Goal: Information Seeking & Learning: Learn about a topic

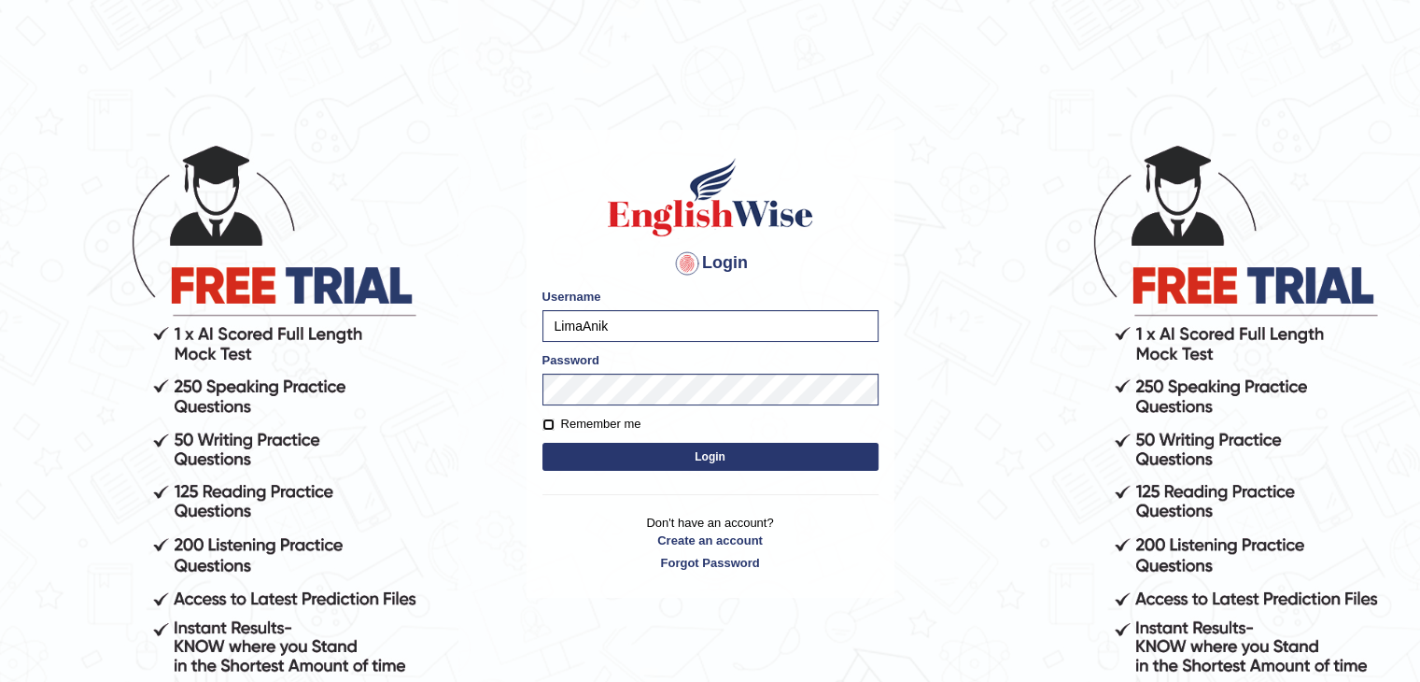
click at [545, 423] on input "Remember me" at bounding box center [549, 424] width 12 height 12
checkbox input "true"
click at [641, 448] on button "Login" at bounding box center [711, 457] width 336 height 28
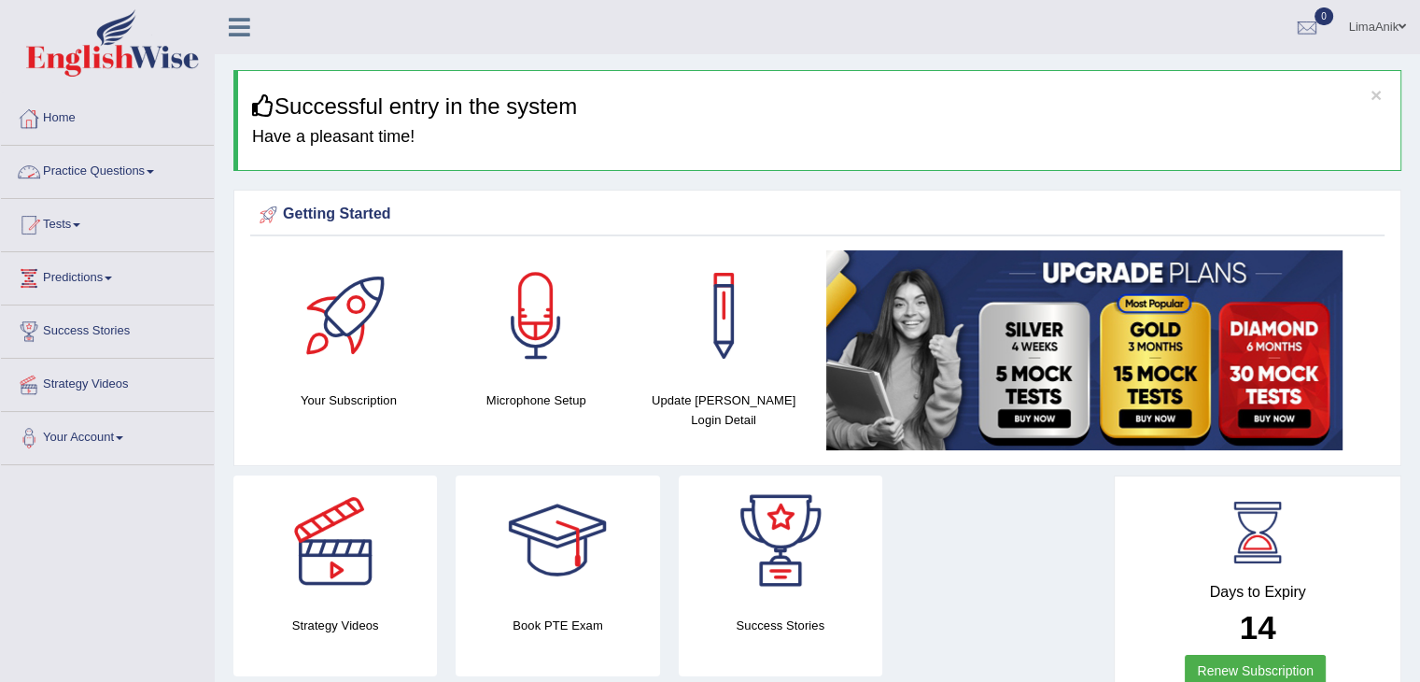
click at [127, 162] on link "Practice Questions" at bounding box center [107, 169] width 213 height 47
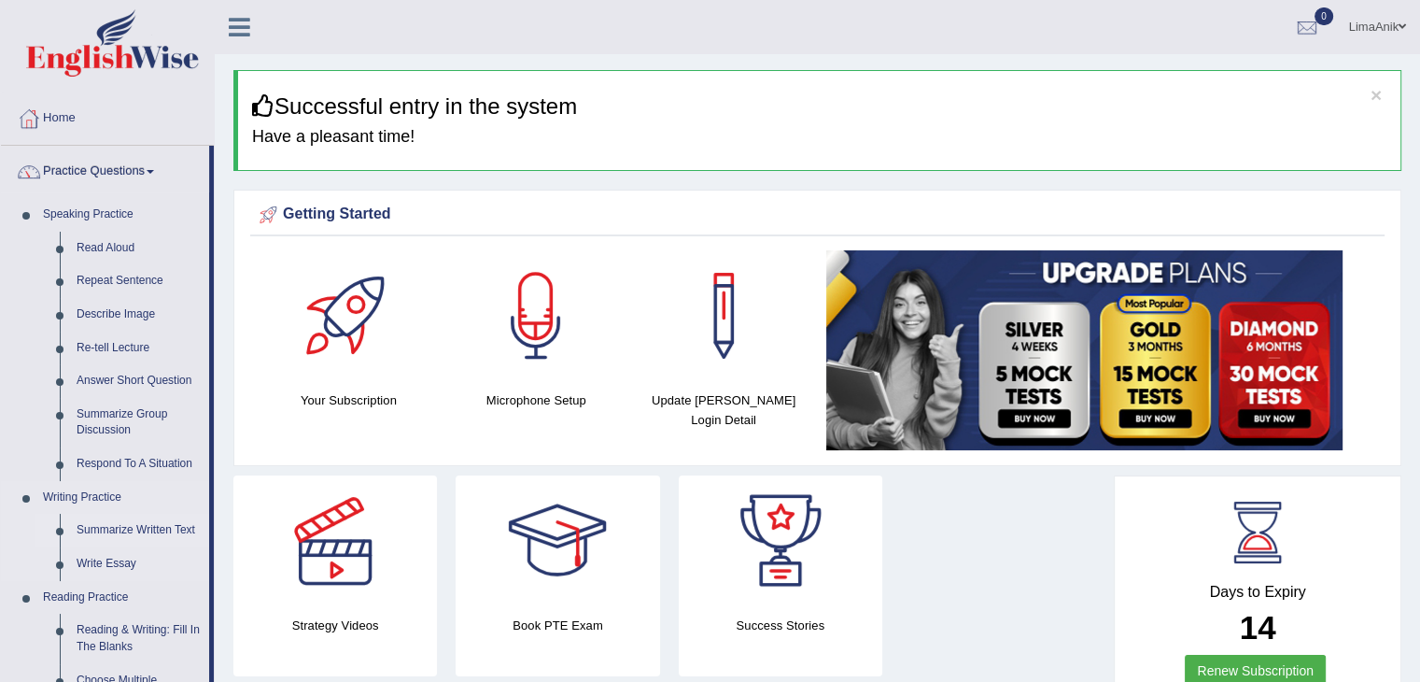
click at [134, 525] on link "Summarize Written Text" at bounding box center [138, 531] width 141 height 34
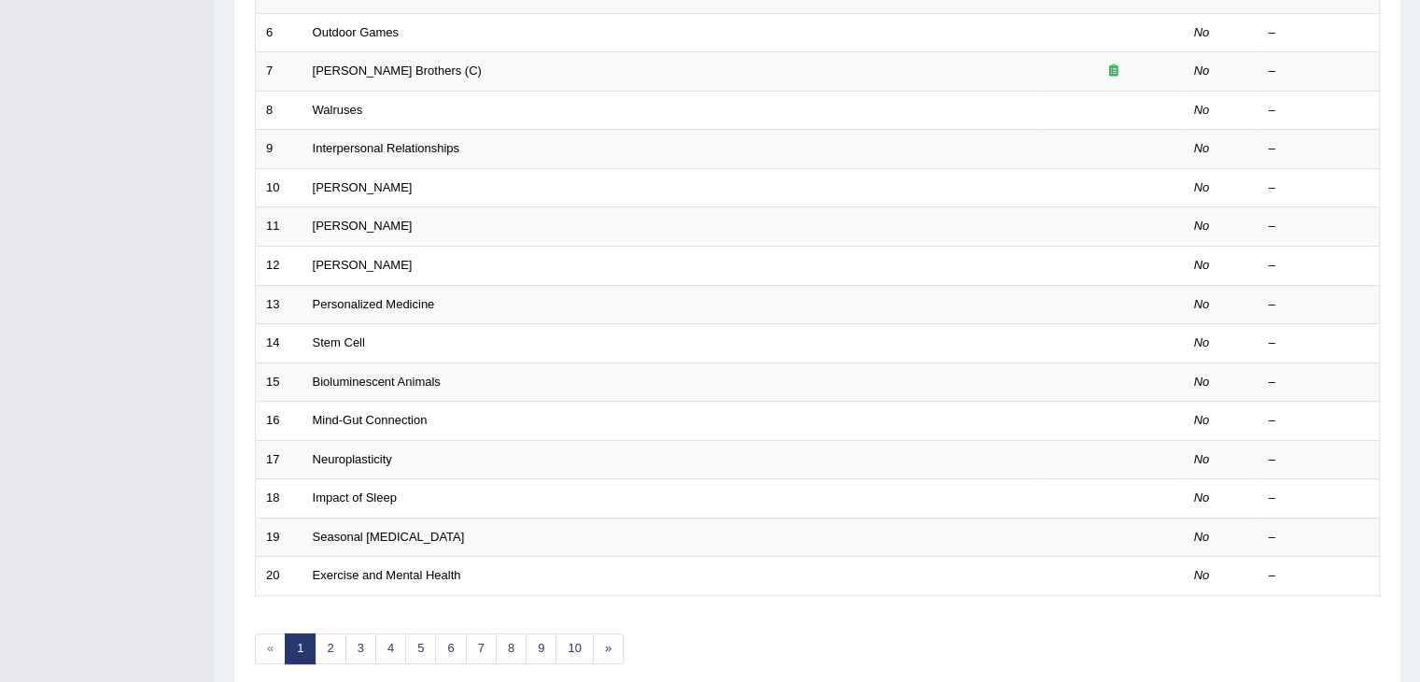
scroll to position [549, 0]
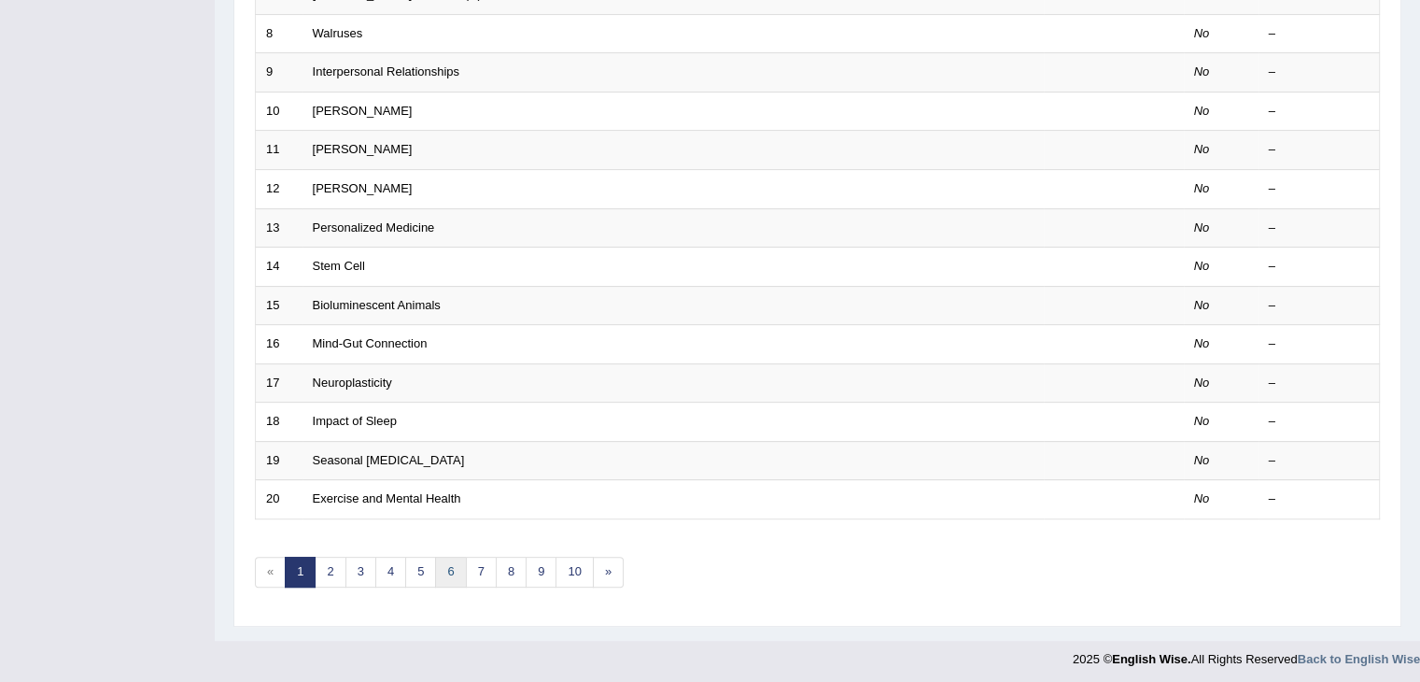
click at [452, 569] on link "6" at bounding box center [450, 572] width 31 height 31
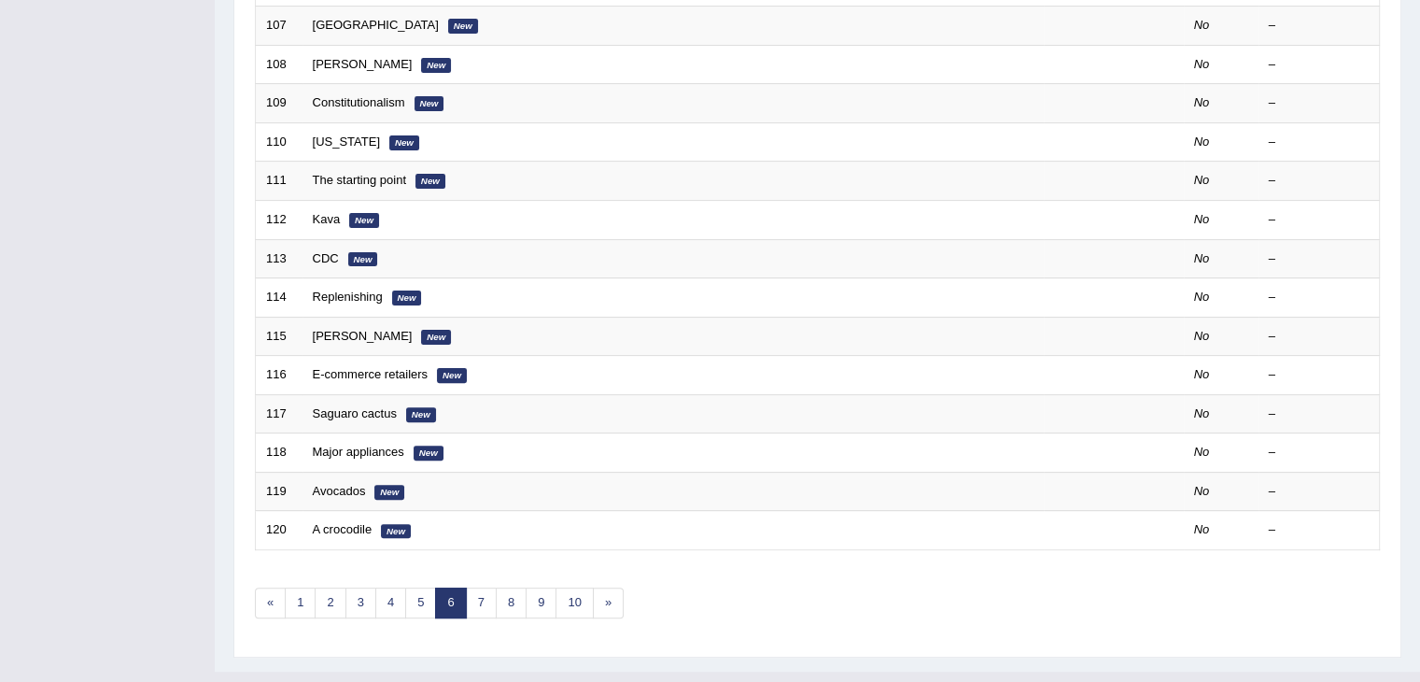
scroll to position [549, 0]
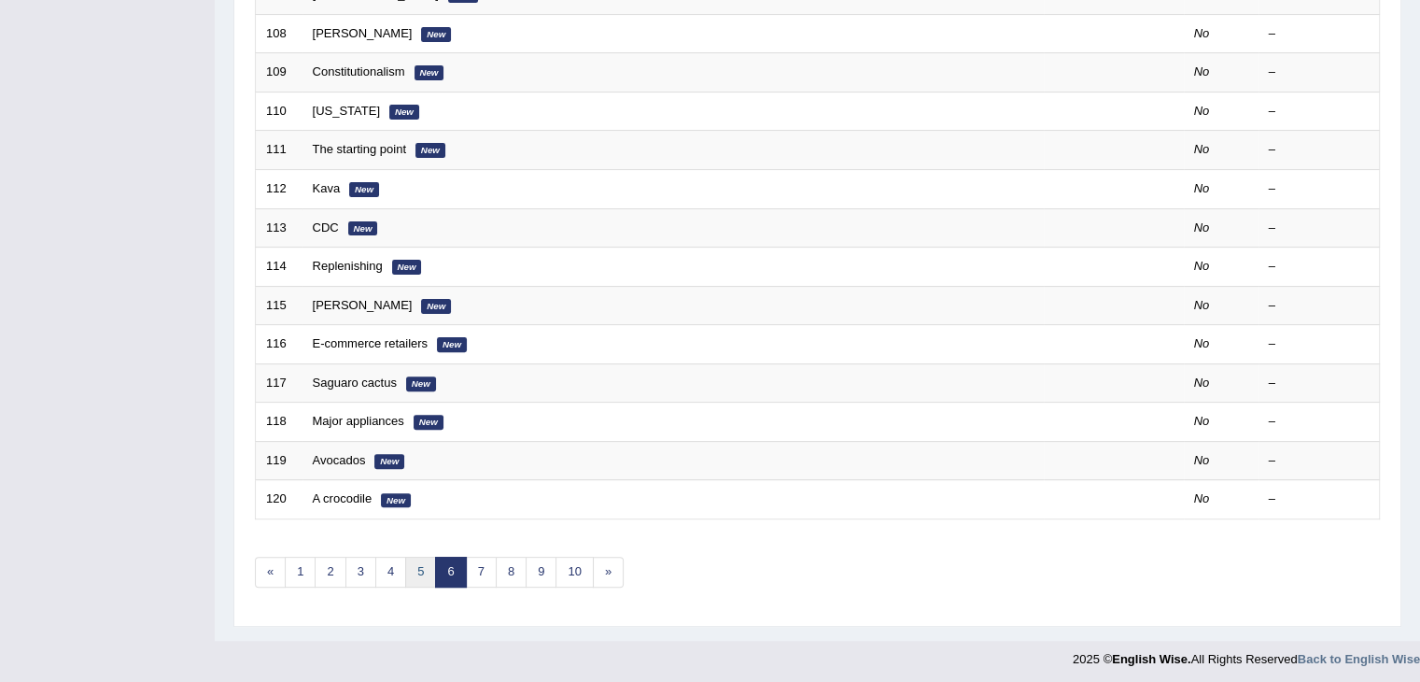
click at [423, 563] on link "5" at bounding box center [420, 572] width 31 height 31
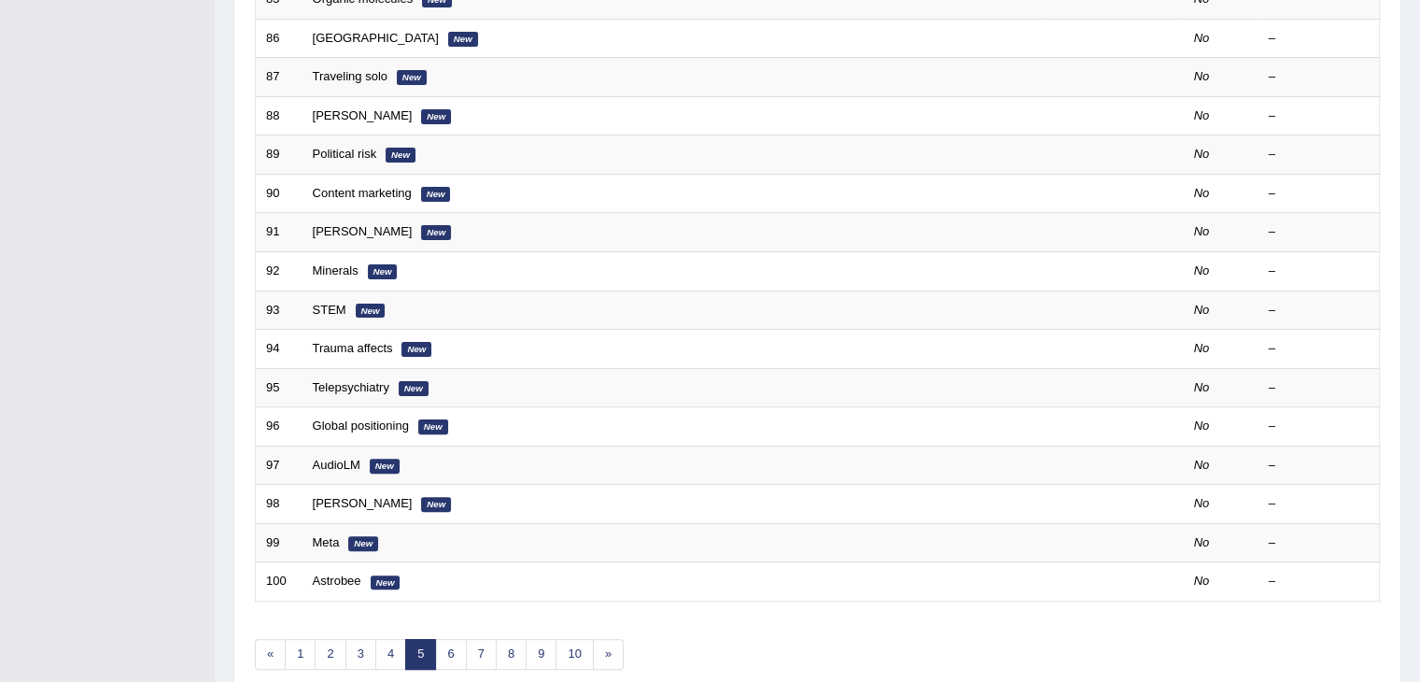
scroll to position [538, 0]
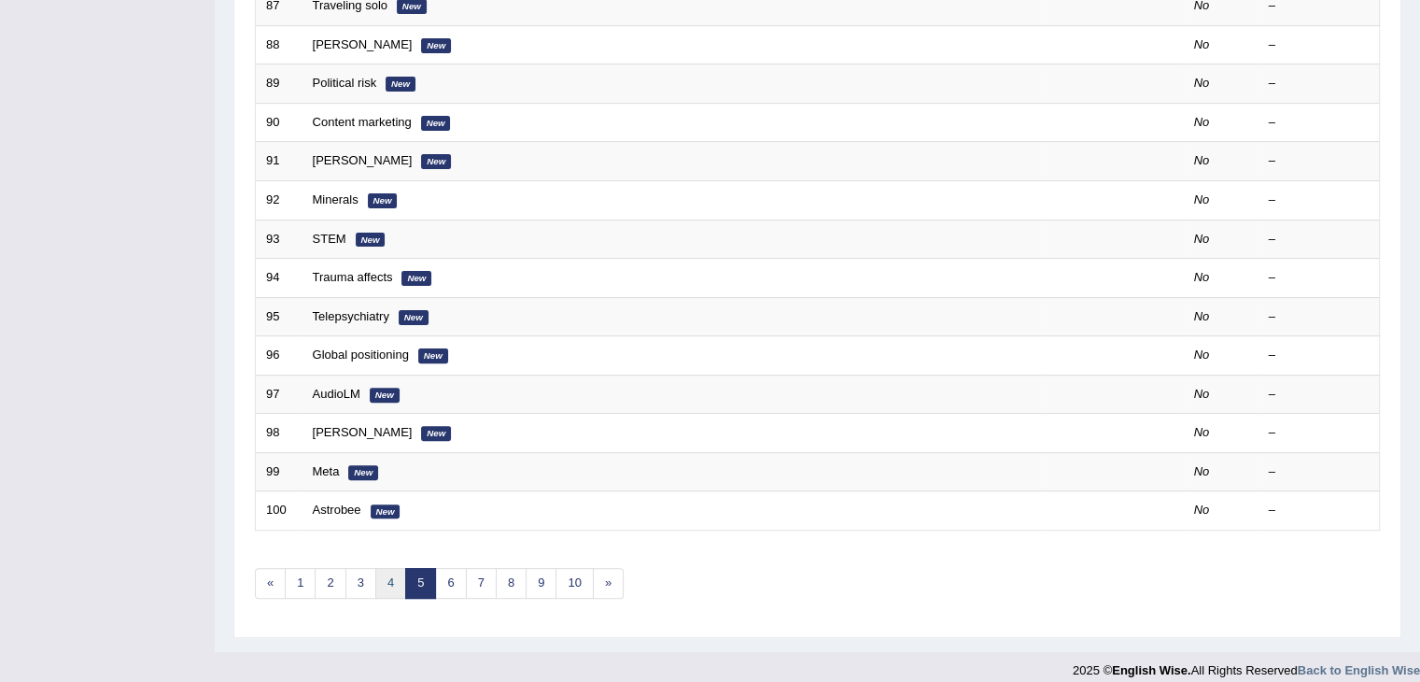
click at [385, 582] on link "4" at bounding box center [390, 583] width 31 height 31
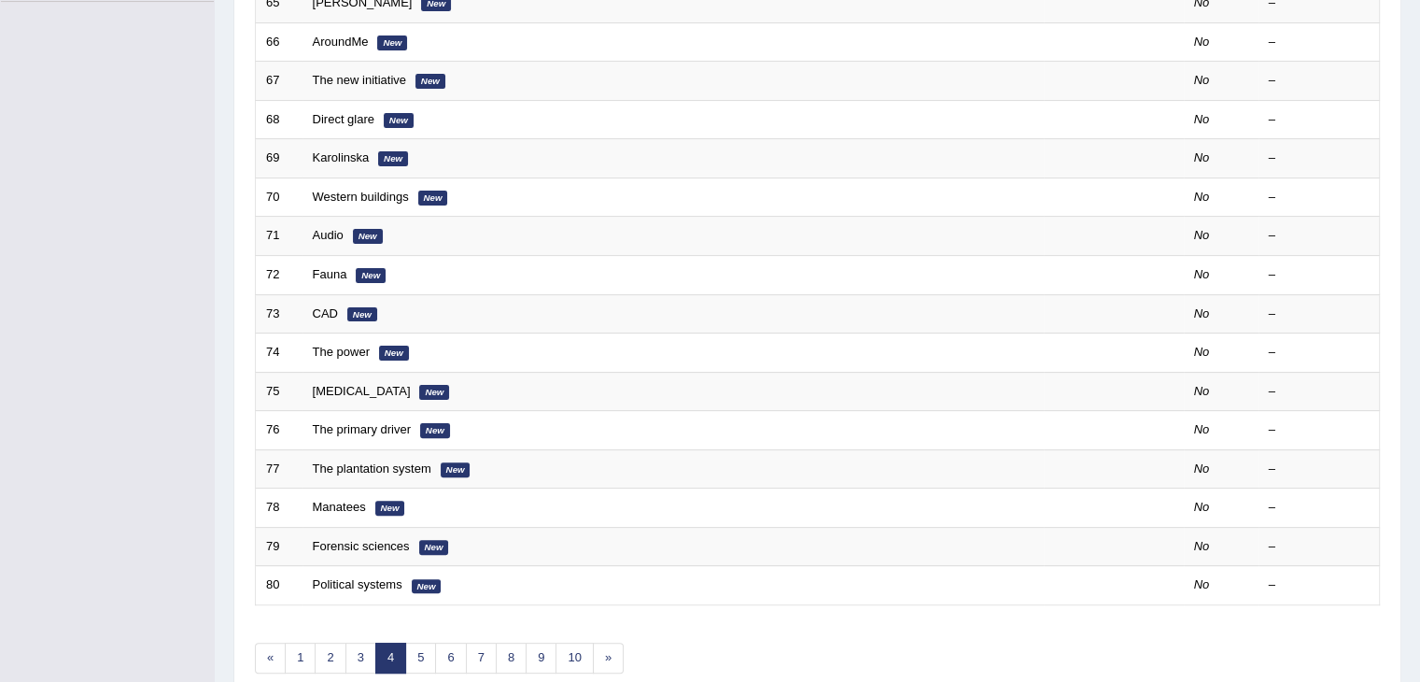
scroll to position [549, 0]
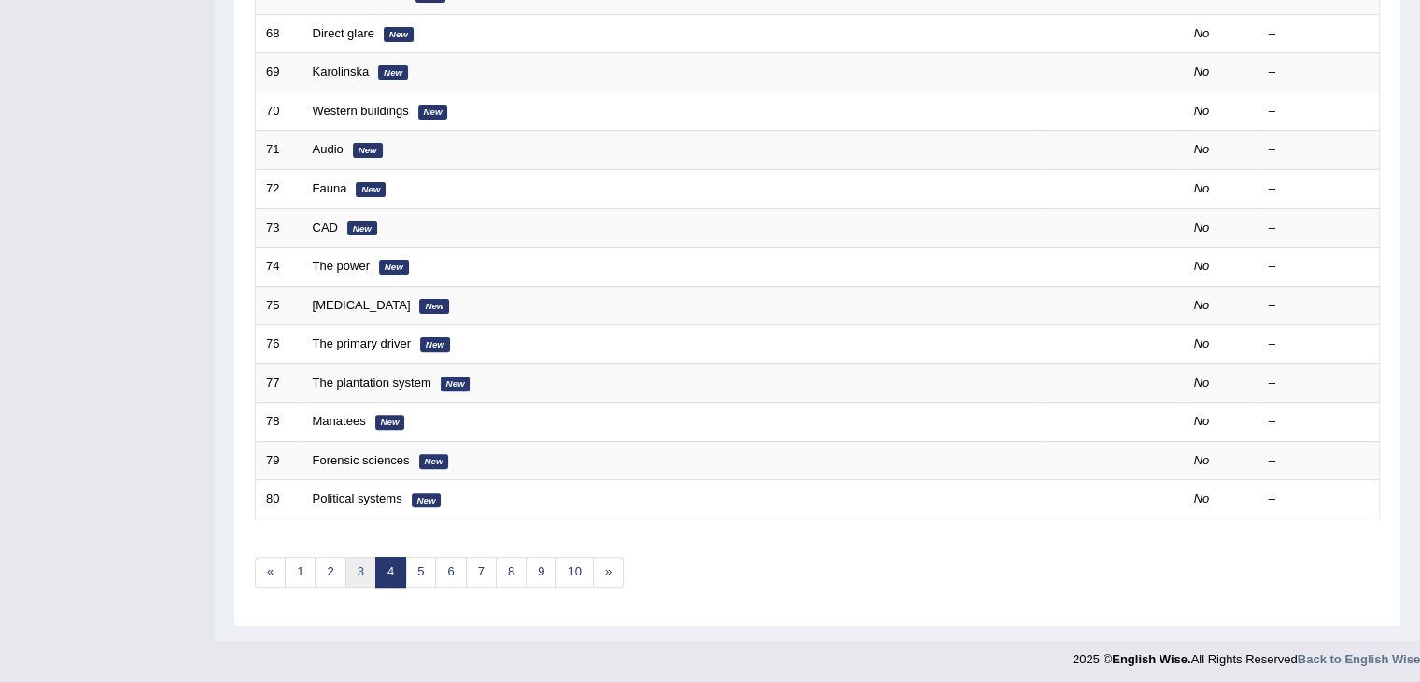
click at [347, 569] on link "3" at bounding box center [361, 572] width 31 height 31
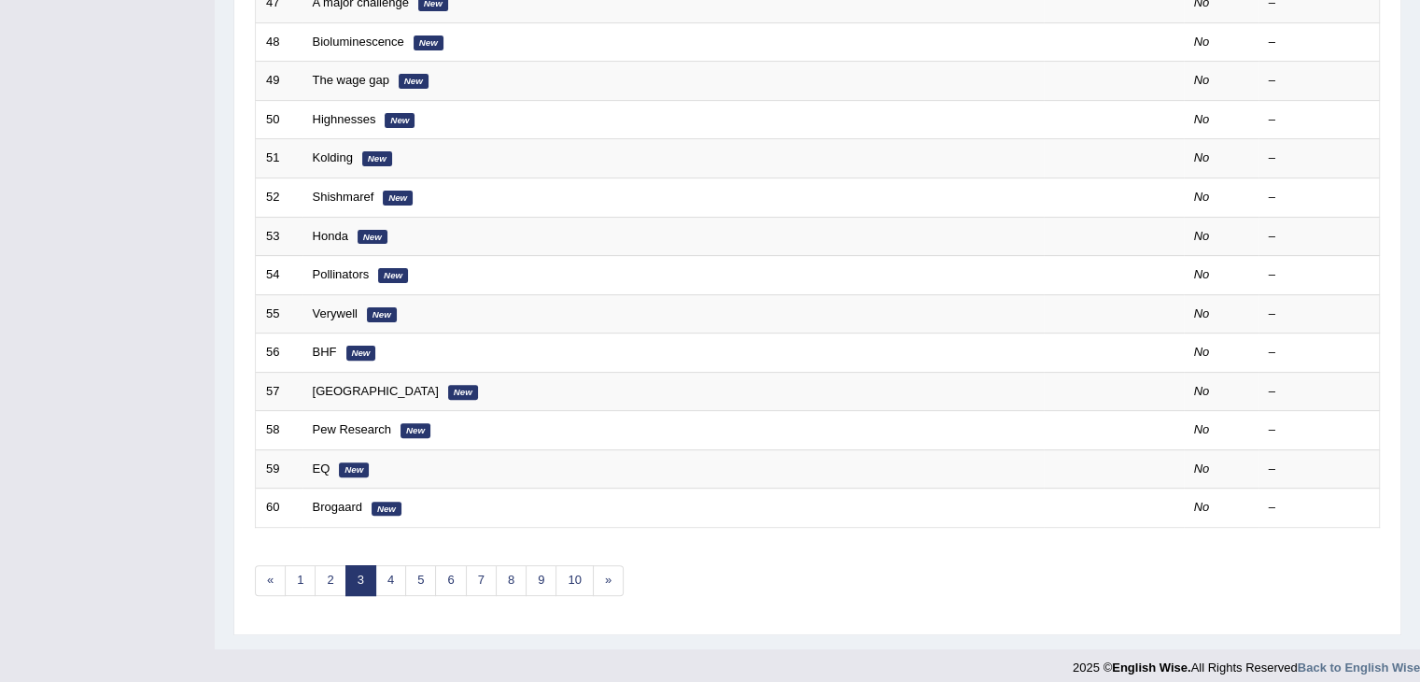
scroll to position [549, 0]
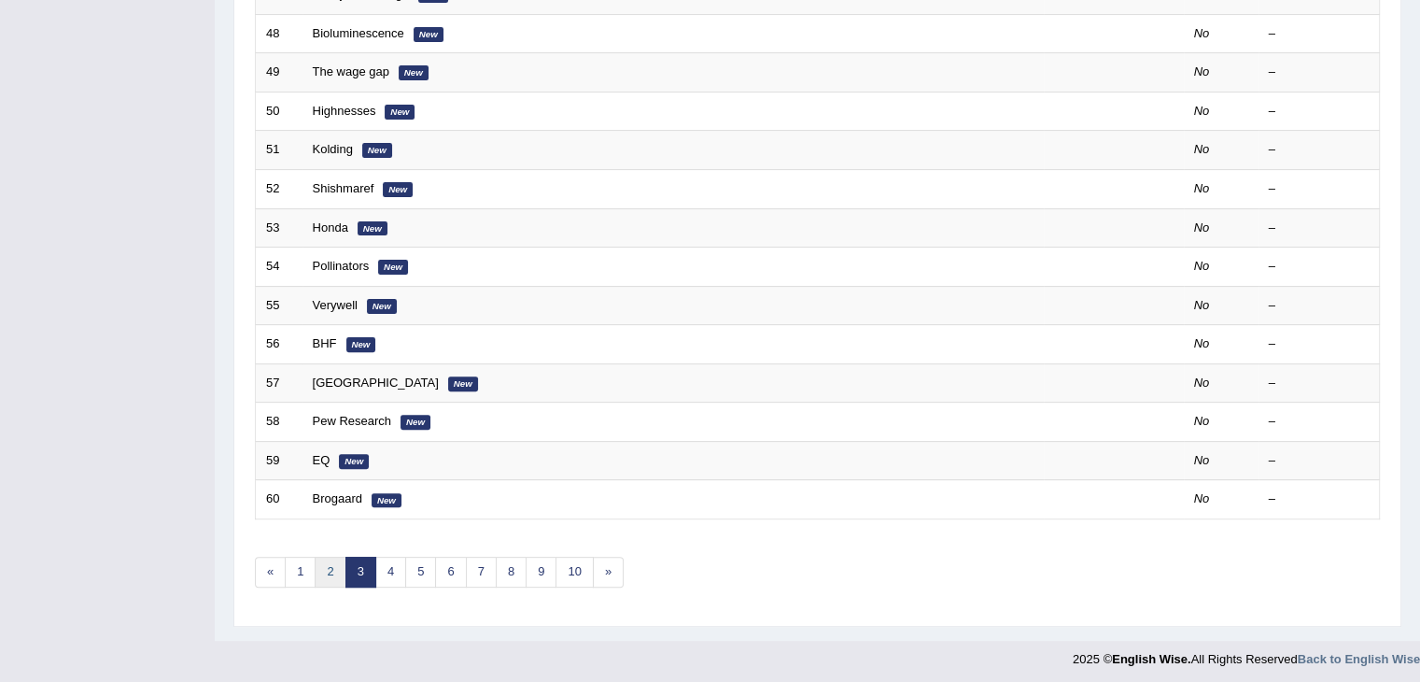
click at [336, 569] on link "2" at bounding box center [330, 572] width 31 height 31
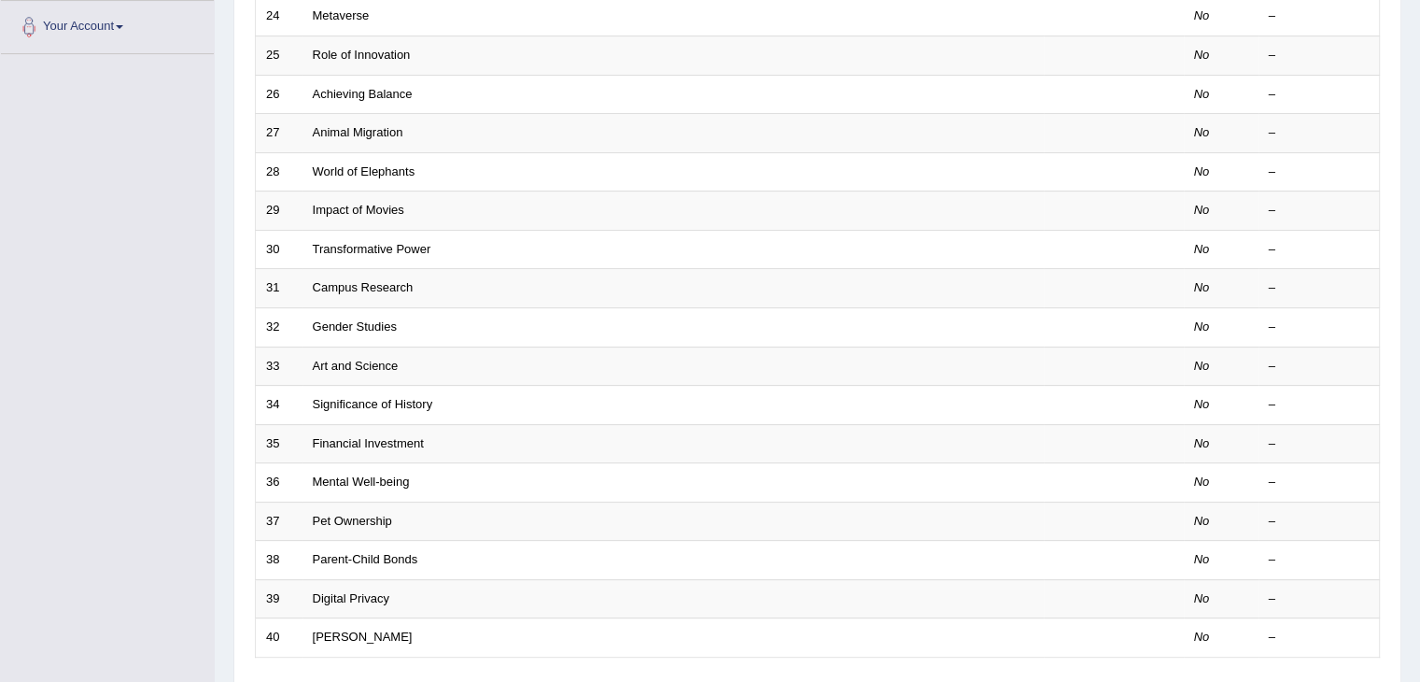
scroll to position [549, 0]
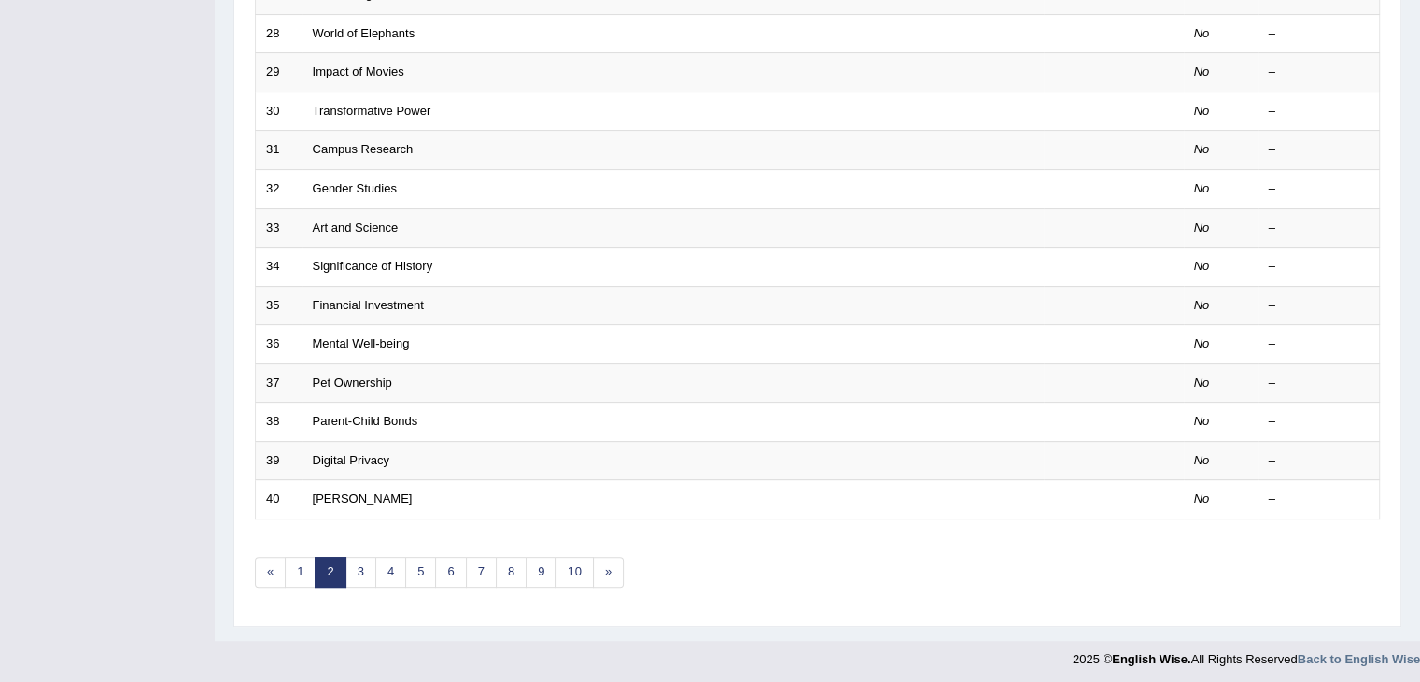
drag, startPoint x: 1433, startPoint y: 256, endPoint x: 1433, endPoint y: 594, distance: 338.1
click at [572, 561] on link "10" at bounding box center [574, 572] width 37 height 31
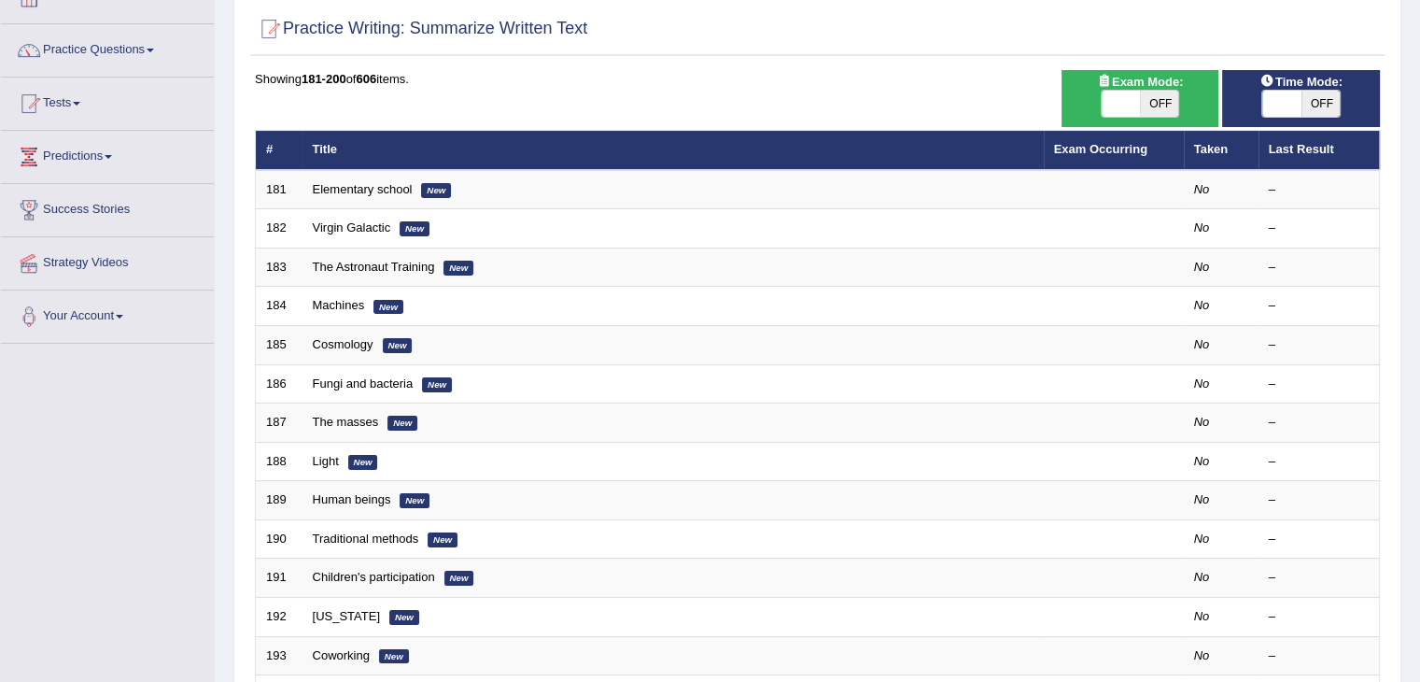
scroll to position [107, 0]
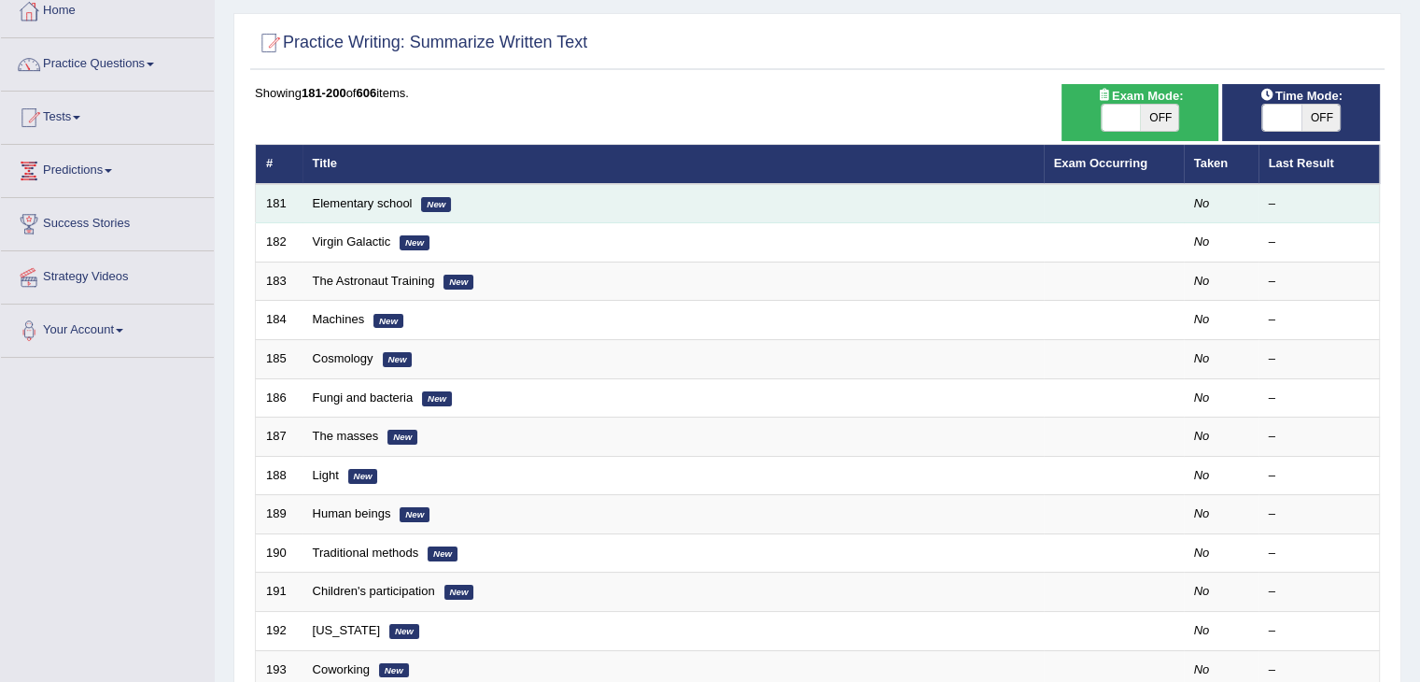
click at [401, 210] on td "Elementary school New" at bounding box center [673, 203] width 741 height 39
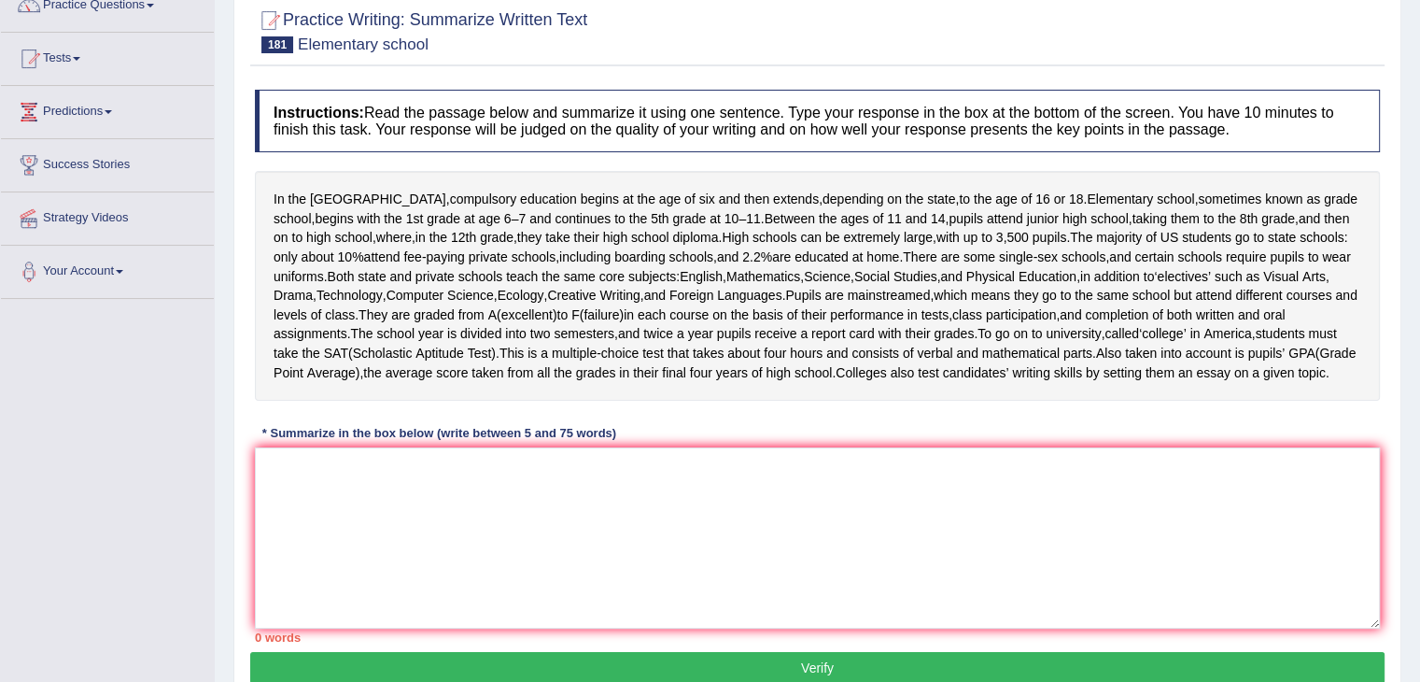
scroll to position [179, 0]
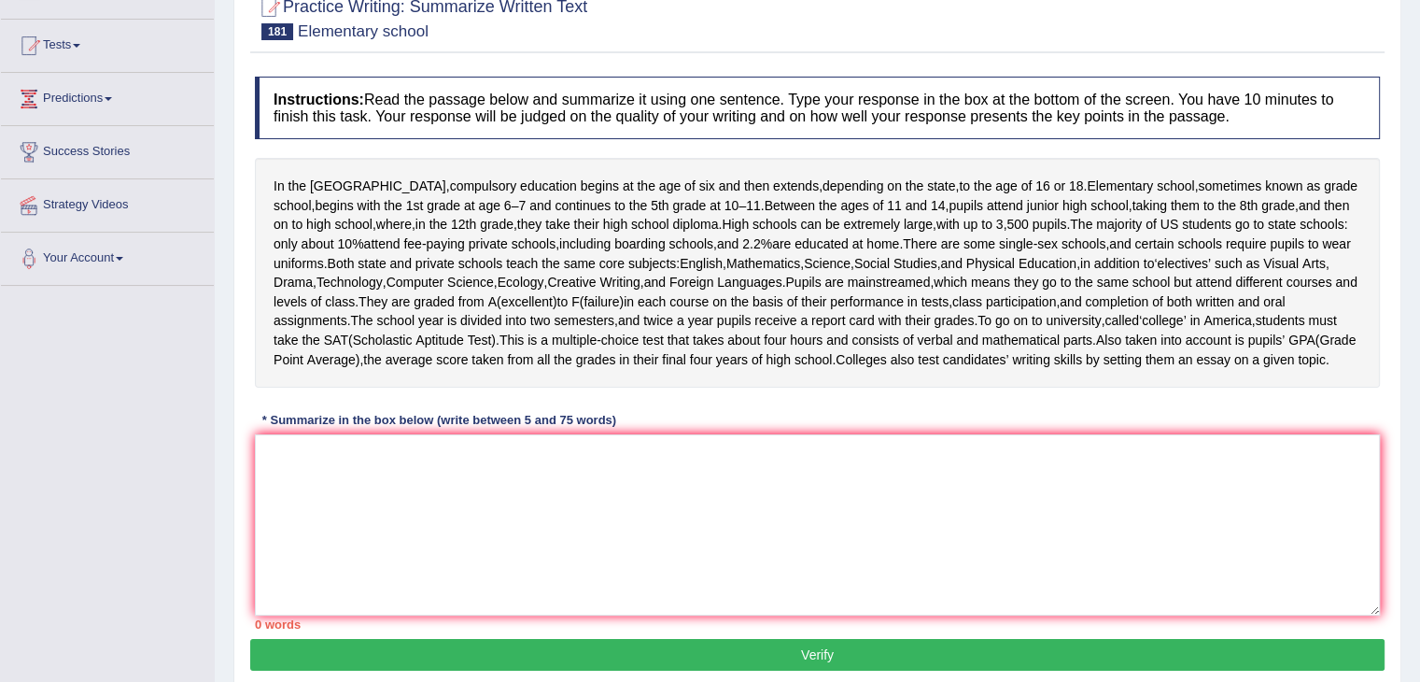
drag, startPoint x: 1433, startPoint y: 393, endPoint x: 1427, endPoint y: 518, distance: 125.3
click at [1419, 502] on html "Toggle navigation Home Practice Questions Speaking Practice Read Aloud Repeat S…" at bounding box center [710, 162] width 1420 height 682
click at [314, 544] on textarea at bounding box center [817, 524] width 1125 height 181
type textarea "I"
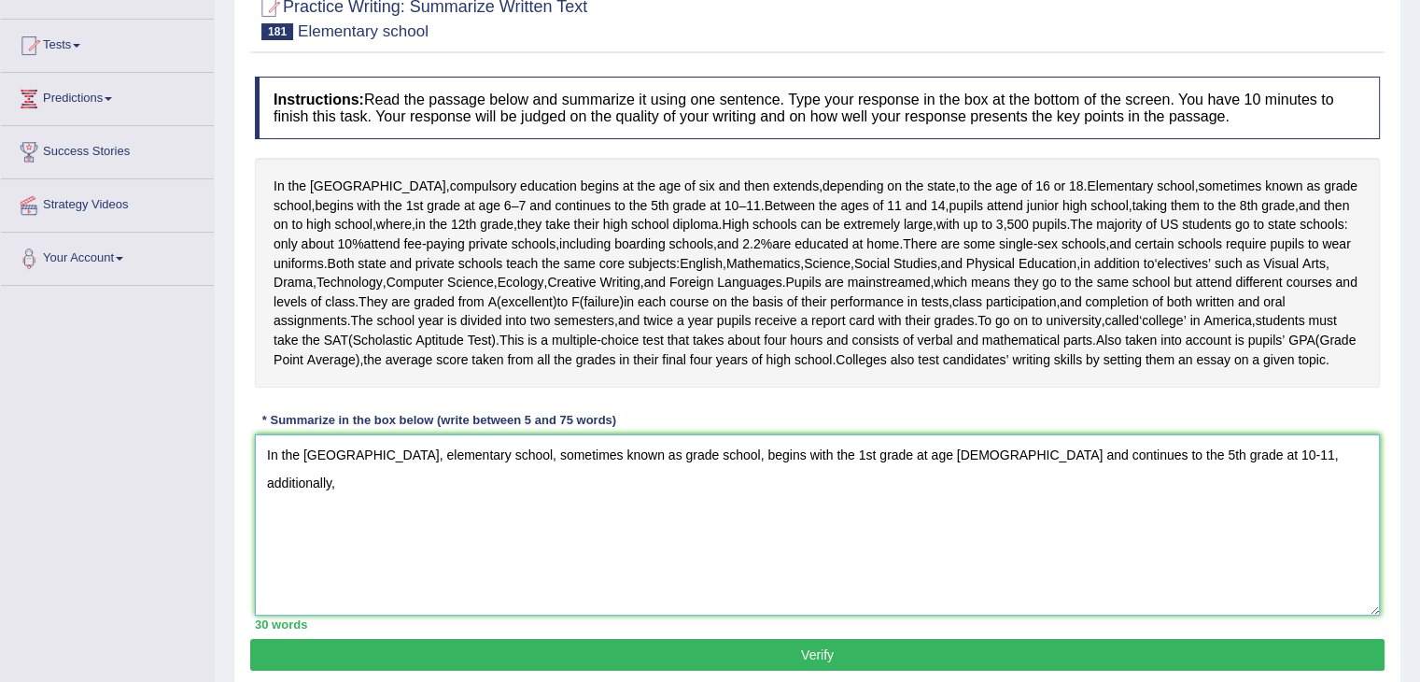
click at [1233, 528] on textarea "In the United States, elementary school, sometimes known as grade school, begin…" at bounding box center [817, 524] width 1125 height 181
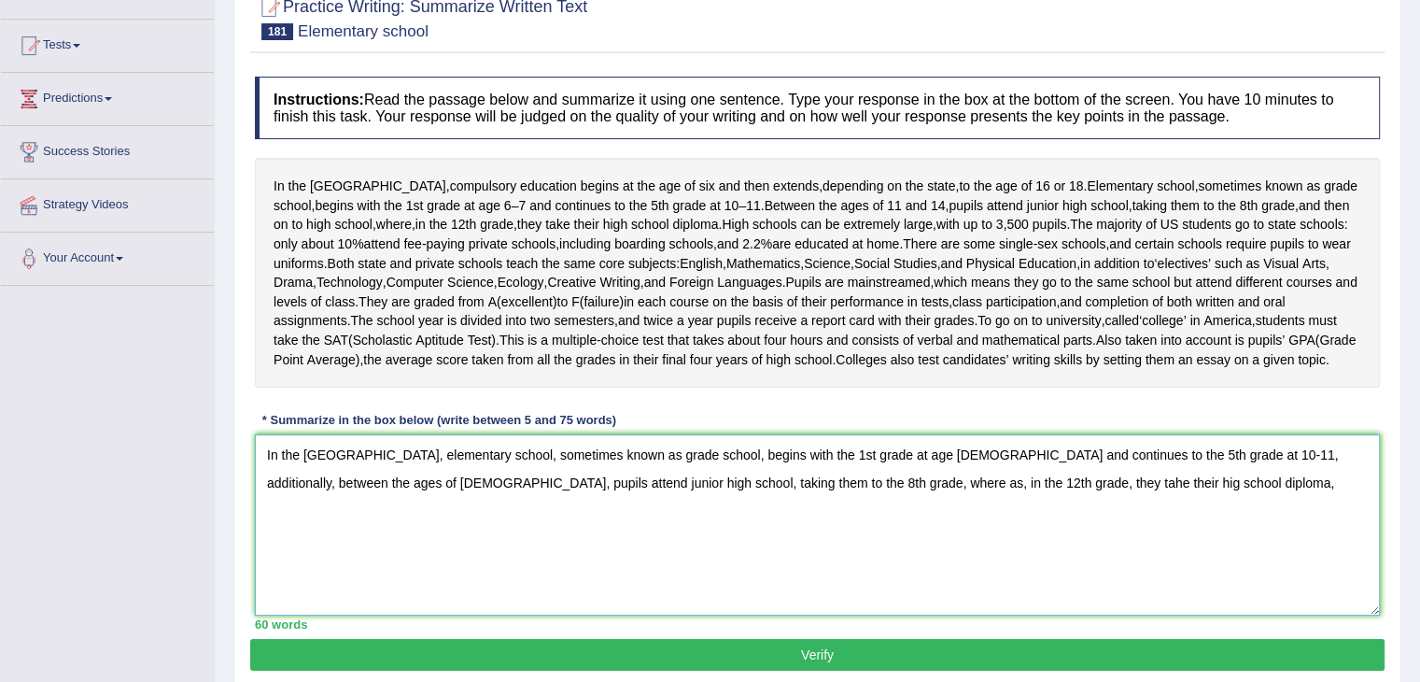
click at [1022, 557] on textarea "In the United States, elementary school, sometimes known as grade school, begin…" at bounding box center [817, 524] width 1125 height 181
click at [1032, 544] on textarea "In the United States, elementary school, sometimes known as grade school, begin…" at bounding box center [817, 524] width 1125 height 181
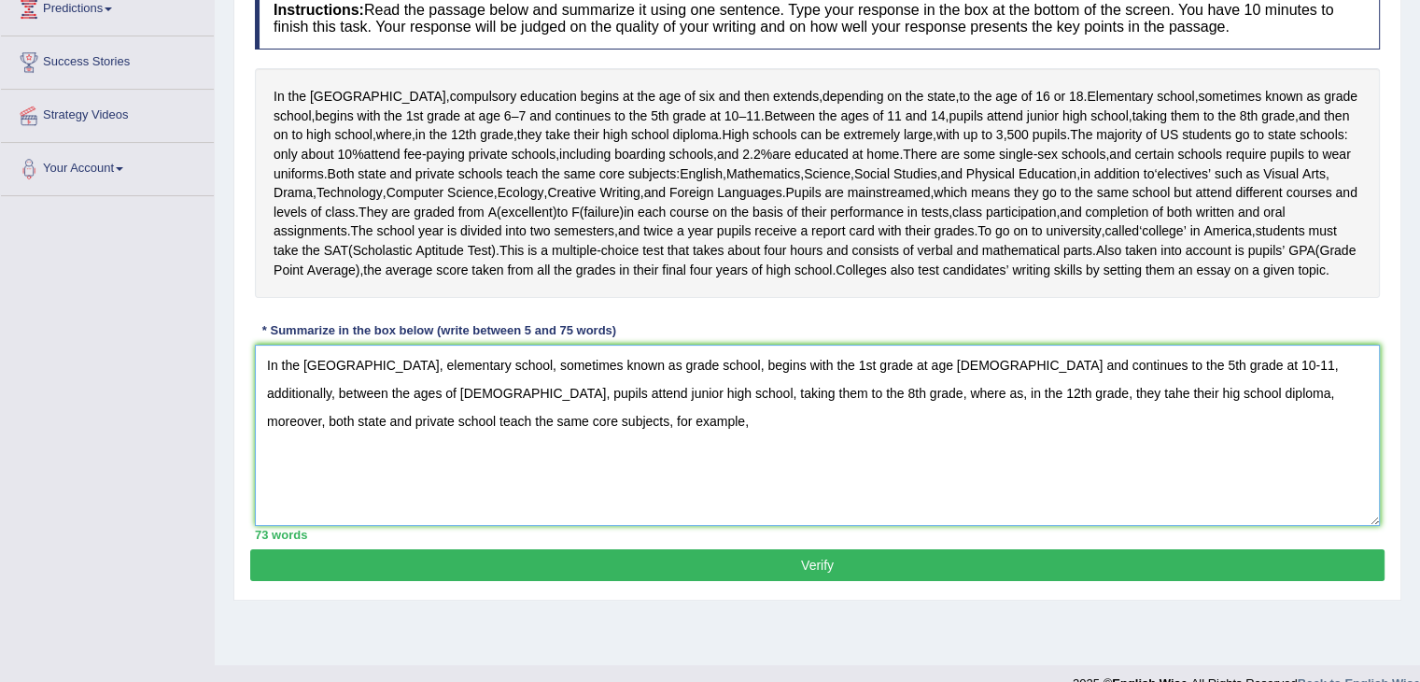
scroll to position [265, 0]
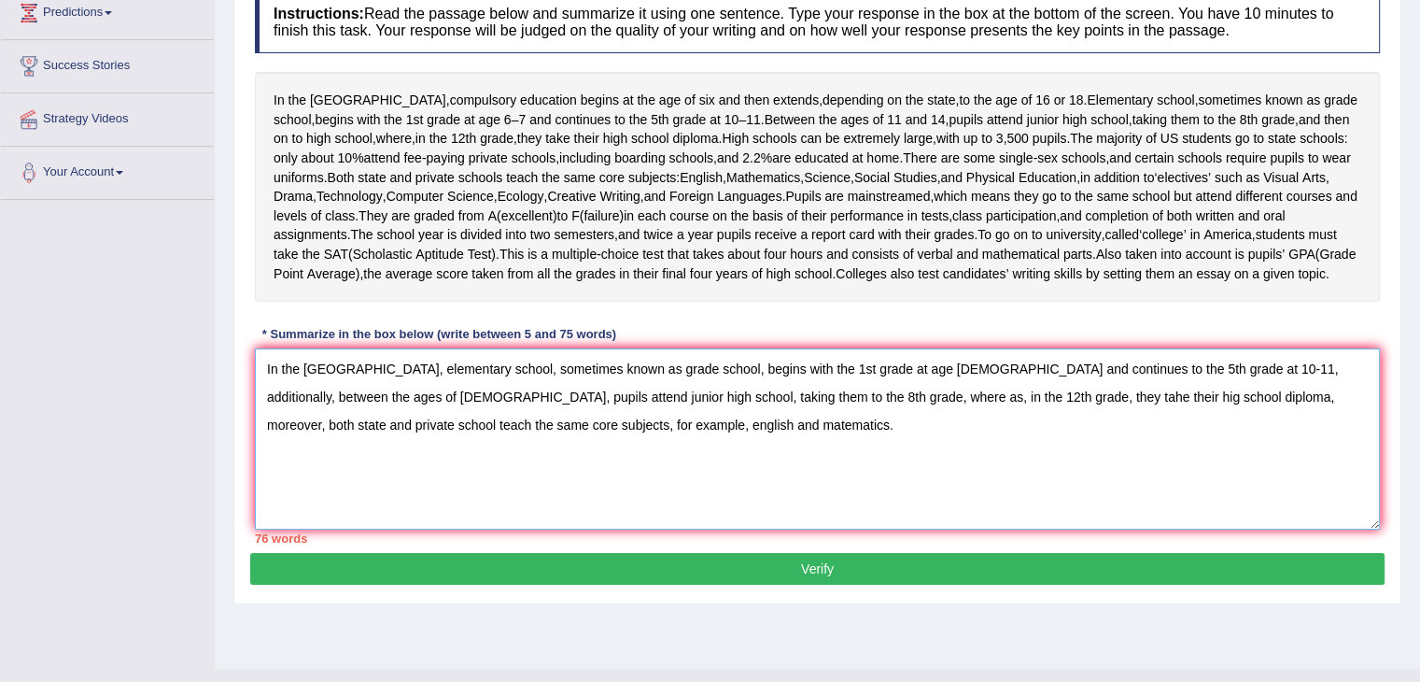
click at [377, 429] on textarea "In the United States, elementary school, sometimes known as grade school, begin…" at bounding box center [817, 438] width 1125 height 181
click at [294, 457] on textarea "In the United States, elementary school, sometimes known as grade school, begin…" at bounding box center [817, 438] width 1125 height 181
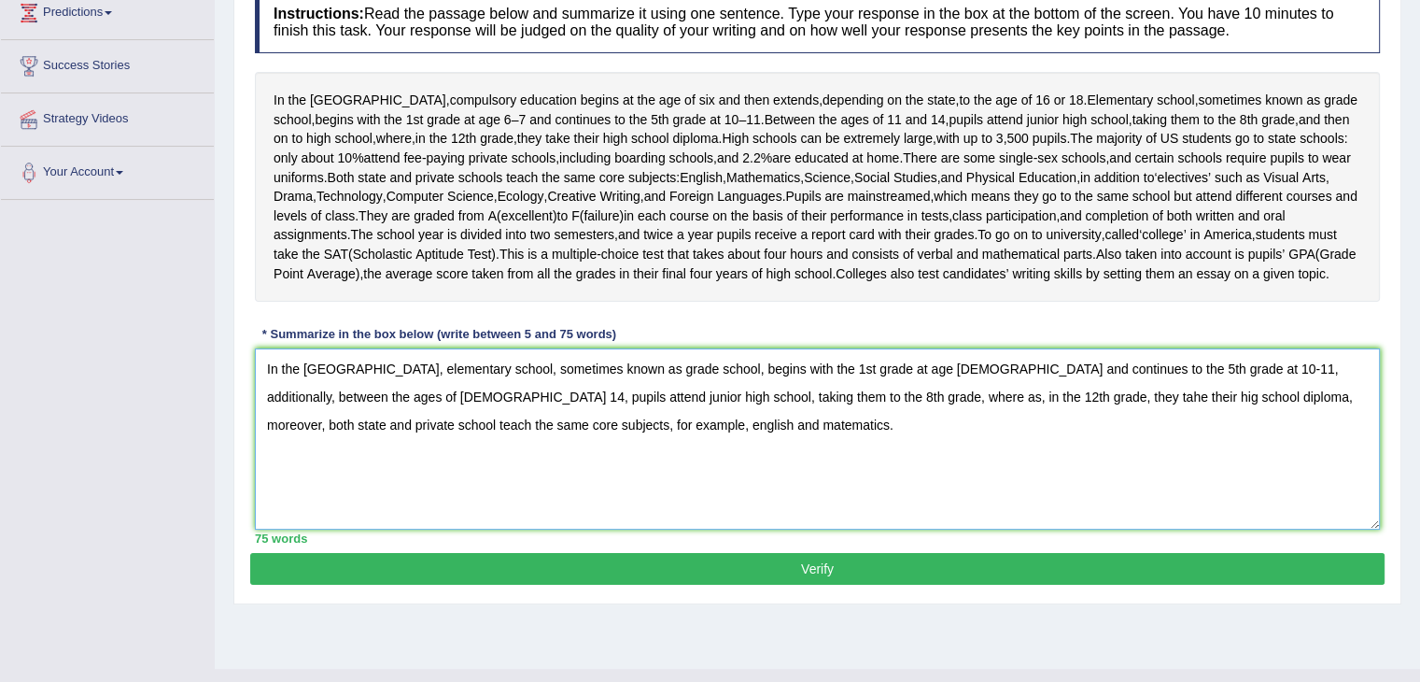
click at [1361, 423] on textarea "In the United States, elementary school, sometimes known as grade school, begin…" at bounding box center [817, 438] width 1125 height 181
click at [1367, 434] on textarea "In the United States, elementary school, sometimes known as grade school, begin…" at bounding box center [817, 438] width 1125 height 181
click at [736, 453] on textarea "In the United States, elementary school, sometimes known as grade school, begin…" at bounding box center [817, 438] width 1125 height 181
click at [871, 462] on textarea "In the United States, elementary school, sometimes known as grade school, begin…" at bounding box center [817, 438] width 1125 height 181
click at [926, 462] on textarea "In the United States, elementary school, sometimes known as grade school, begin…" at bounding box center [817, 438] width 1125 height 181
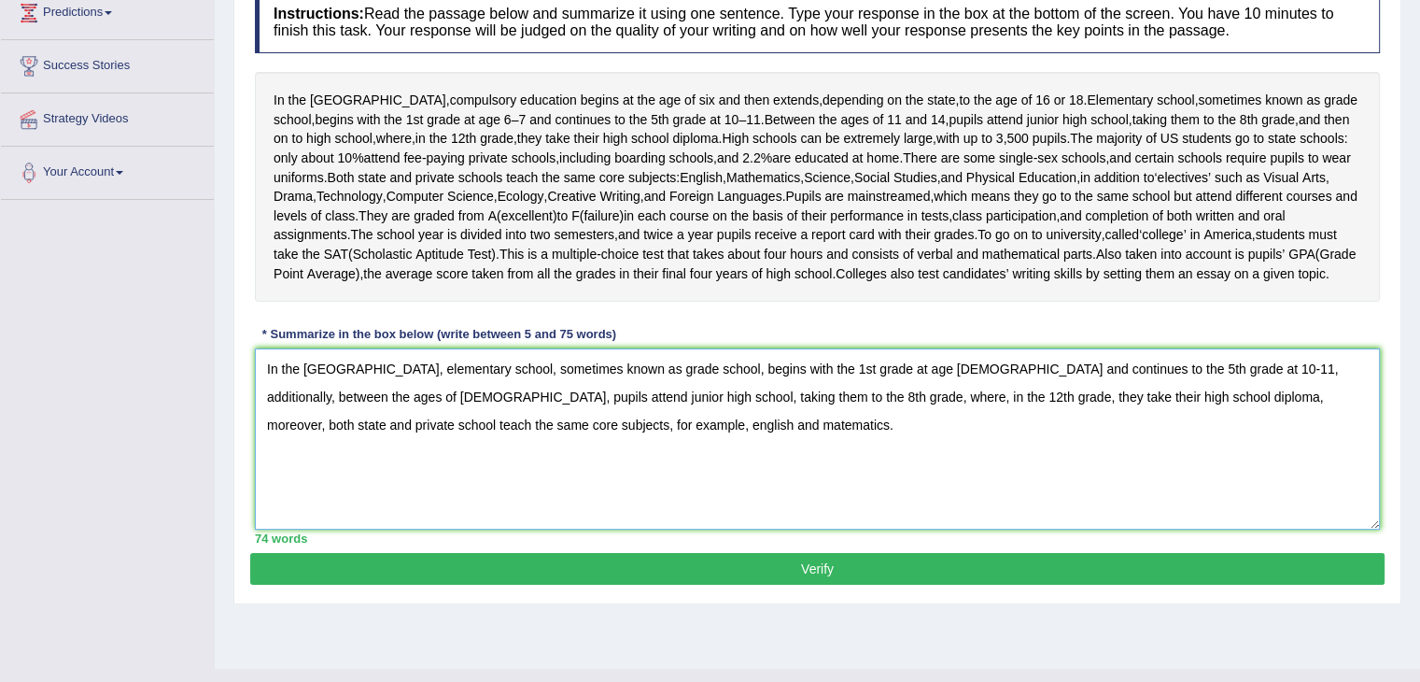
click at [1264, 456] on textarea "In the United States, elementary school, sometimes known as grade school, begin…" at bounding box center [817, 438] width 1125 height 181
click at [1186, 453] on textarea "In the United States, elementary school, sometimes known as grade school, begin…" at bounding box center [817, 438] width 1125 height 181
click at [1207, 451] on textarea "In the United States, elementary school, sometimes known as grade school, begin…" at bounding box center [817, 438] width 1125 height 181
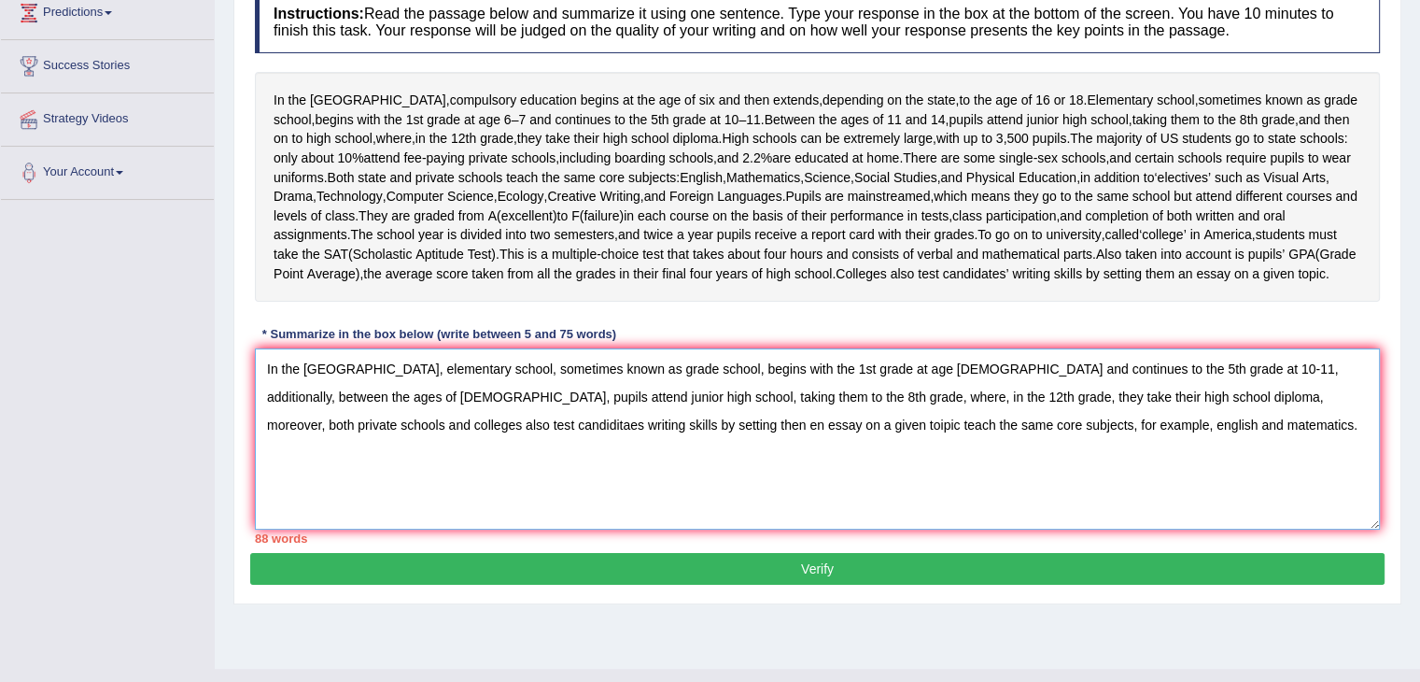
drag, startPoint x: 654, startPoint y: 483, endPoint x: 1126, endPoint y: 507, distance: 473.2
click at [1126, 507] on textarea "In the United States, elementary school, sometimes known as grade school, begin…" at bounding box center [817, 438] width 1125 height 181
click at [1128, 461] on textarea "In the United States, elementary school, sometimes known as grade school, begin…" at bounding box center [817, 438] width 1125 height 181
click at [1132, 446] on textarea "In the United States, elementary school, sometimes known as grade school, begin…" at bounding box center [817, 438] width 1125 height 181
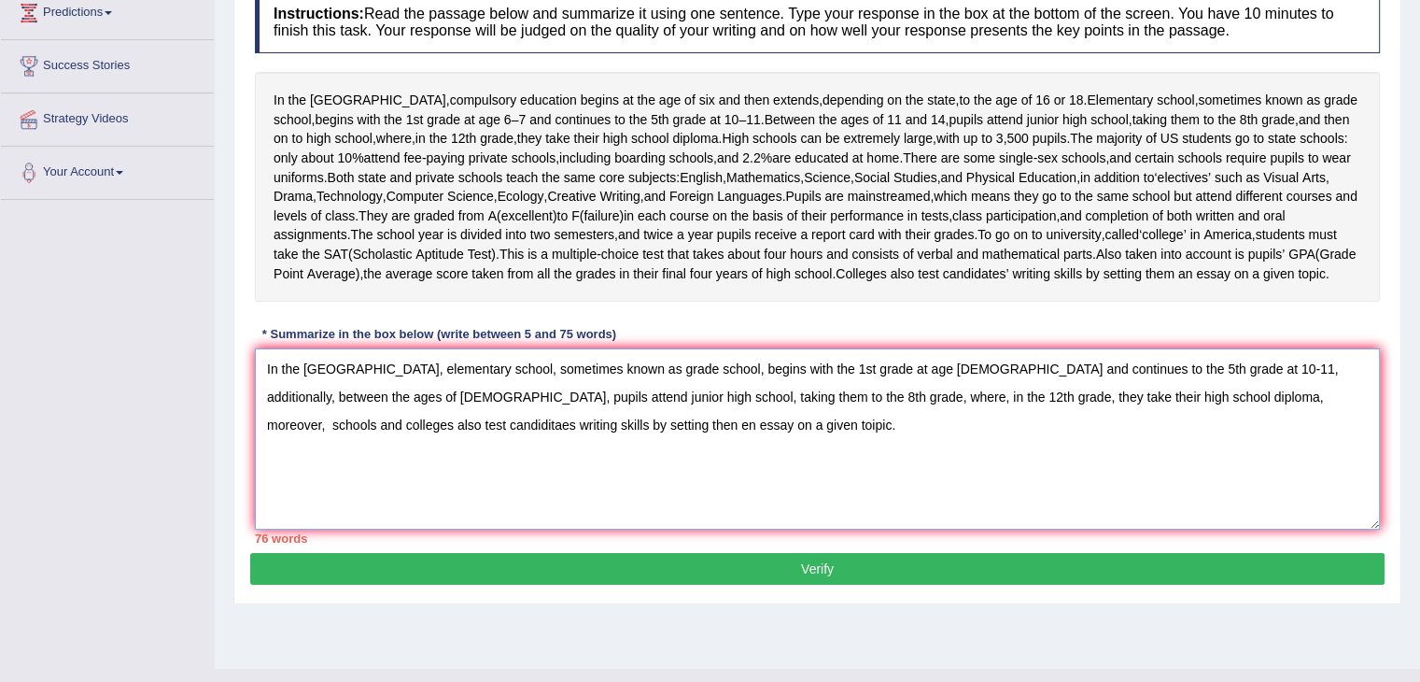
click at [1098, 453] on textarea "In the United States, elementary school, sometimes known as grade school, begin…" at bounding box center [817, 438] width 1125 height 181
click at [1342, 450] on textarea "In the United States, elementary school, sometimes known as grade school, begin…" at bounding box center [817, 438] width 1125 height 181
click at [430, 490] on textarea "In the United States, elementary school, sometimes known as grade school, begin…" at bounding box center [817, 438] width 1125 height 181
click at [497, 427] on textarea "In the United States, elementary school, sometimes known as grade school, begin…" at bounding box center [817, 438] width 1125 height 181
click at [701, 457] on textarea "In the United States, elementary school, which sometimes known as grade school,…" at bounding box center [817, 438] width 1125 height 181
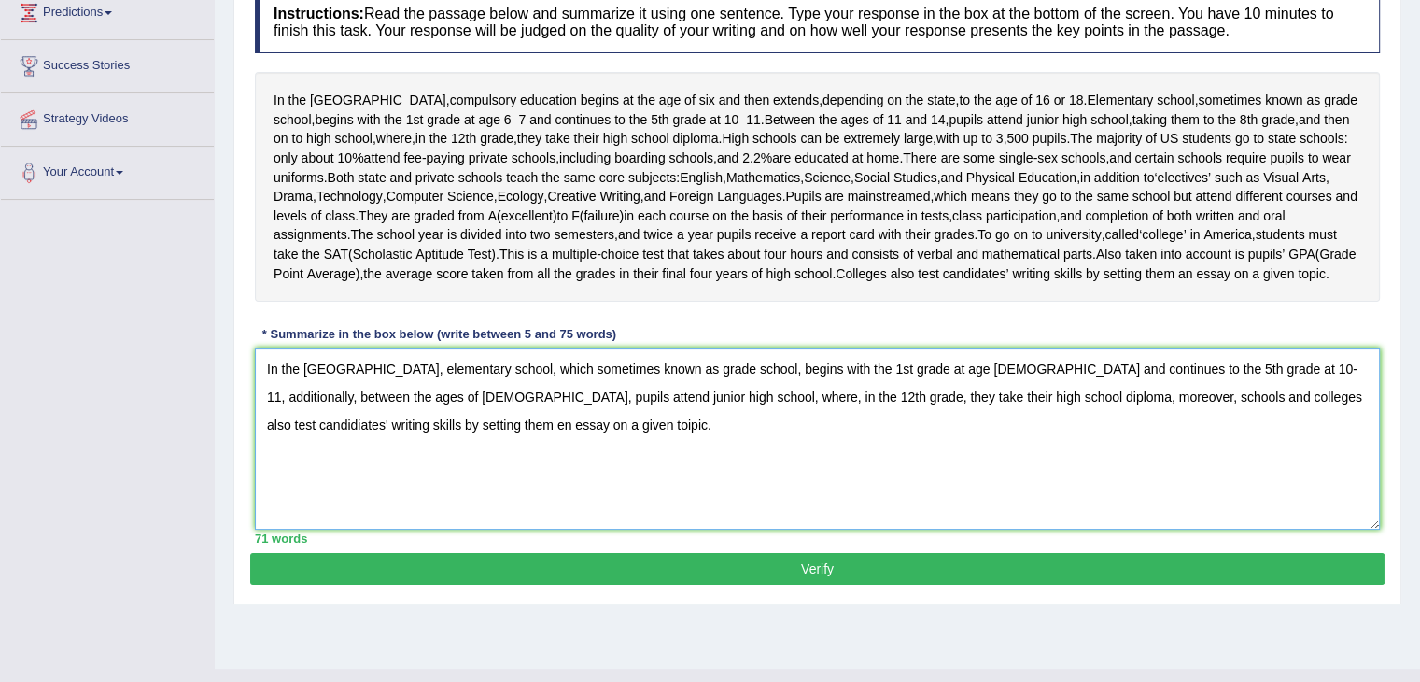
click at [781, 474] on textarea "In the United States, elementary school, which sometimes known as grade school,…" at bounding box center [817, 438] width 1125 height 181
click at [944, 445] on textarea "In the United States, elementary school, which sometimes known as grade school,…" at bounding box center [817, 438] width 1125 height 181
type textarea "In the United States, elementary school, which sometimes known as grade school,…"
click at [801, 585] on button "Verify" at bounding box center [817, 569] width 1135 height 32
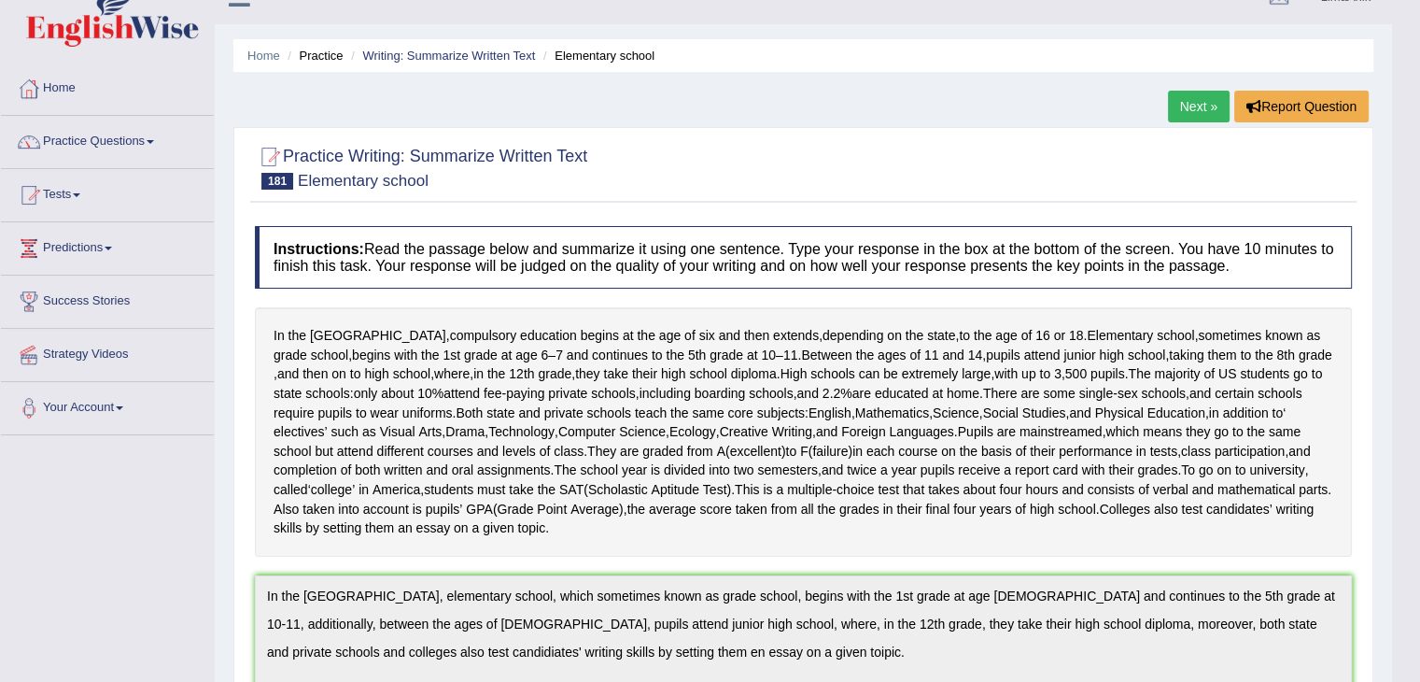
scroll to position [0, 0]
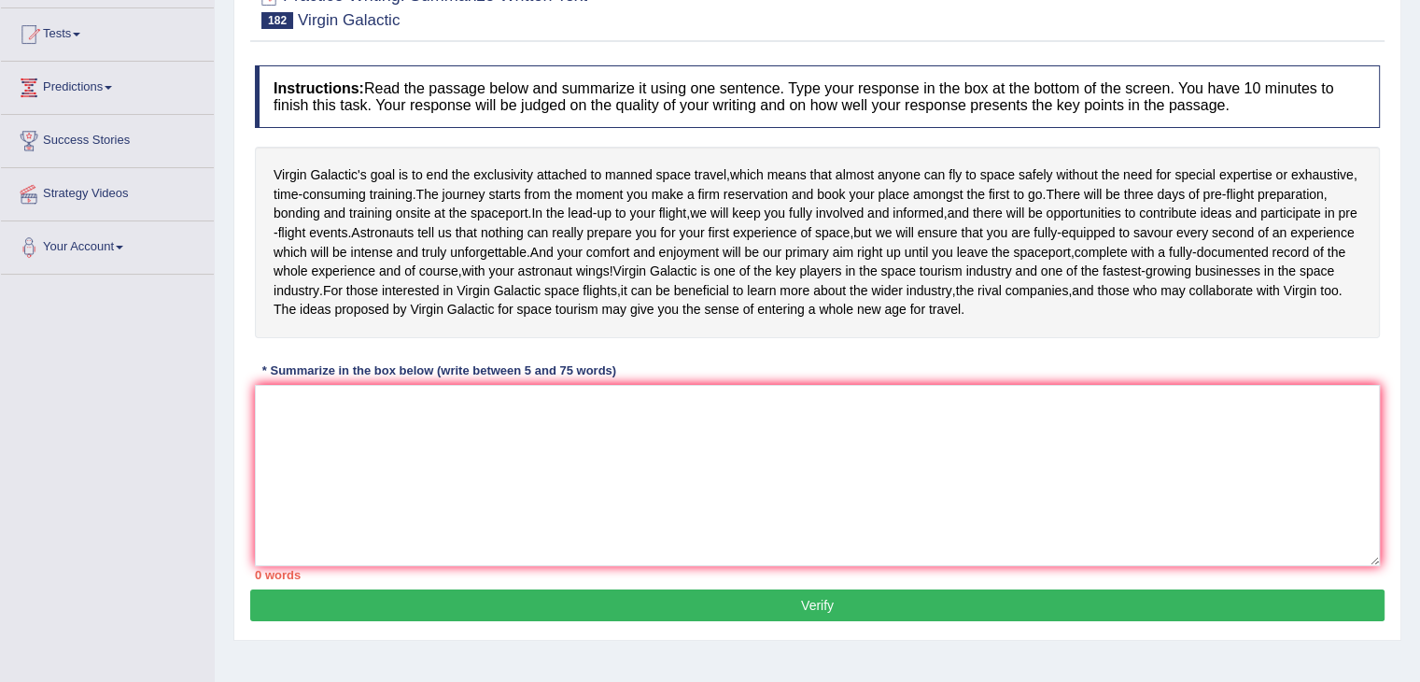
scroll to position [199, 0]
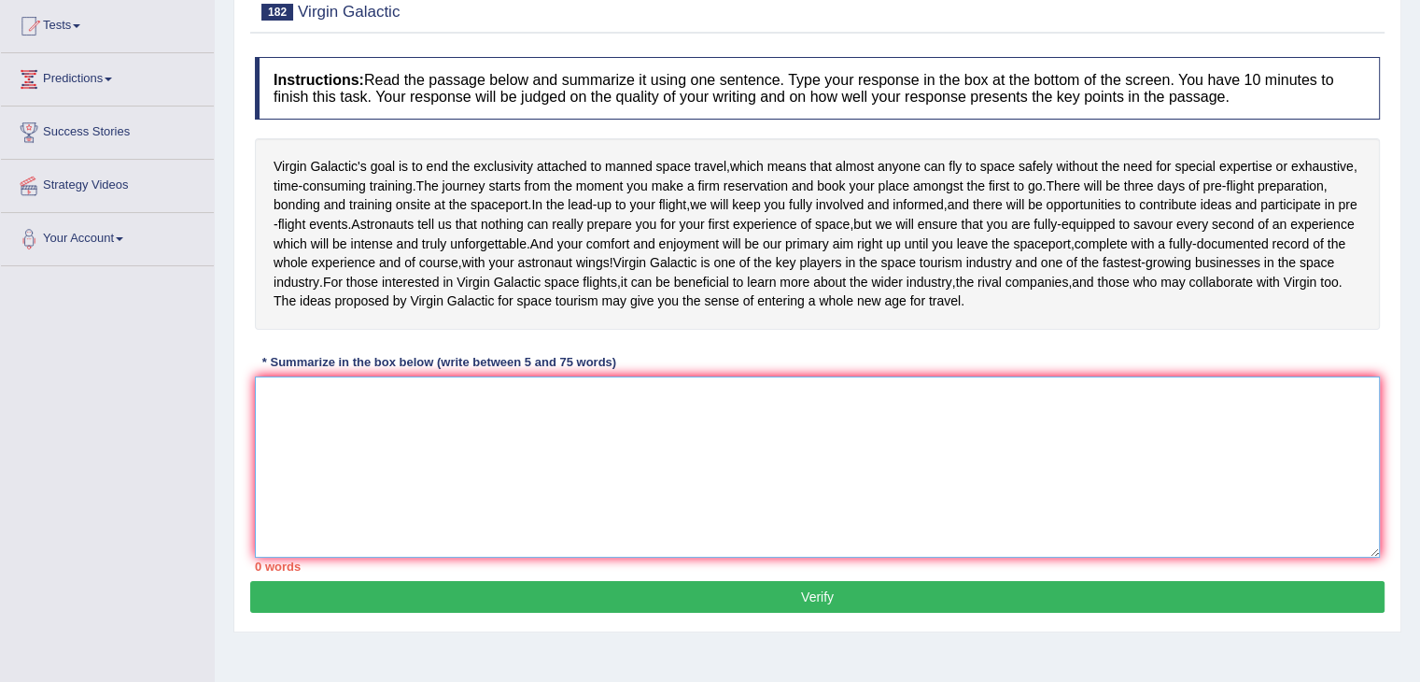
click at [557, 464] on textarea at bounding box center [817, 466] width 1125 height 181
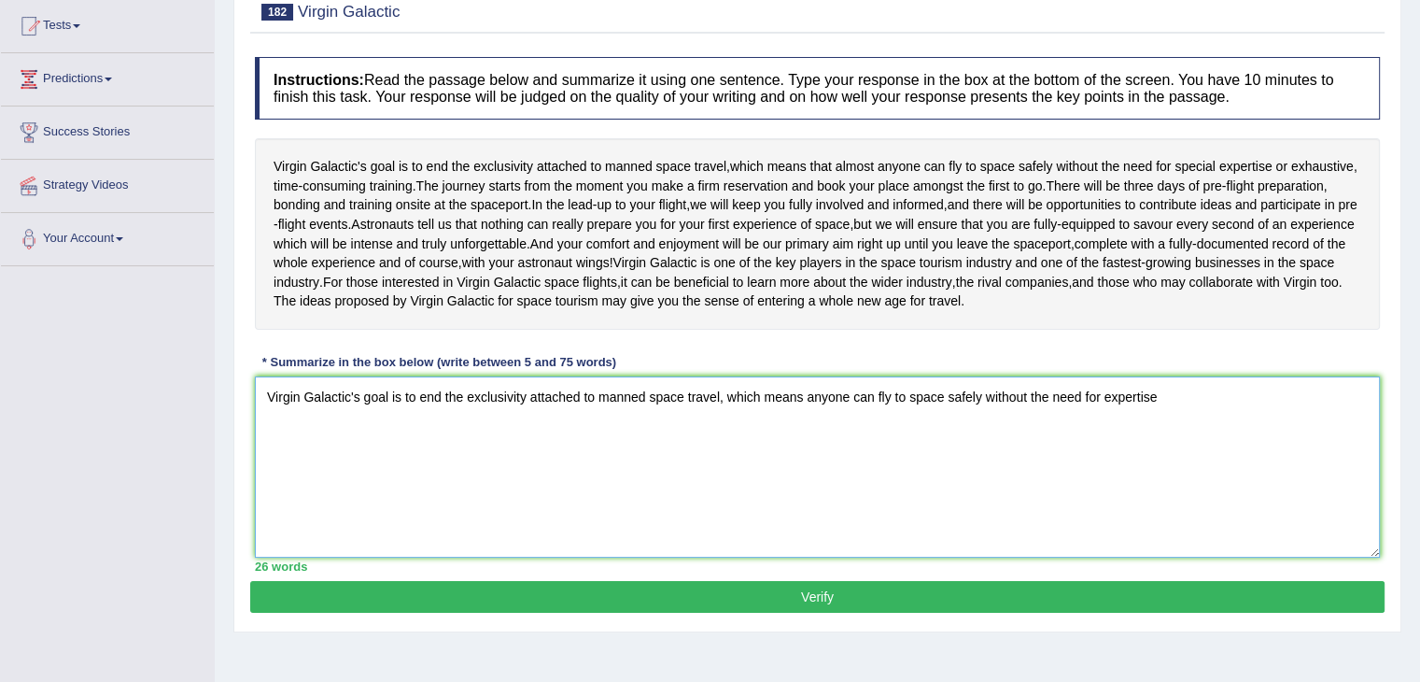
click at [1179, 451] on textarea "Virgin Galactic's goal is to end the exclusivity attached to manned space trave…" at bounding box center [817, 466] width 1125 height 181
click at [1348, 445] on textarea "Virgin Galactic's goal is to end the exclusivity attached to manned space trave…" at bounding box center [817, 466] width 1125 height 181
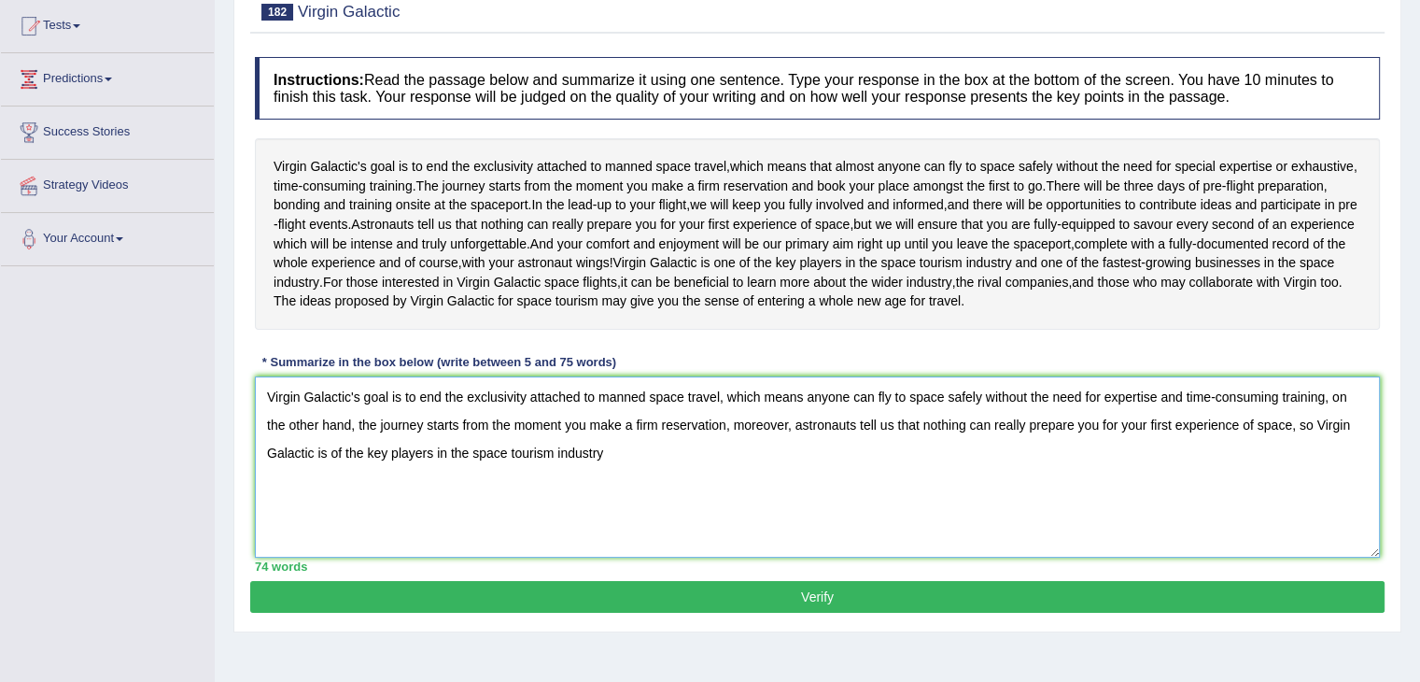
click at [332, 493] on textarea "Virgin Galactic's goal is to end the exclusivity attached to manned space trave…" at bounding box center [817, 466] width 1125 height 181
click at [620, 493] on textarea "Virgin Galactic's goal is to end the exclusivity attached to manned space trave…" at bounding box center [817, 466] width 1125 height 181
click at [627, 493] on textarea "Virgin Galactic's goal is to end the exclusivity attached to manned space trave…" at bounding box center [817, 466] width 1125 height 181
type textarea "Virgin Galactic's goal is to end the exclusivity attached to manned space trave…"
click at [820, 613] on button "Verify" at bounding box center [817, 597] width 1135 height 32
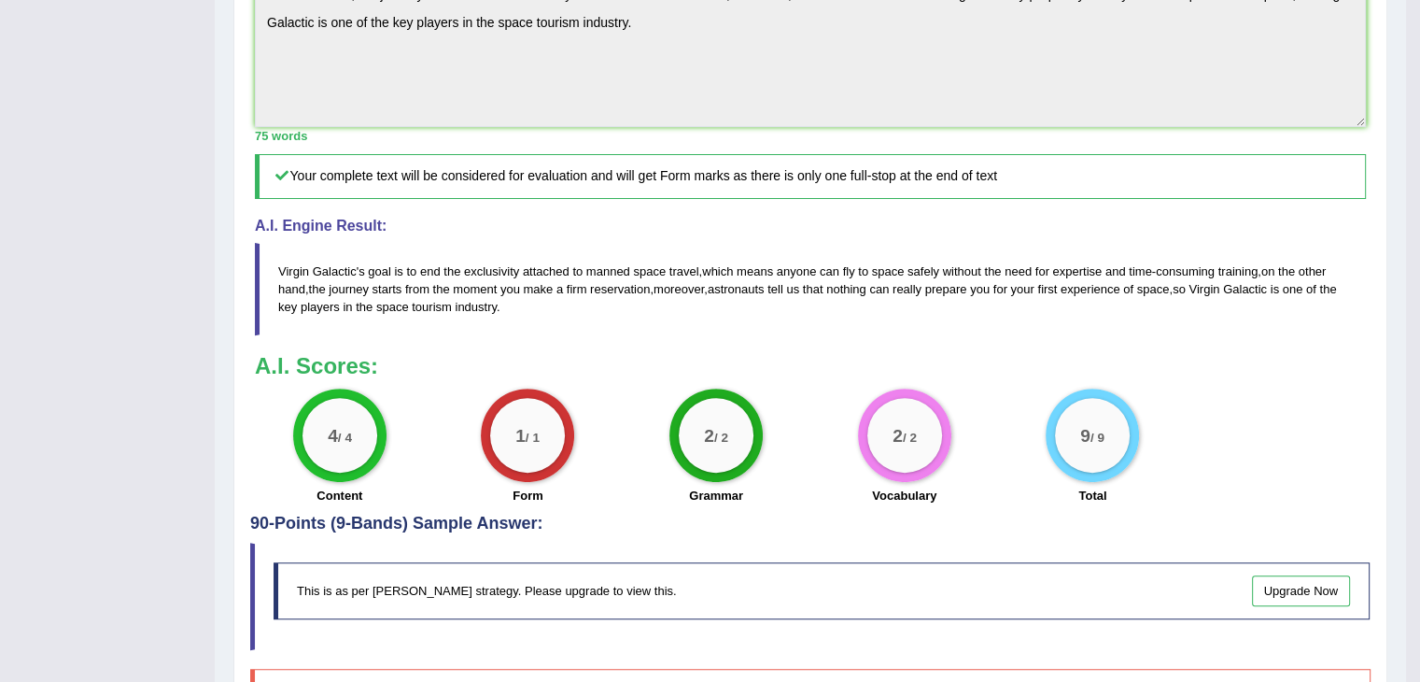
scroll to position [83, 0]
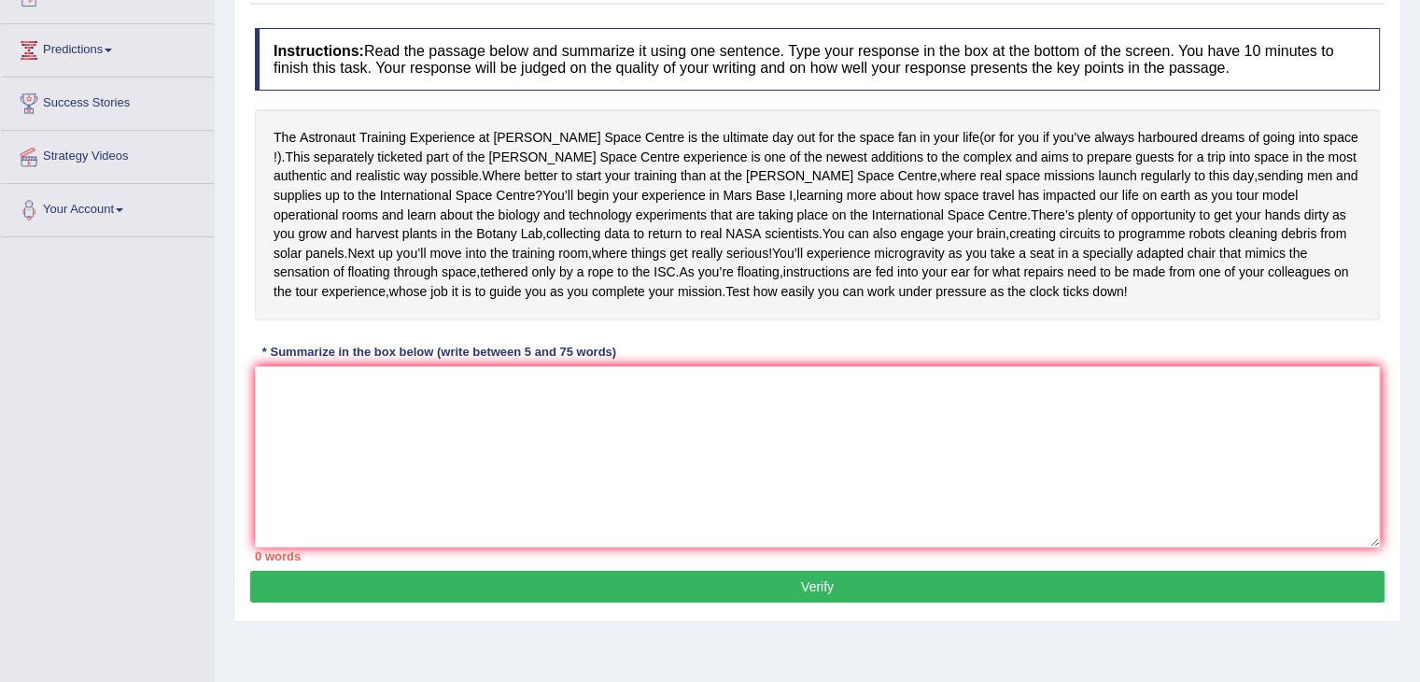
scroll to position [233, 0]
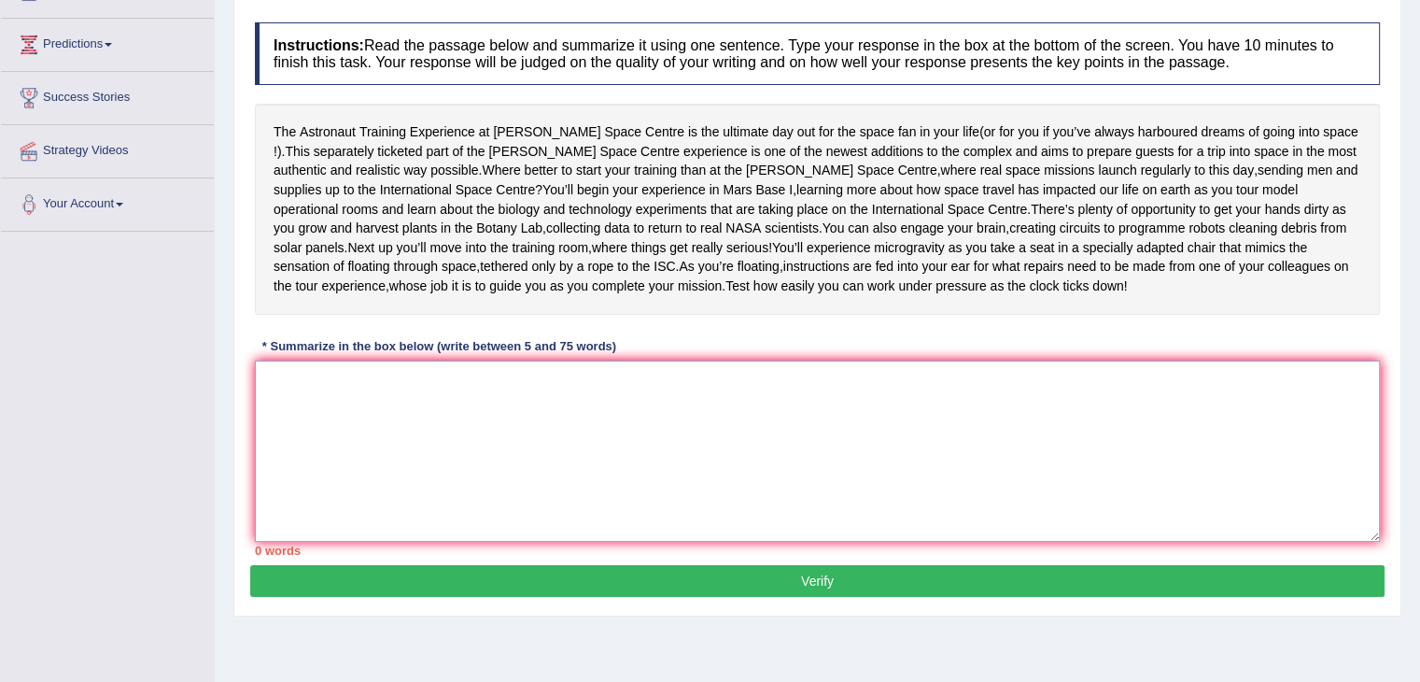
click at [364, 468] on textarea at bounding box center [817, 450] width 1125 height 181
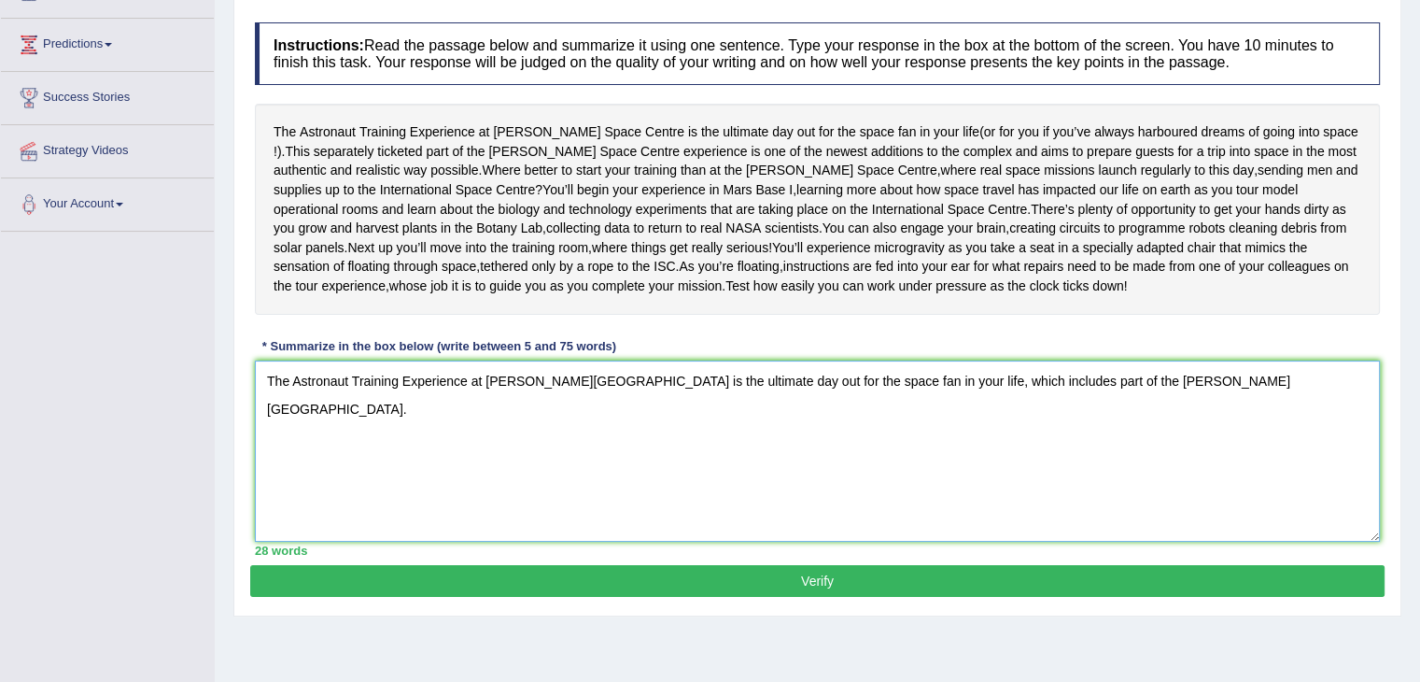
click at [1217, 444] on textarea "The Astronaut Training Experience at Kennedy Space Centre is the ultimate day o…" at bounding box center [817, 450] width 1125 height 181
click at [1058, 501] on textarea "The Astronaut Training Experience at Kennedy Space Centre is the ultimate day o…" at bounding box center [817, 450] width 1125 height 181
click at [1220, 432] on textarea "The Astronaut Training Experience at Kennedy Space Centre is the ultimate day o…" at bounding box center [817, 450] width 1125 height 181
click at [623, 475] on textarea "The Astronaut Training Experience at Kennedy Space Centre is the ultimate day o…" at bounding box center [817, 450] width 1125 height 181
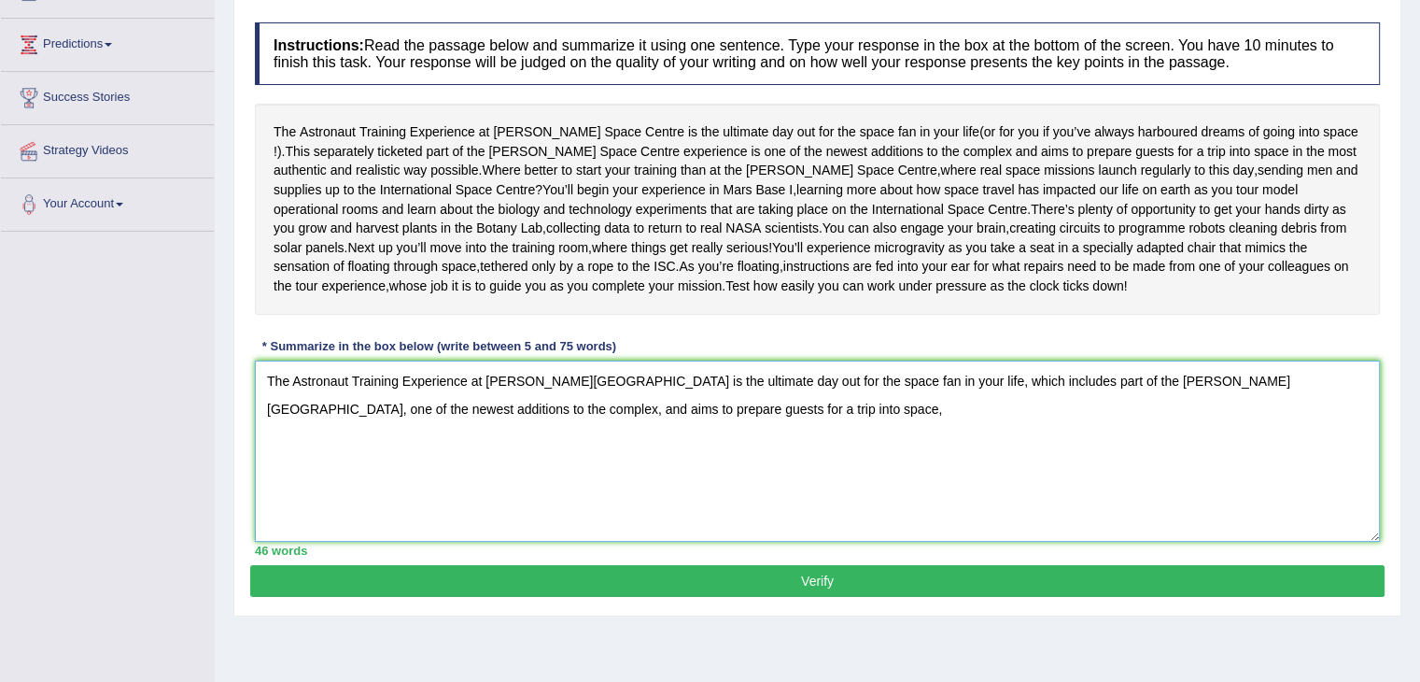
click at [674, 465] on textarea "The Astronaut Training Experience at Kennedy Space Centre is the ultimate day o…" at bounding box center [817, 450] width 1125 height 181
click at [971, 478] on textarea "The Astronaut Training Experience at Kennedy Space Centre is the ultimate day o…" at bounding box center [817, 450] width 1125 height 181
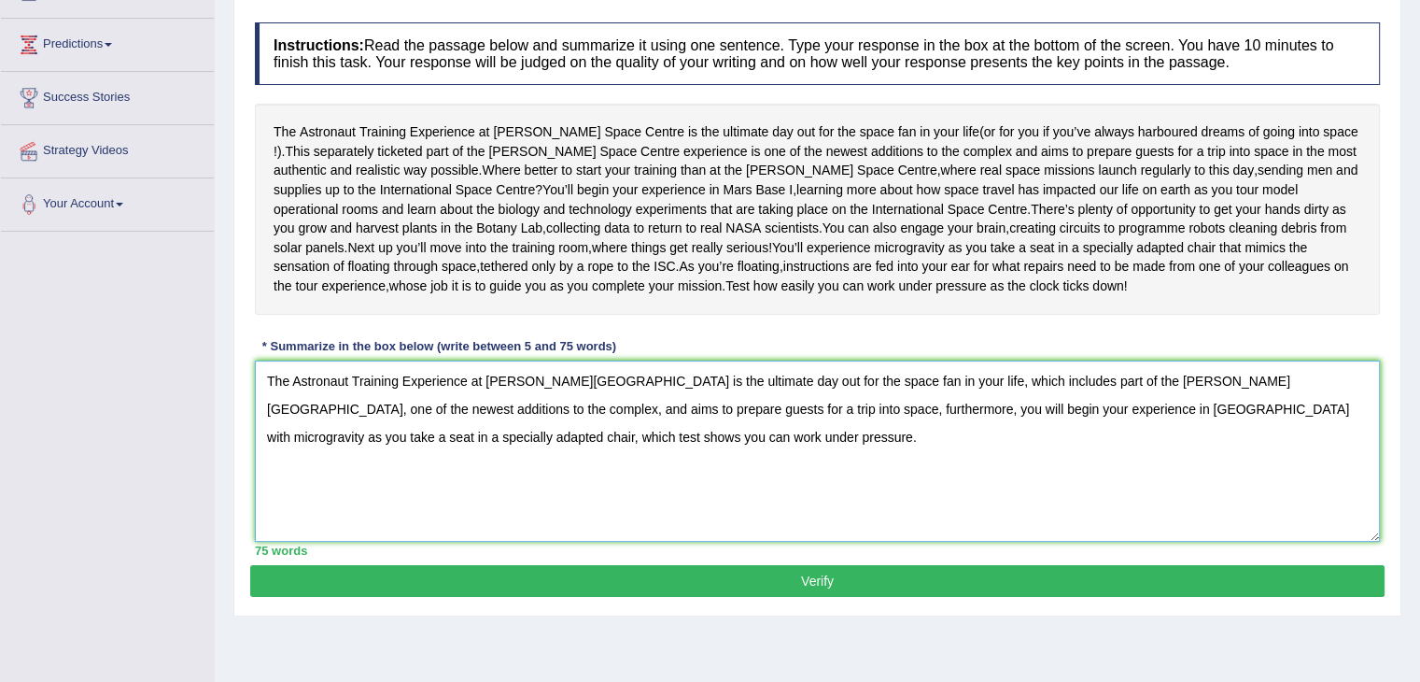
type textarea "The Astronaut Training Experience at Kennedy Space Centre is the ultimate day o…"
click at [679, 616] on div "Practice Writing: Summarize Written Text 183 The Astronaut Training Instruction…" at bounding box center [817, 269] width 1168 height 693
click at [856, 597] on button "Verify" at bounding box center [817, 581] width 1135 height 32
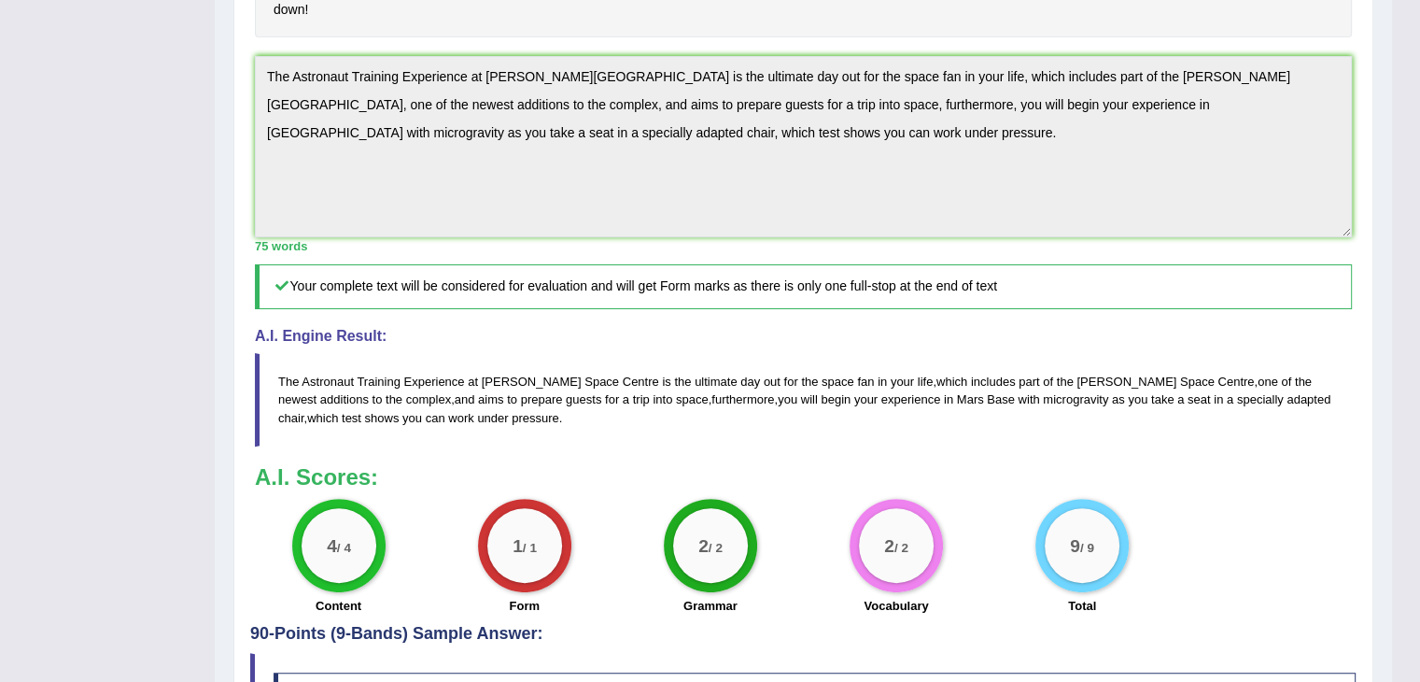
scroll to position [546, 0]
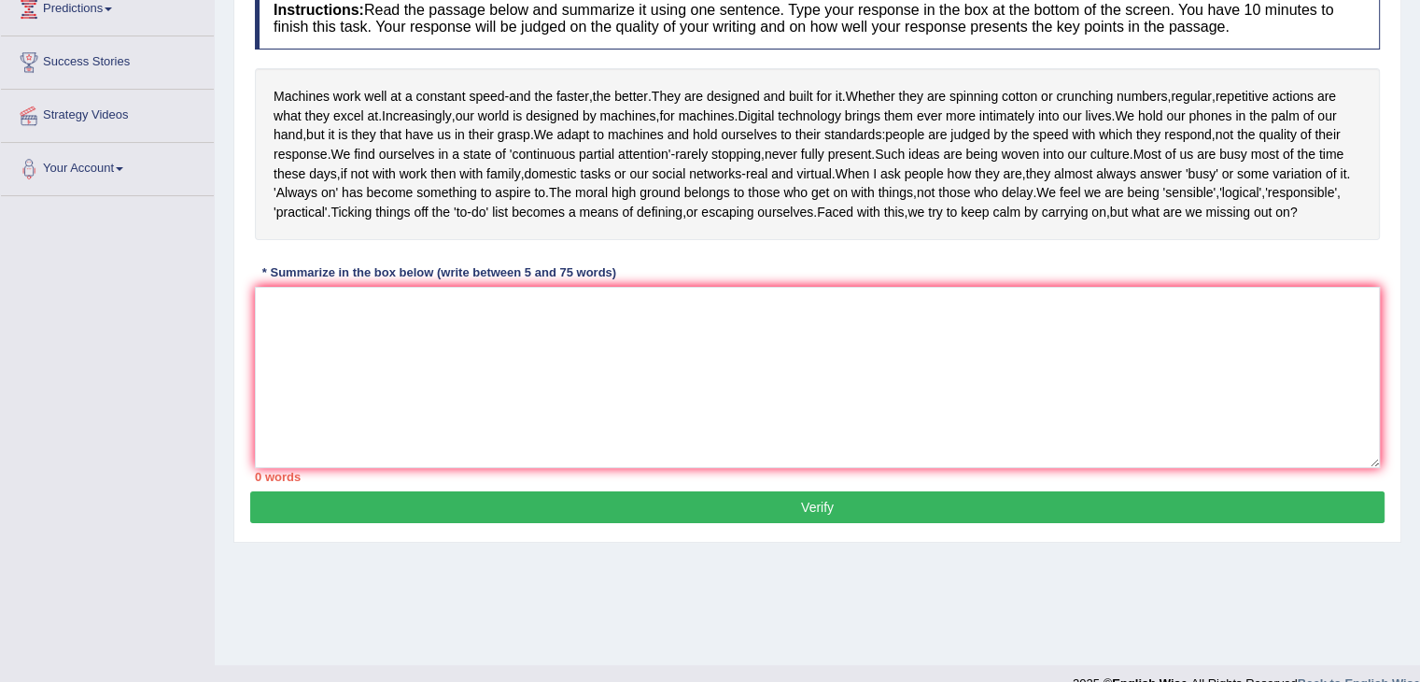
scroll to position [291, 0]
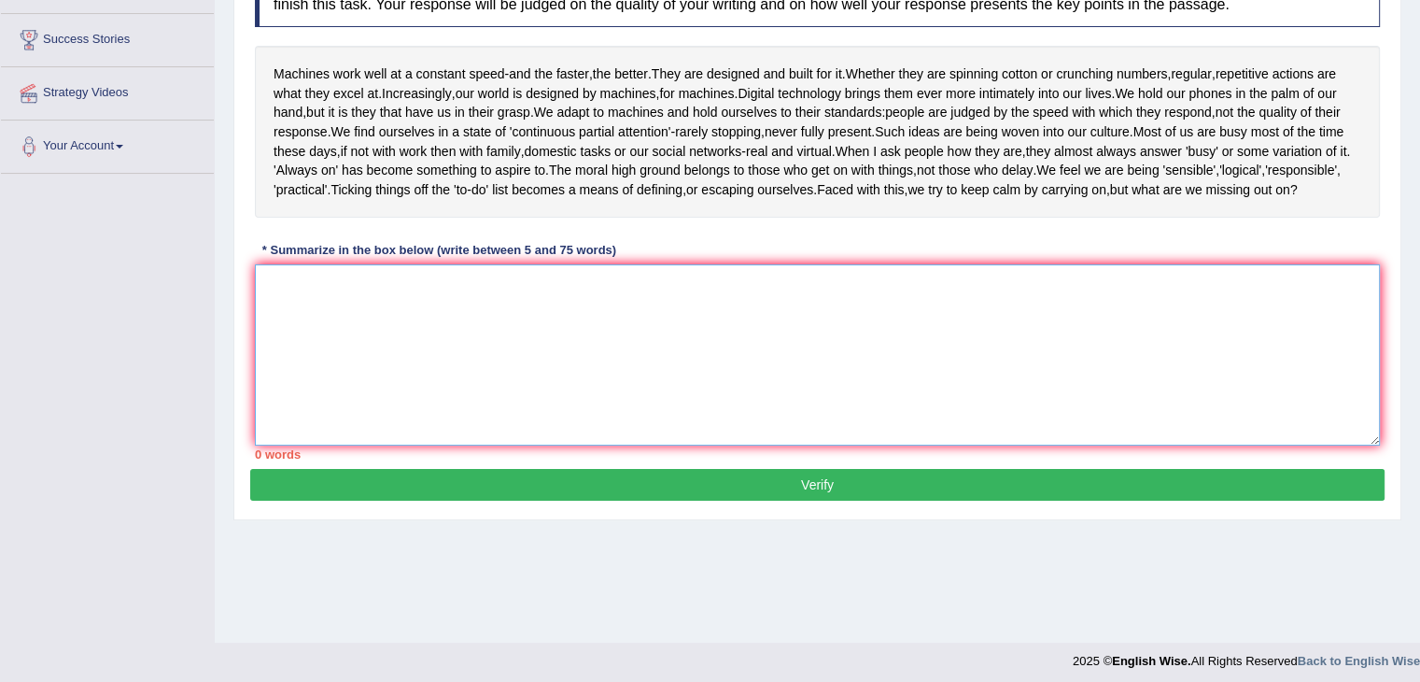
click at [504, 354] on textarea at bounding box center [817, 354] width 1125 height 181
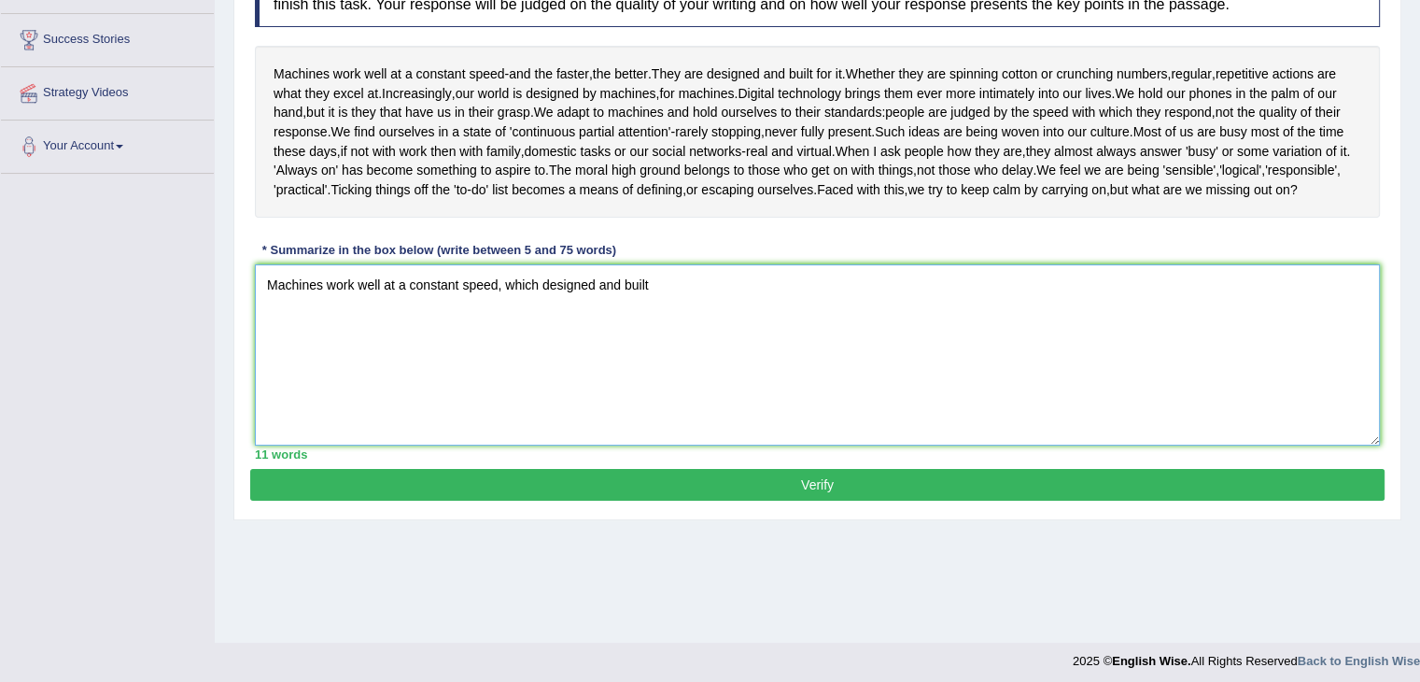
click at [725, 293] on textarea "Machines work well at a constant speed, which designed and built" at bounding box center [817, 354] width 1125 height 181
click at [704, 302] on textarea "Machines work well at a constant speed, which designed and built" at bounding box center [817, 354] width 1125 height 181
click at [673, 307] on textarea "Machines work well at a constant speed, which is designed" at bounding box center [817, 354] width 1125 height 181
click at [842, 322] on textarea "Machines work well at a constant speed, which is designed and built for the fas…" at bounding box center [817, 354] width 1125 height 181
click at [881, 282] on textarea "Machines work well at a constant speed, which is designed and built for the fas…" at bounding box center [817, 354] width 1125 height 181
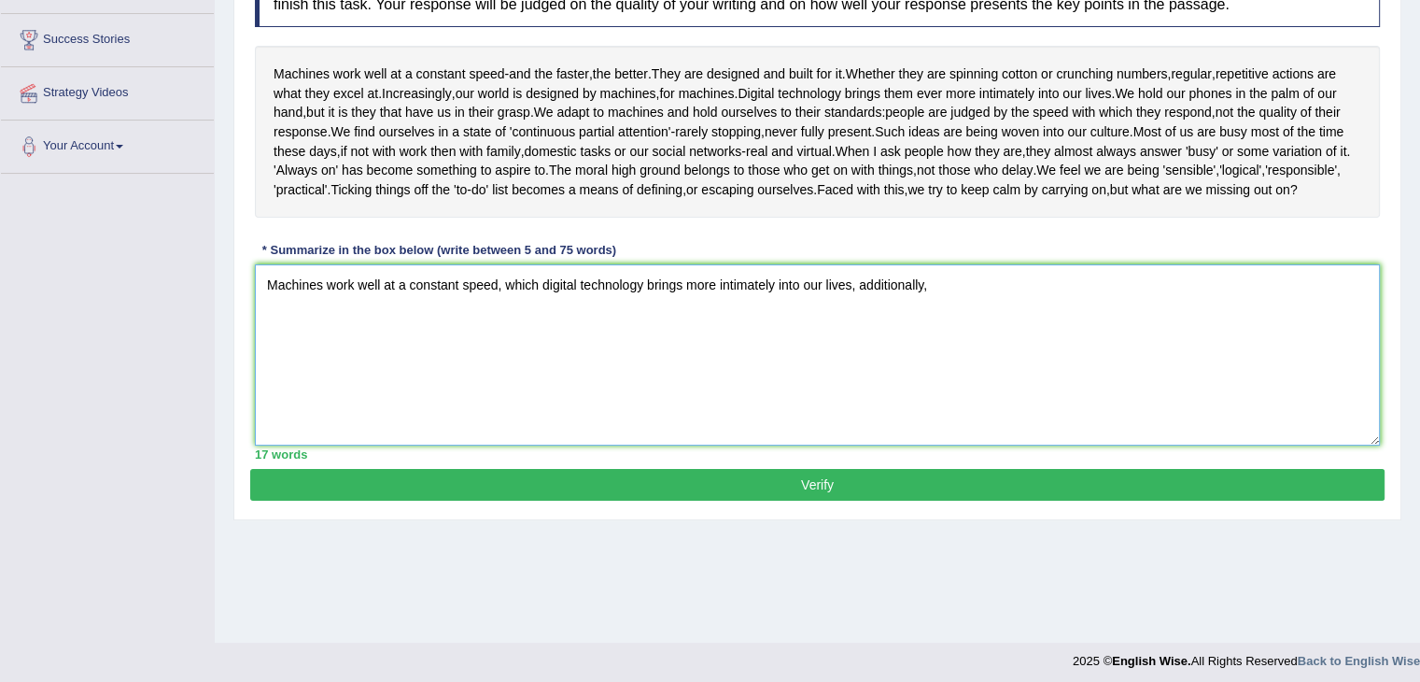
click at [936, 322] on textarea "Machines work well at a constant speed, which digital technology brings more in…" at bounding box center [817, 354] width 1125 height 181
click at [925, 306] on textarea "Machines work well at a constant speed, which digital technology brings more in…" at bounding box center [817, 354] width 1125 height 181
click at [1186, 307] on textarea "Machines work well at a constant speed, which digital technology brings more in…" at bounding box center [817, 354] width 1125 height 181
click at [1257, 328] on textarea "Machines work well at a constant speed, which digital technology brings more in…" at bounding box center [817, 354] width 1125 height 181
click at [1329, 307] on textarea "Machines work well at a constant speed, which digital technology brings more in…" at bounding box center [817, 354] width 1125 height 181
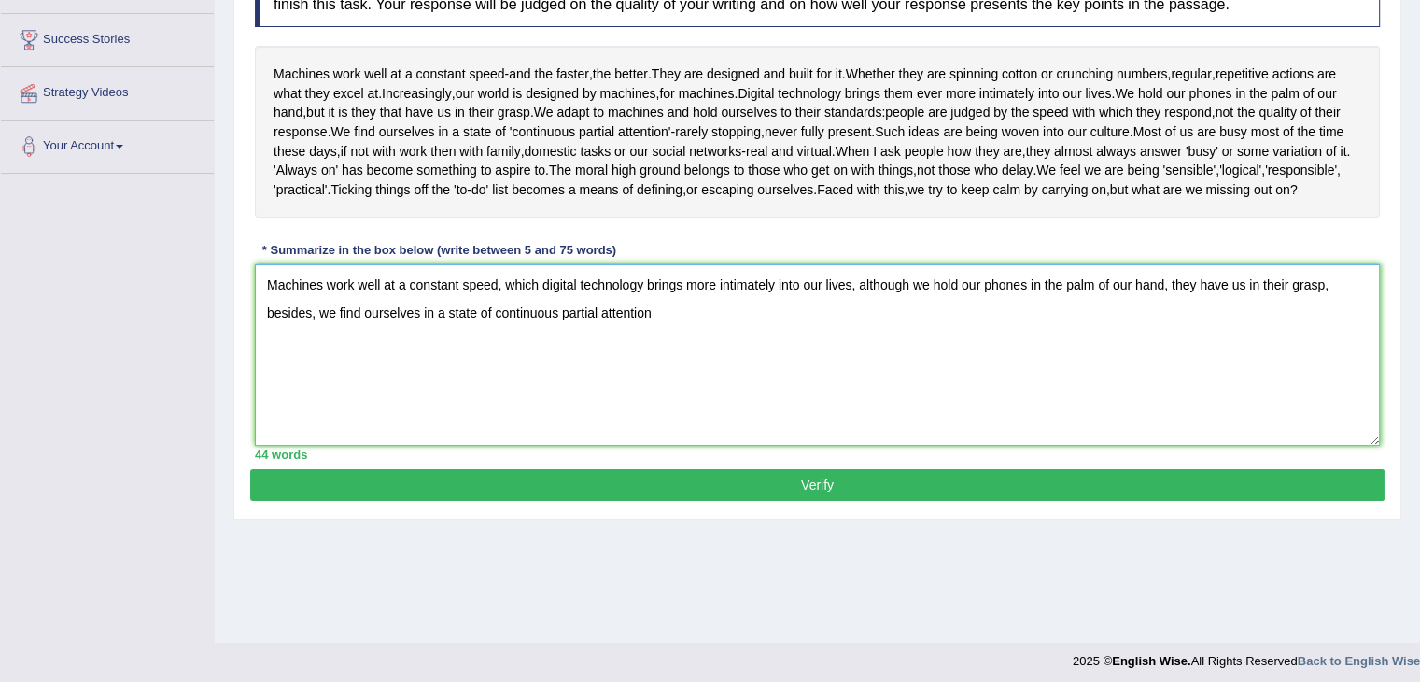
click at [691, 356] on textarea "Machines work well at a constant speed, which digital technology brings more in…" at bounding box center [817, 354] width 1125 height 181
click at [828, 333] on textarea "Machines work well at a constant speed, which digital technology brings more in…" at bounding box center [817, 354] width 1125 height 181
click at [1020, 337] on textarea "Machines work well at a constant speed, which digital technology brings more in…" at bounding box center [817, 354] width 1125 height 181
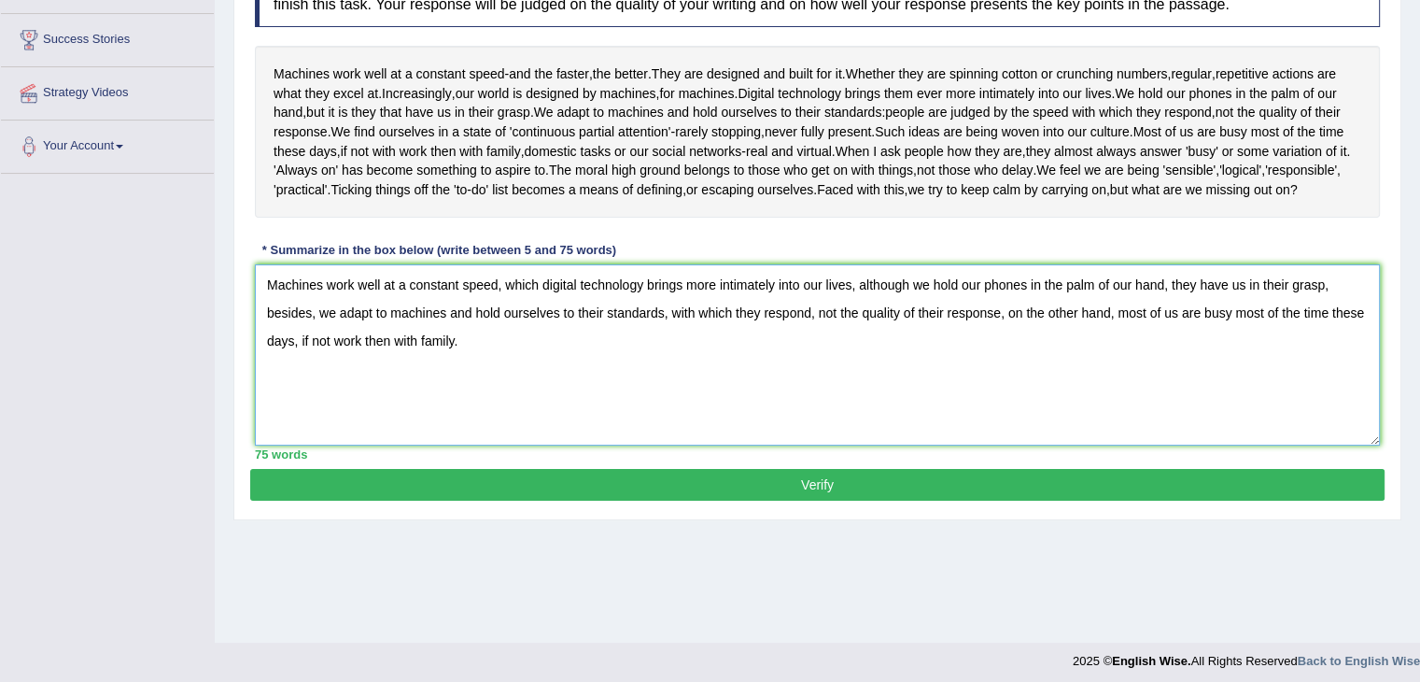
click at [1000, 336] on textarea "Machines work well at a constant speed, which digital technology brings more in…" at bounding box center [817, 354] width 1125 height 181
click at [337, 365] on textarea "Machines work well at a constant speed, which digital technology brings more in…" at bounding box center [817, 354] width 1125 height 181
click at [358, 360] on textarea "Machines work well at a constant speed, which digital technology brings more in…" at bounding box center [817, 354] width 1125 height 181
type textarea "Machines work well at a constant speed, which digital technology brings more in…"
click at [756, 490] on button "Verify" at bounding box center [817, 485] width 1135 height 32
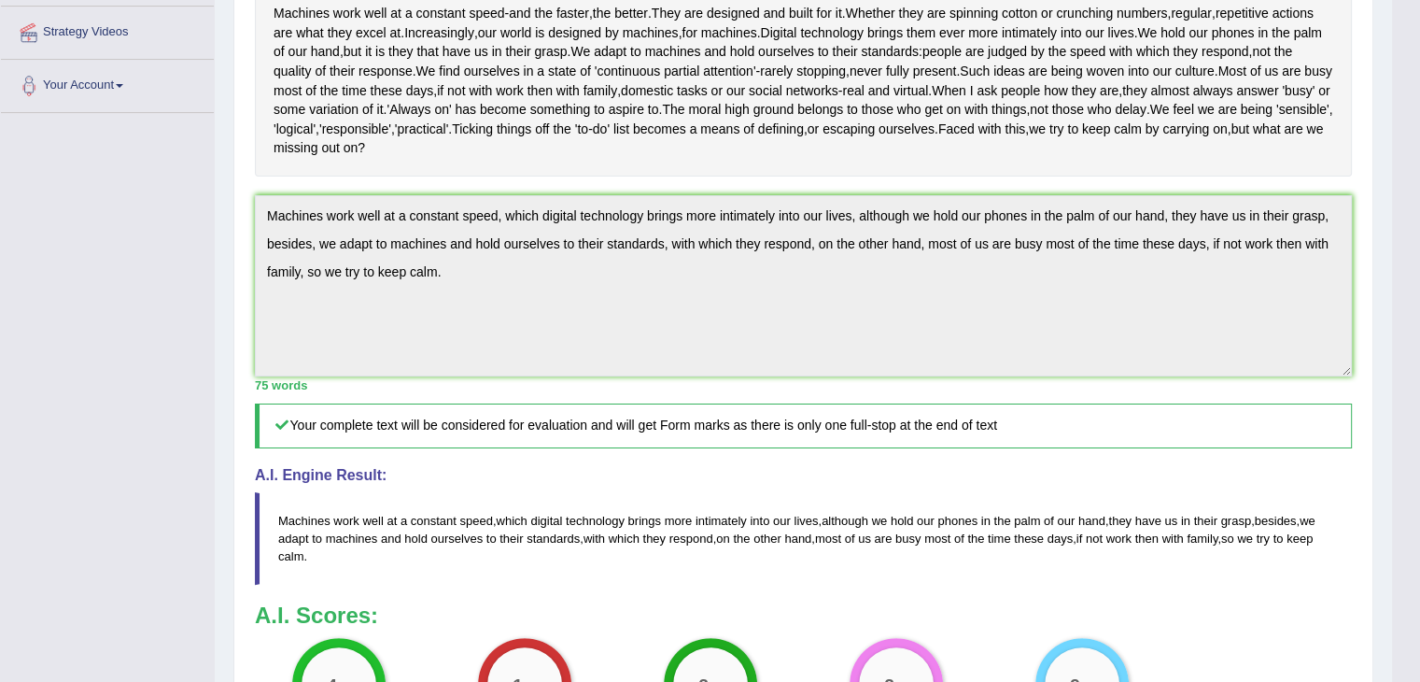
scroll to position [407, 0]
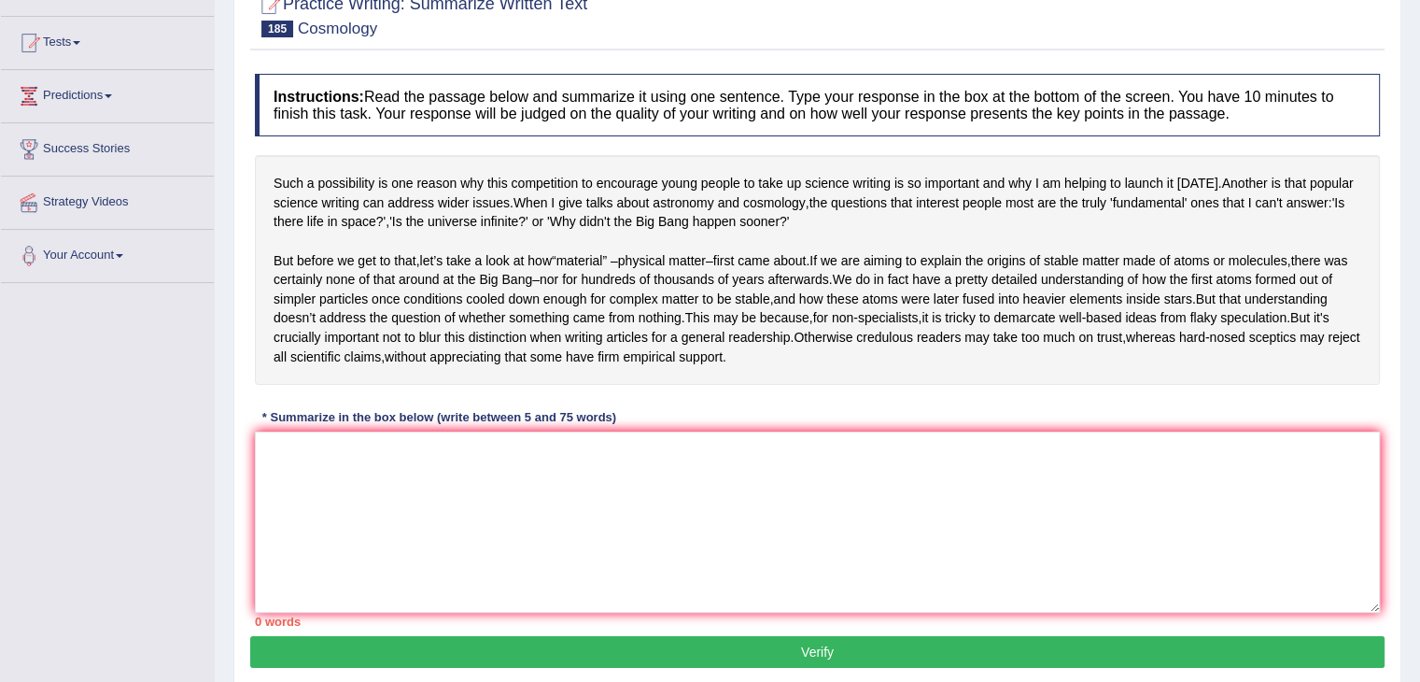
scroll to position [175, 0]
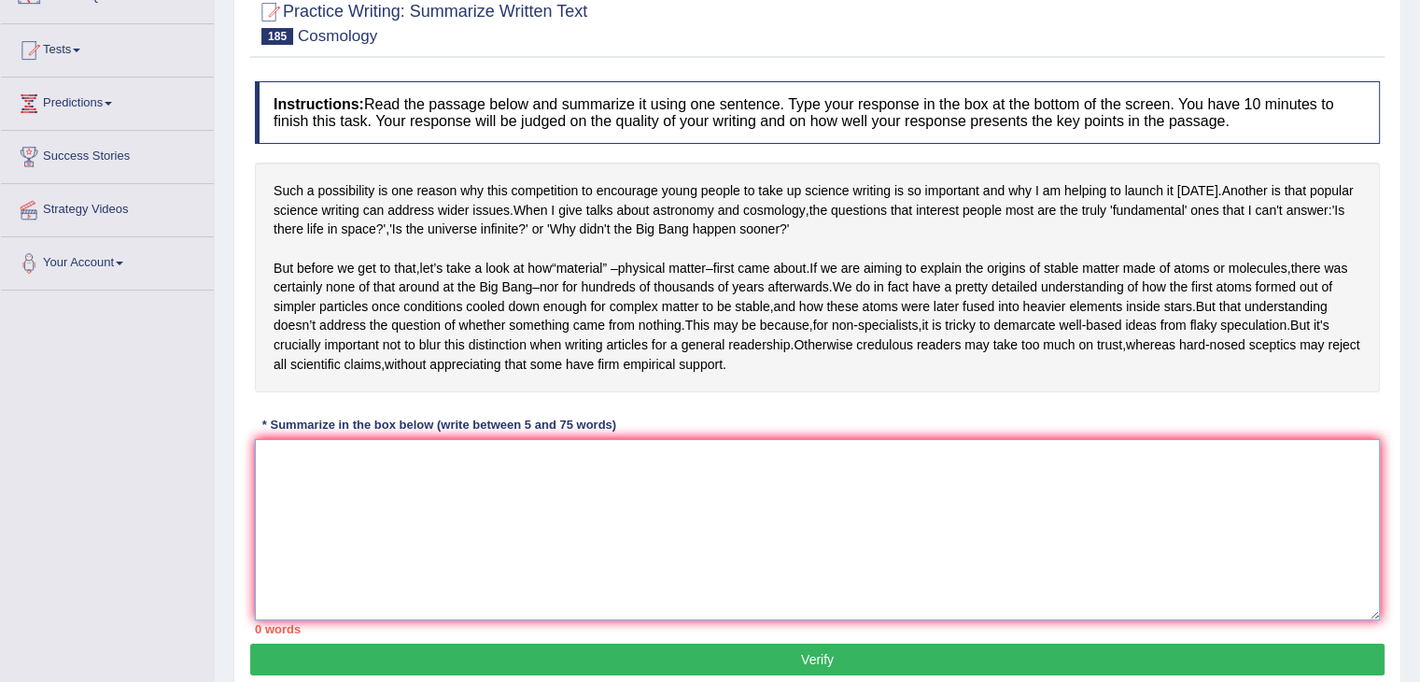
click at [276, 519] on textarea at bounding box center [817, 529] width 1125 height 181
type textarea "H"
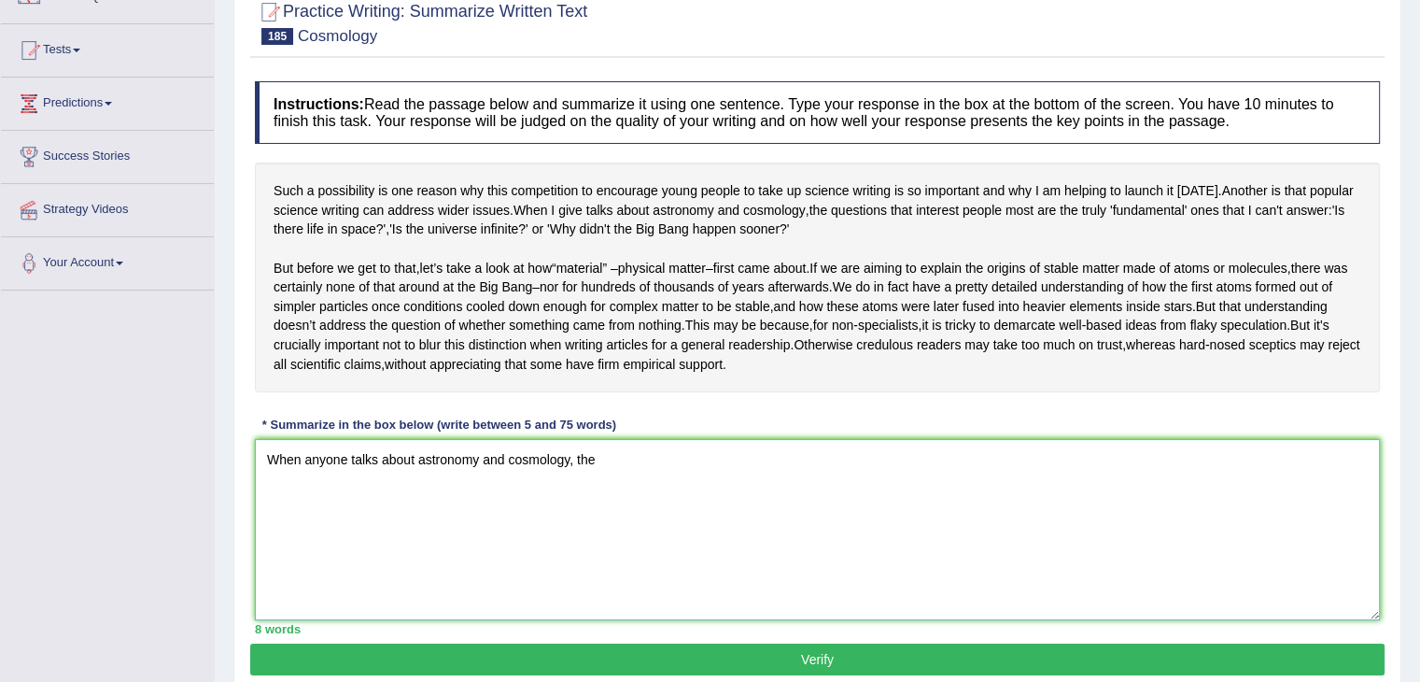
click at [628, 495] on textarea "When anyone talks about astronomy and cosmology, the" at bounding box center [817, 529] width 1125 height 181
click at [997, 504] on textarea "When anyone talks about astronomy and cosmology, the questions that interest pe…" at bounding box center [817, 529] width 1125 height 181
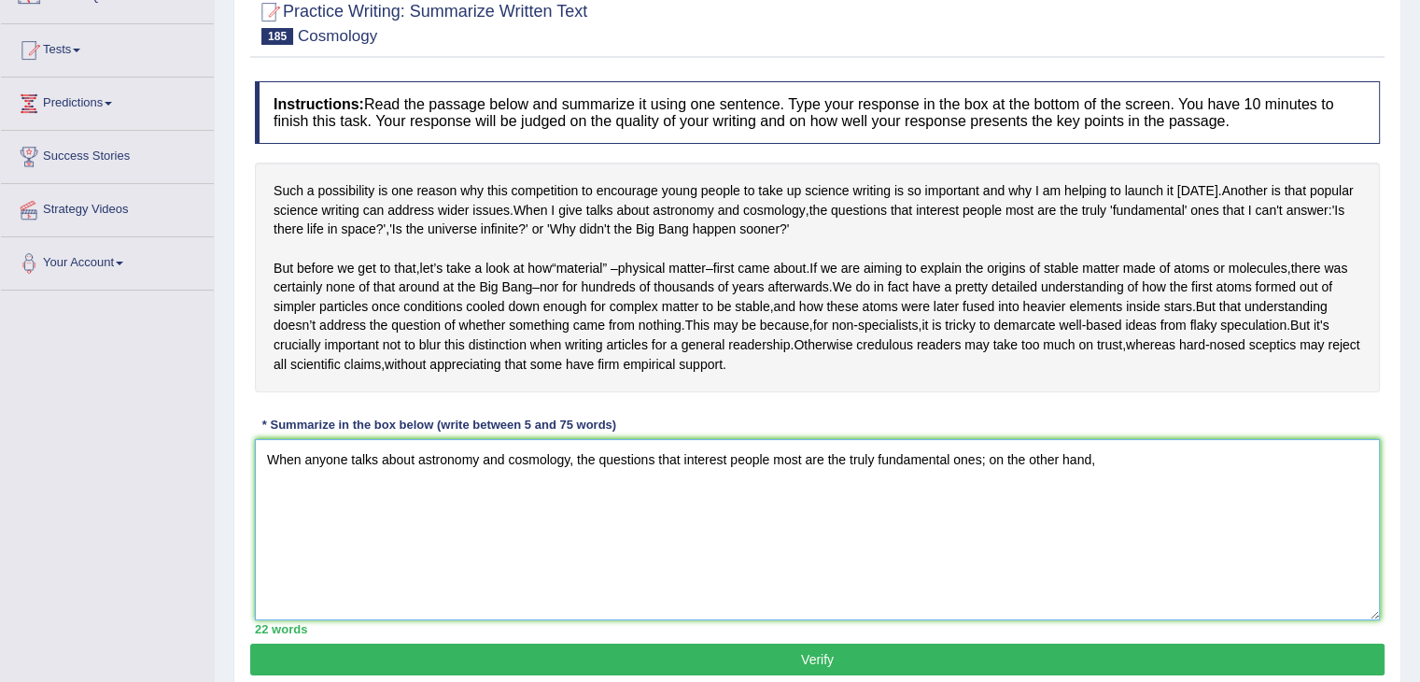
click at [1124, 514] on textarea "When anyone talks about astronomy and cosmology, the questions that interest pe…" at bounding box center [817, 529] width 1125 height 181
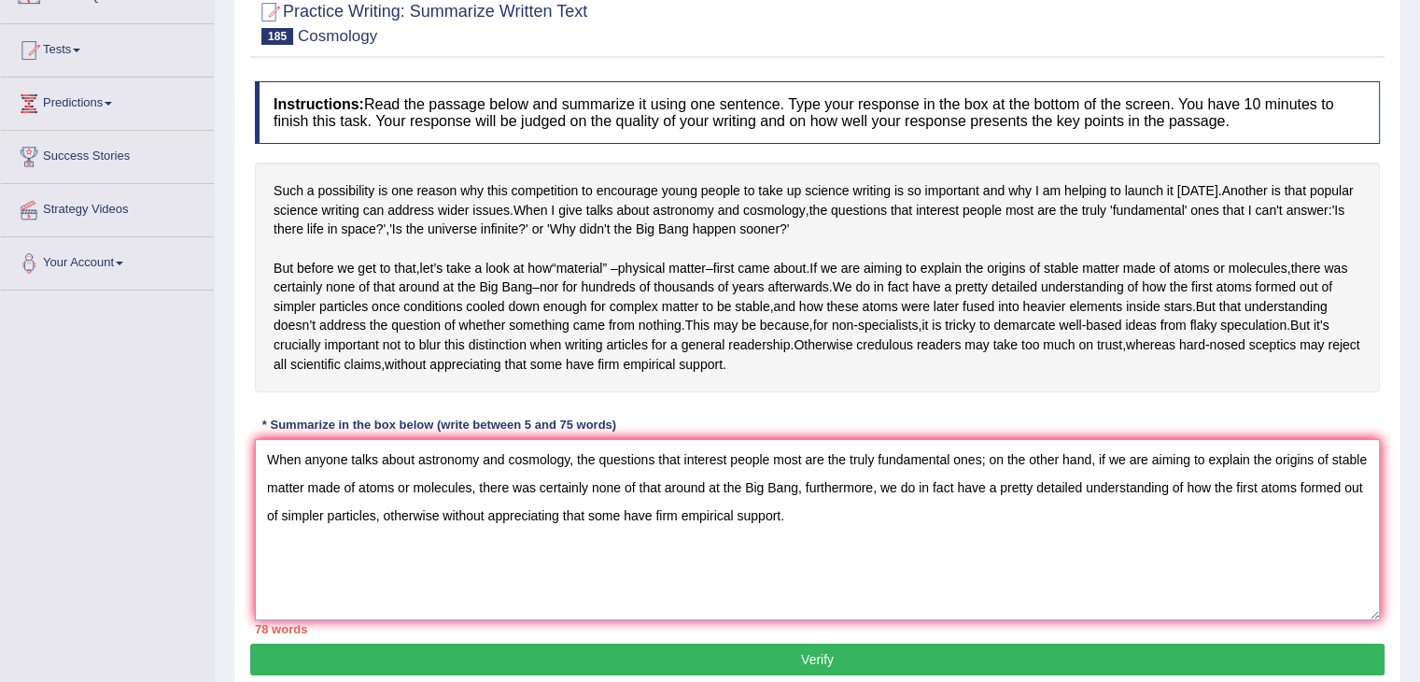
click at [1091, 498] on textarea "When anyone talks about astronomy and cosmology, the questions that interest pe…" at bounding box center [817, 529] width 1125 height 181
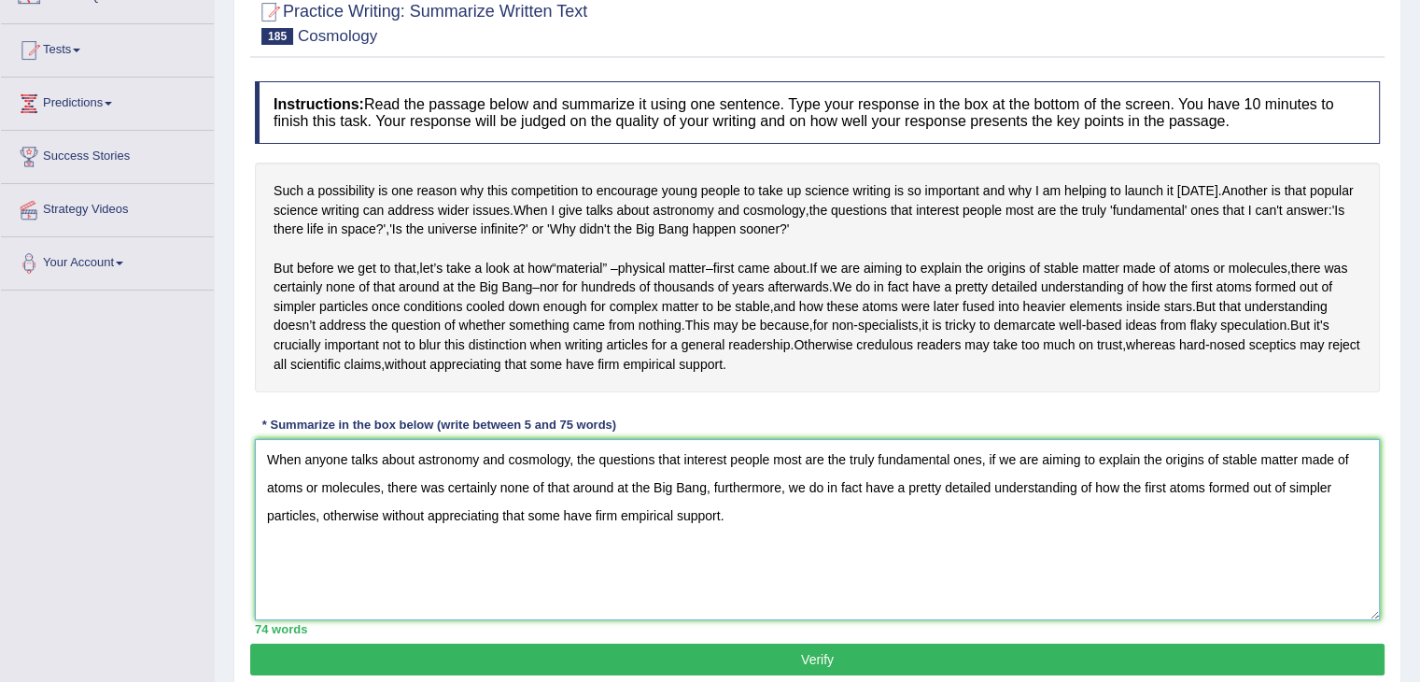
click at [983, 495] on textarea "When anyone talks about astronomy and cosmology, the questions that interest pe…" at bounding box center [817, 529] width 1125 height 181
click at [988, 495] on textarea "When anyone talks about astronomy and cosmology, the questions that interest pe…" at bounding box center [817, 529] width 1125 height 181
click at [925, 620] on textarea "When anyone talks about astronomy and cosmology, the questions that interest pe…" at bounding box center [817, 529] width 1125 height 181
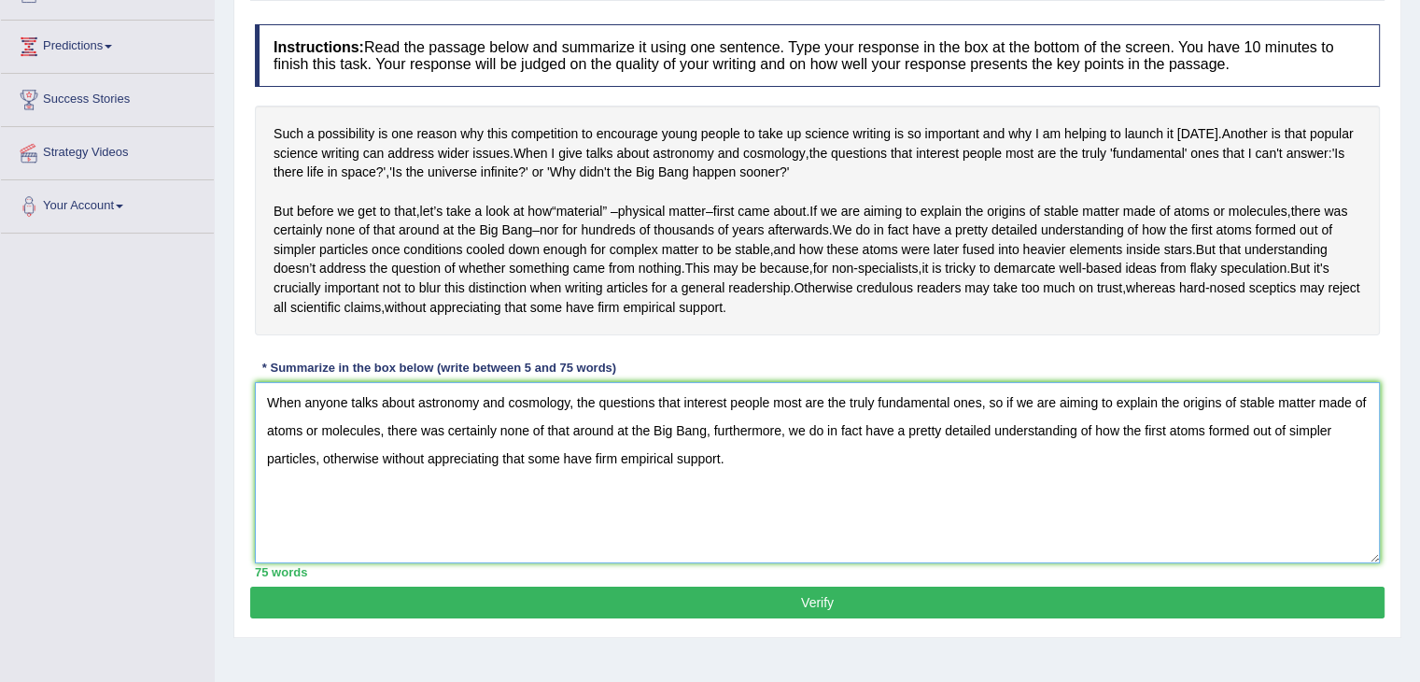
scroll to position [224, 0]
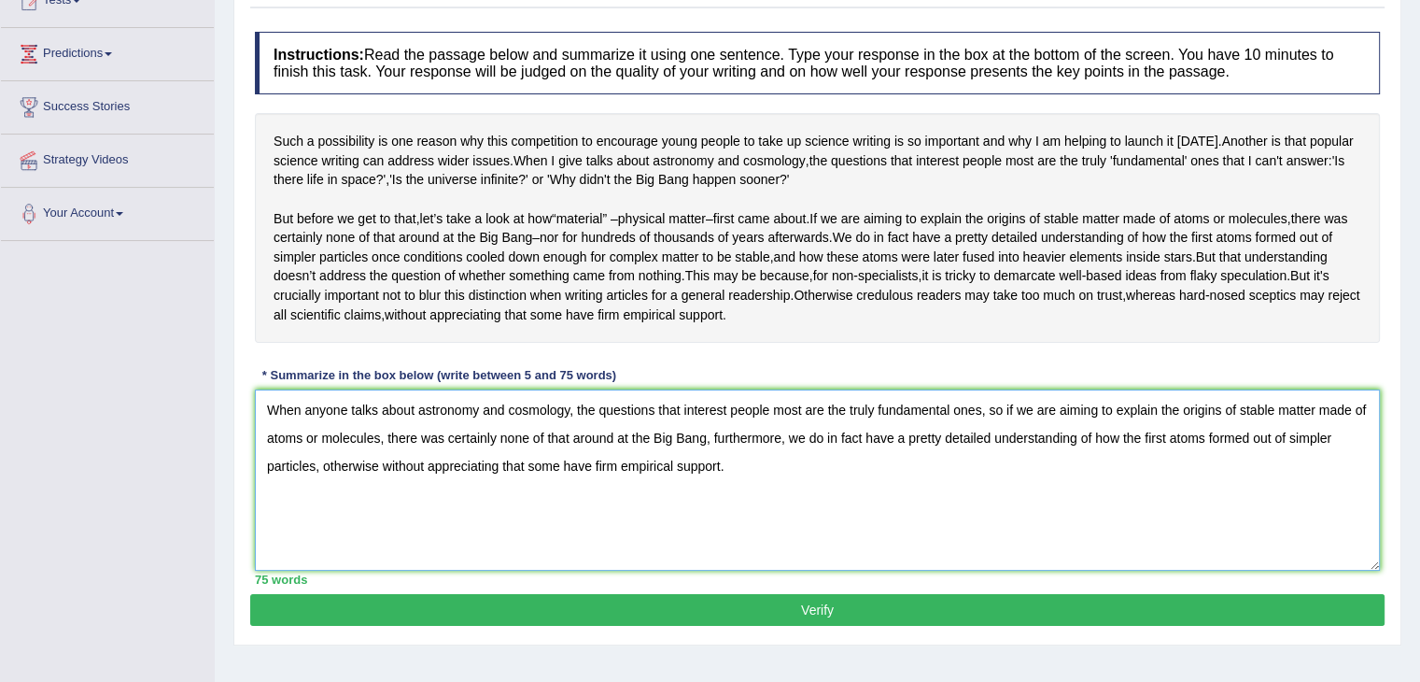
type textarea "When anyone talks about astronomy and cosmology, the questions that interest pe…"
click at [803, 626] on button "Verify" at bounding box center [817, 610] width 1135 height 32
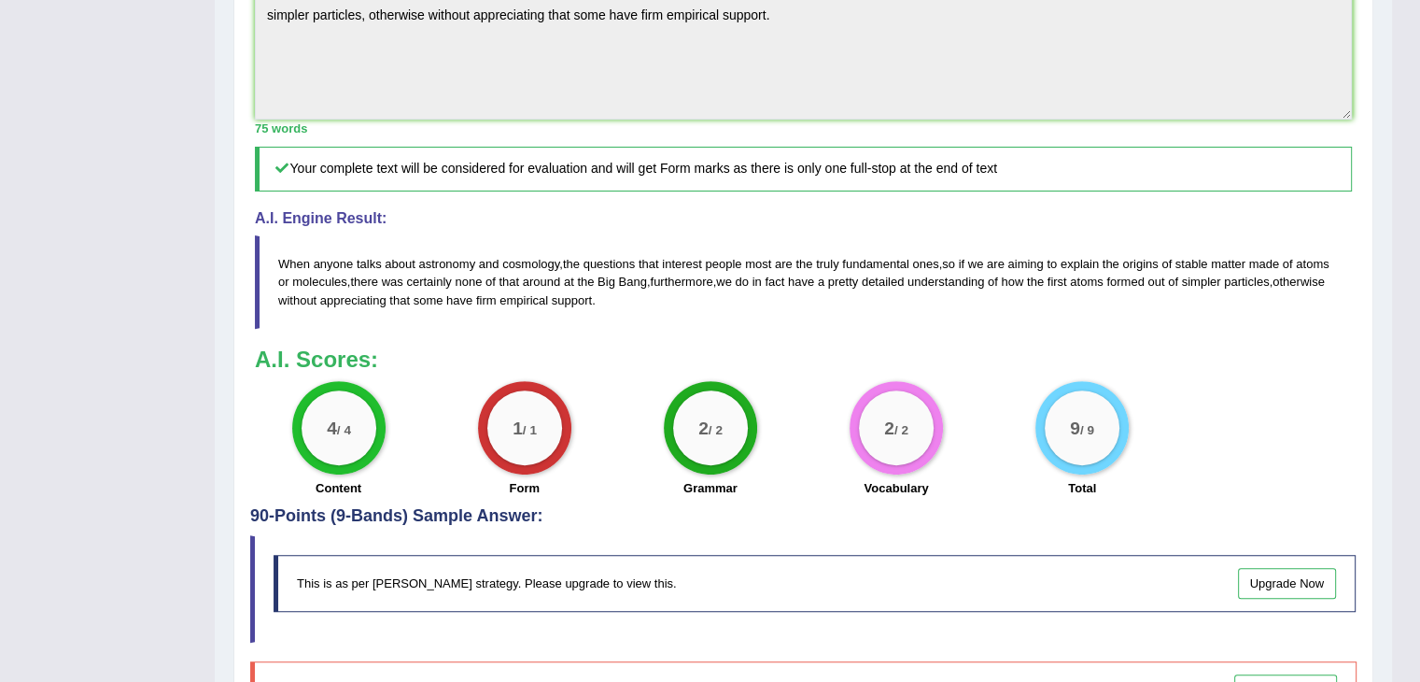
scroll to position [650, 0]
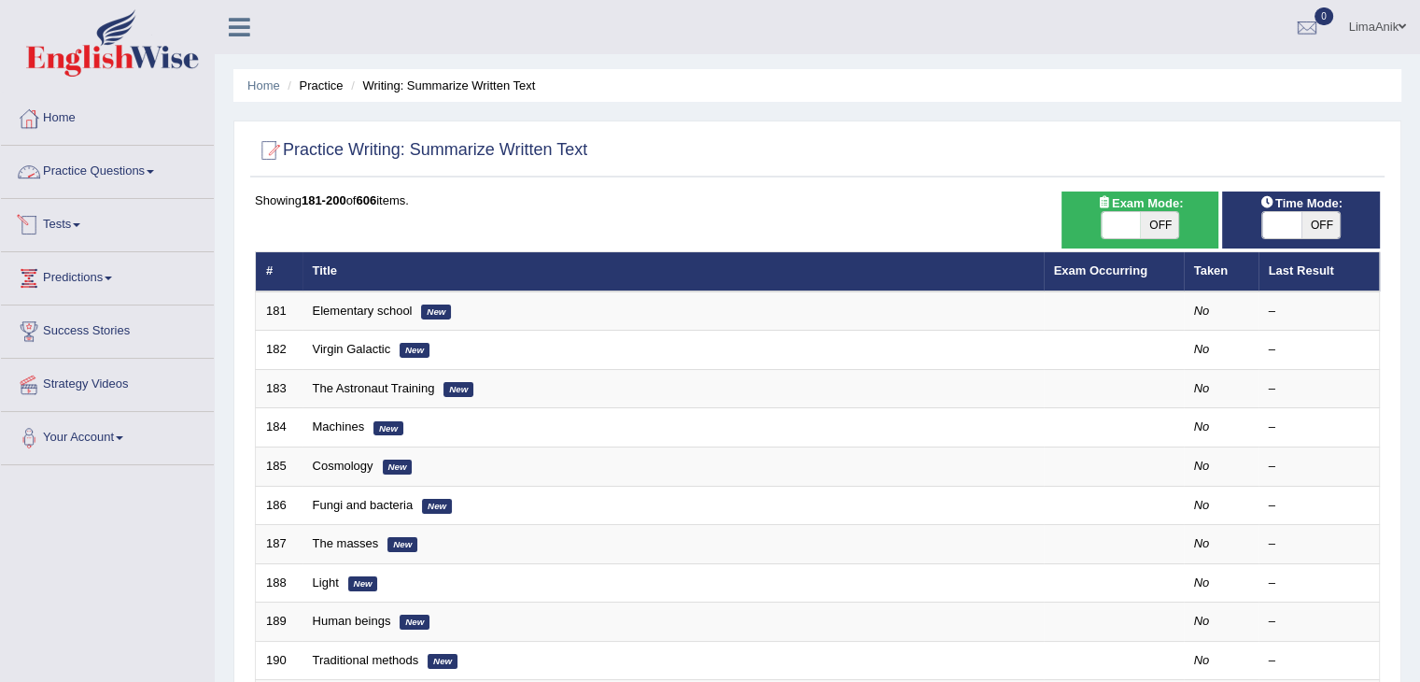
click at [81, 168] on link "Practice Questions" at bounding box center [107, 169] width 213 height 47
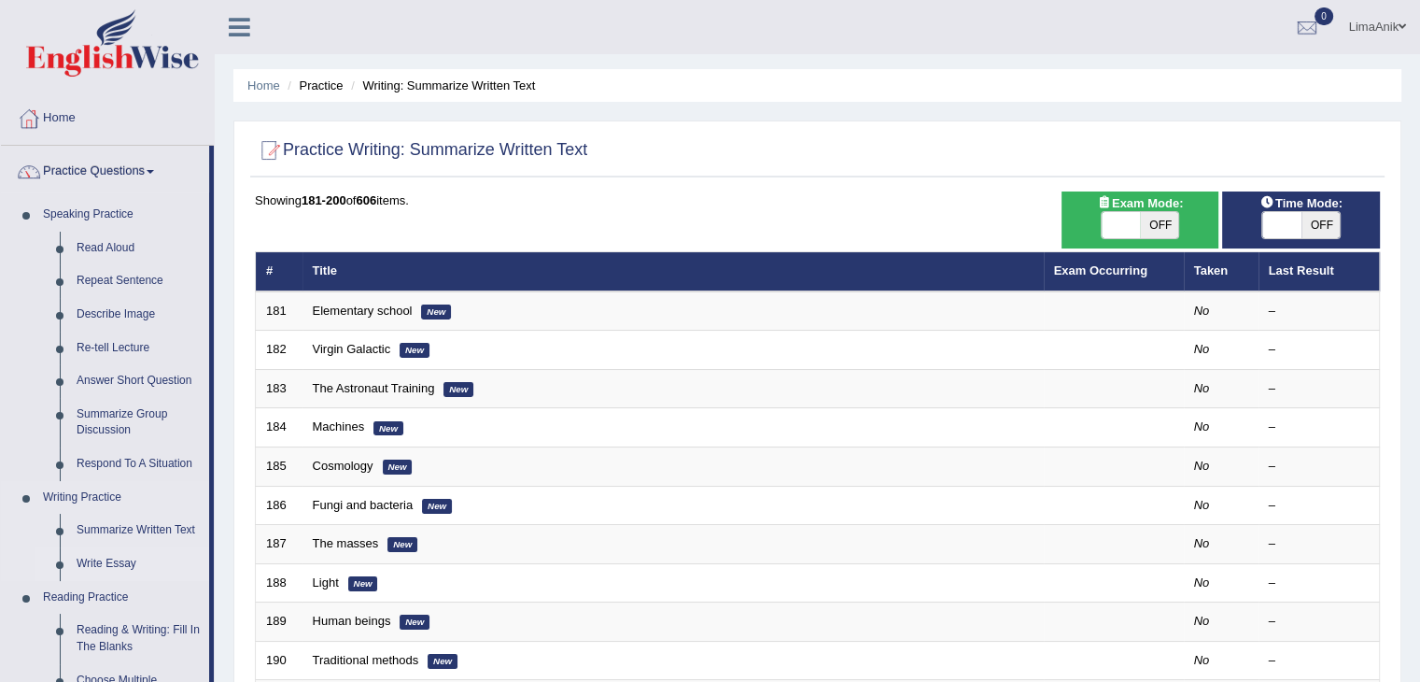
click at [109, 569] on link "Write Essay" at bounding box center [138, 564] width 141 height 34
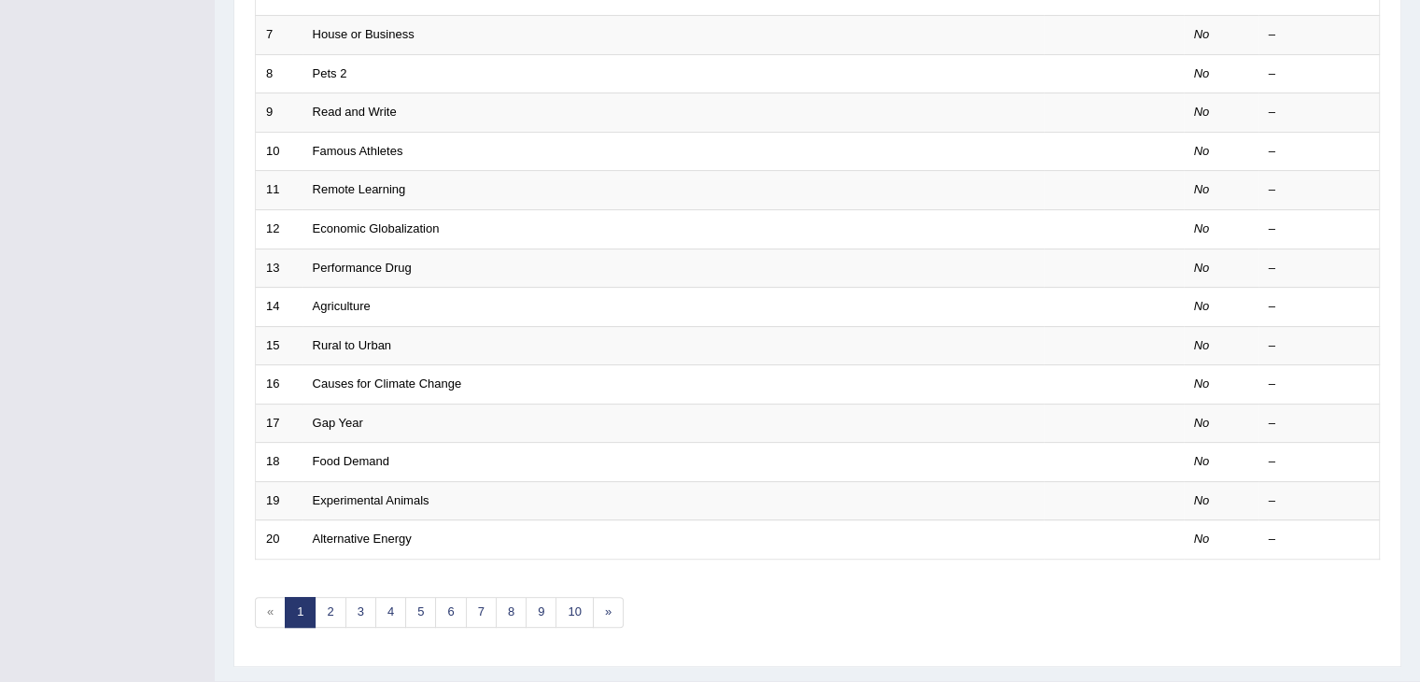
scroll to position [549, 0]
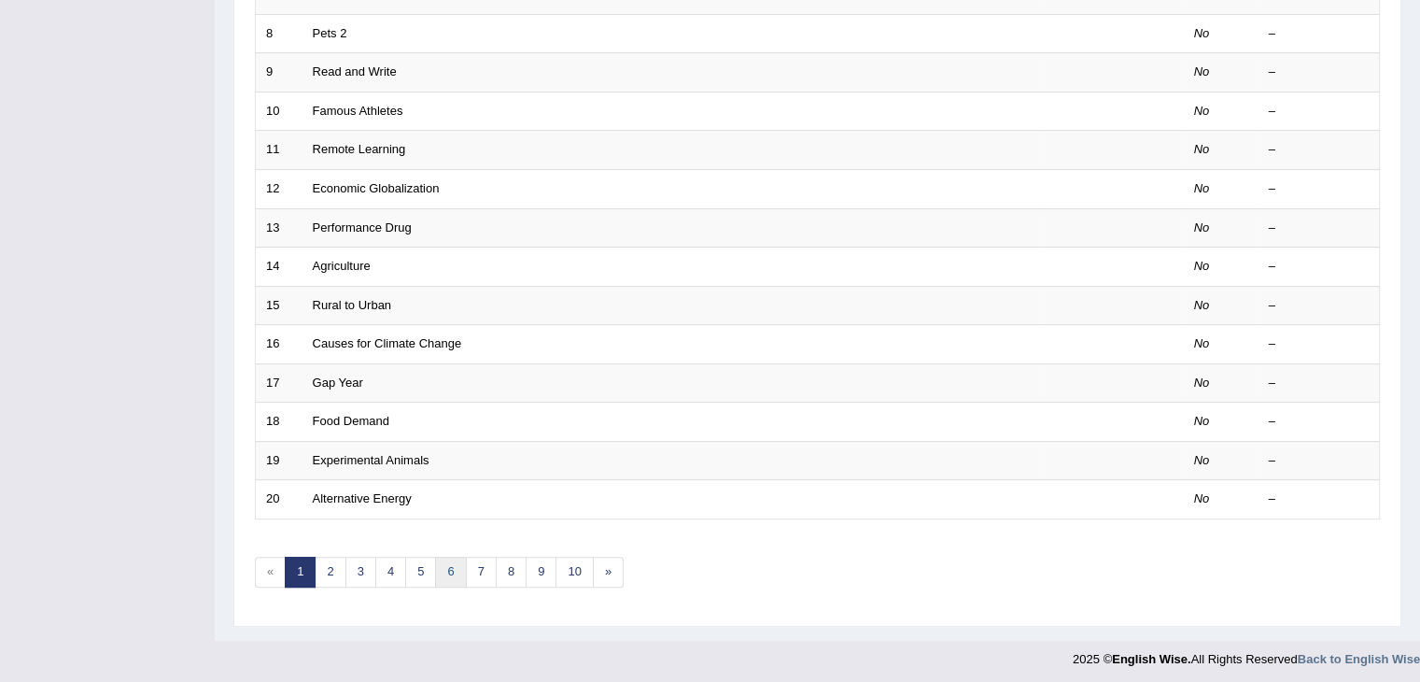
click at [444, 572] on link "6" at bounding box center [450, 572] width 31 height 31
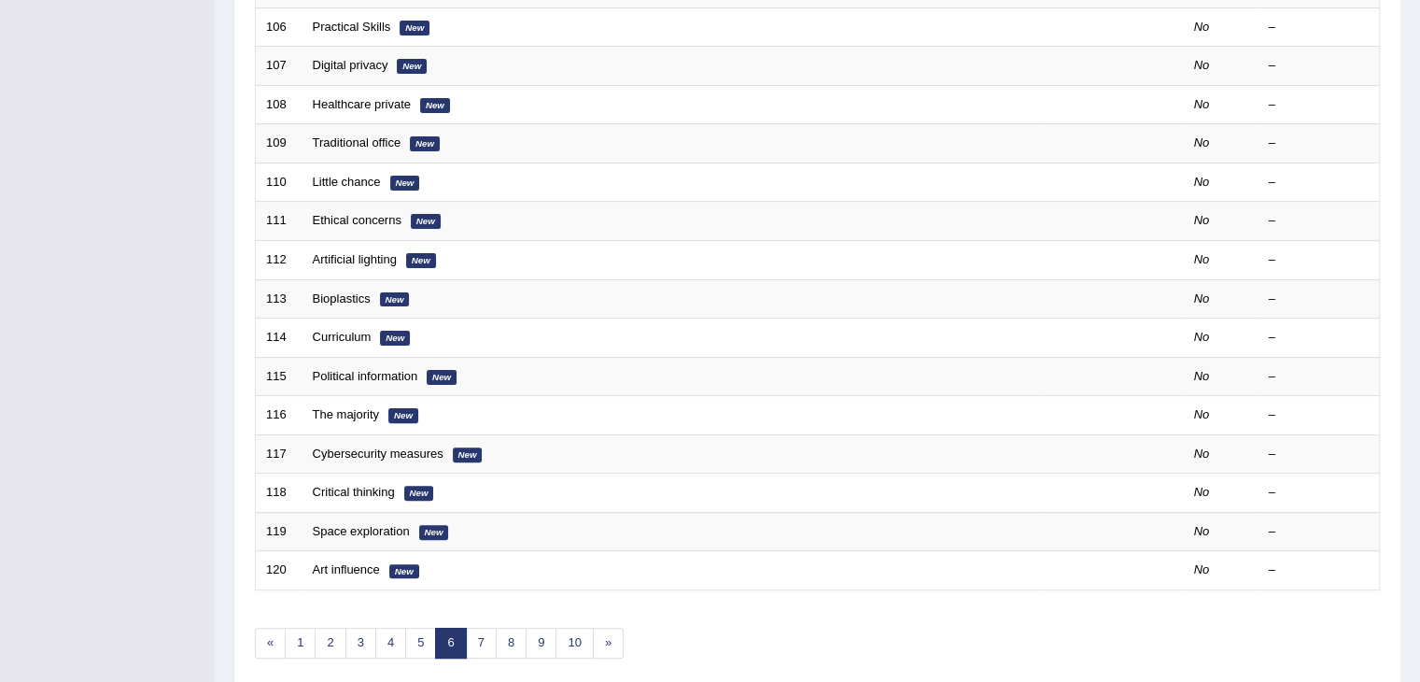
scroll to position [504, 0]
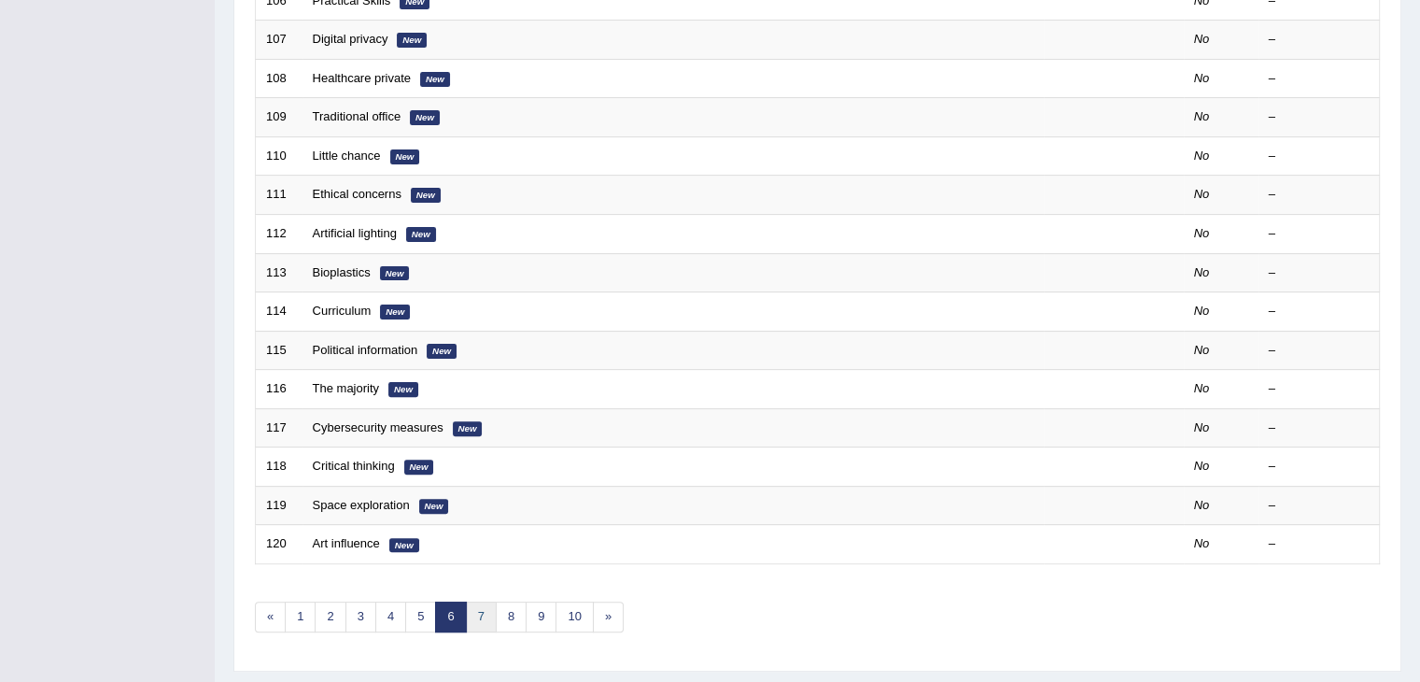
click at [472, 608] on link "7" at bounding box center [481, 616] width 31 height 31
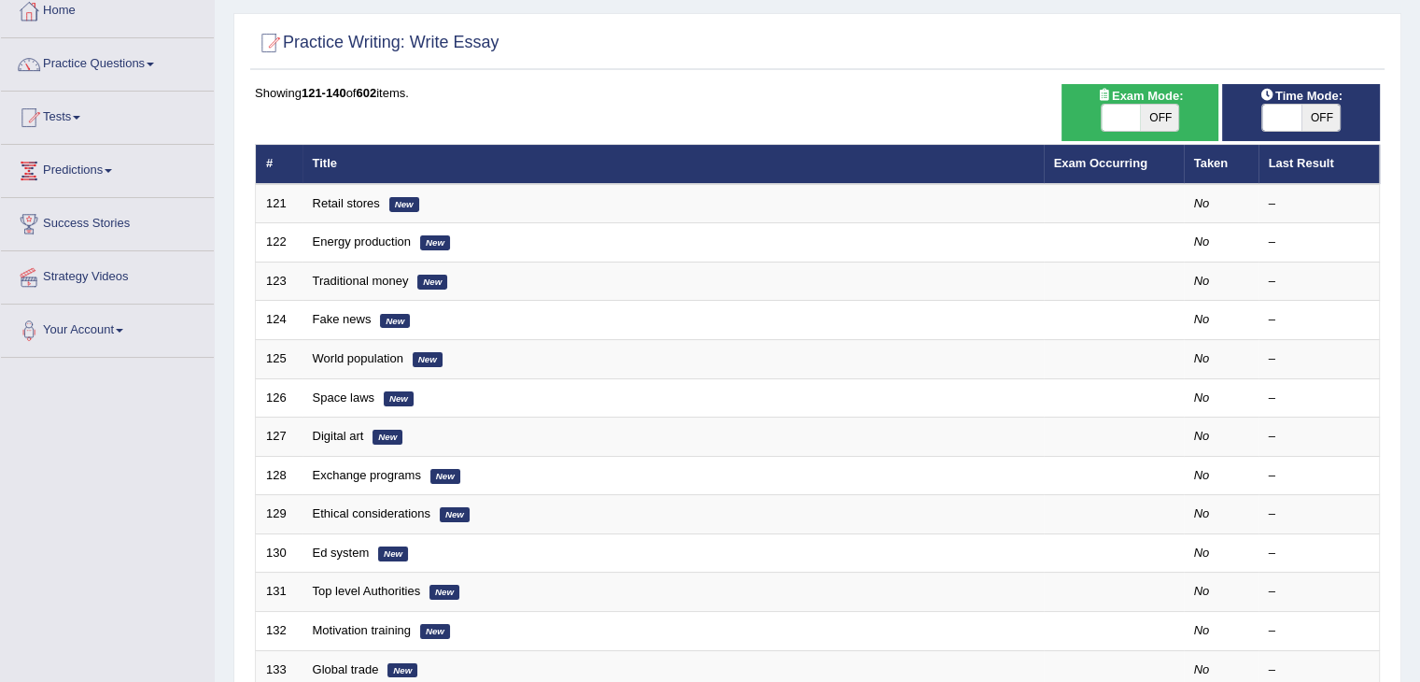
scroll to position [7, 0]
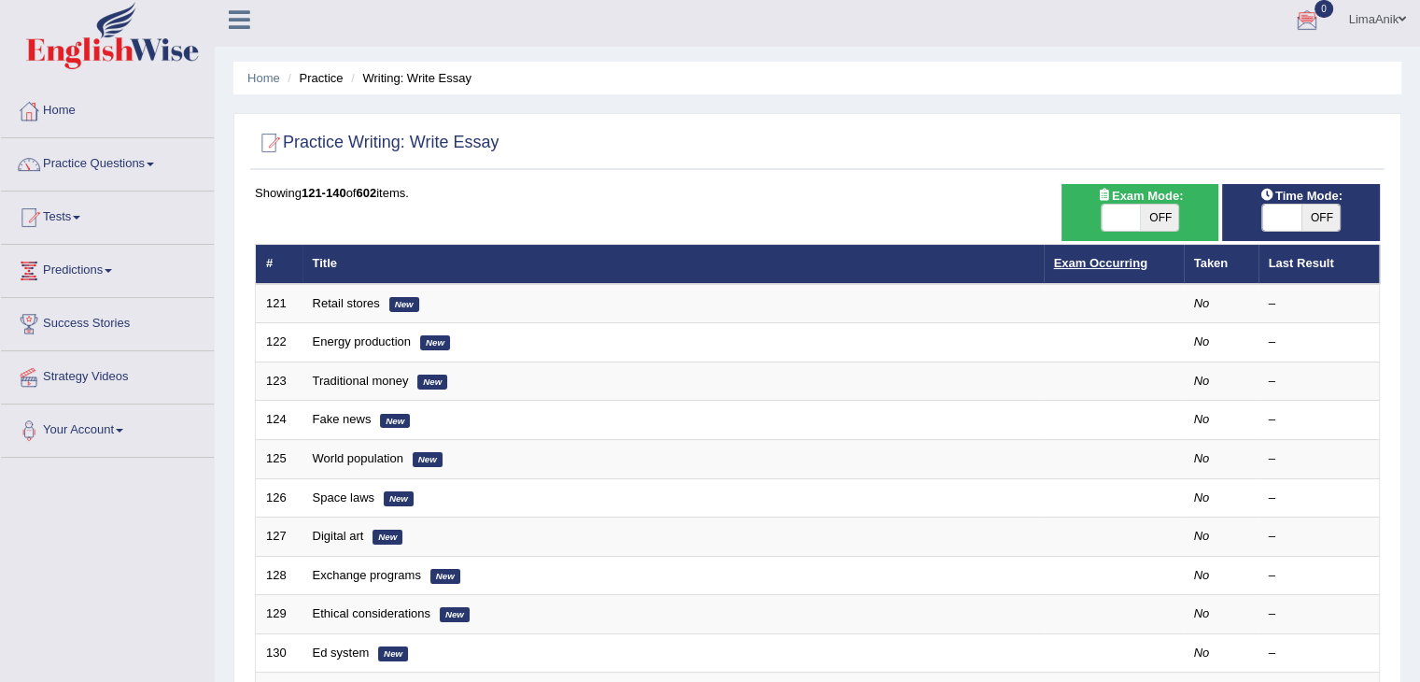
click at [1092, 265] on link "Exam Occurring" at bounding box center [1100, 263] width 93 height 14
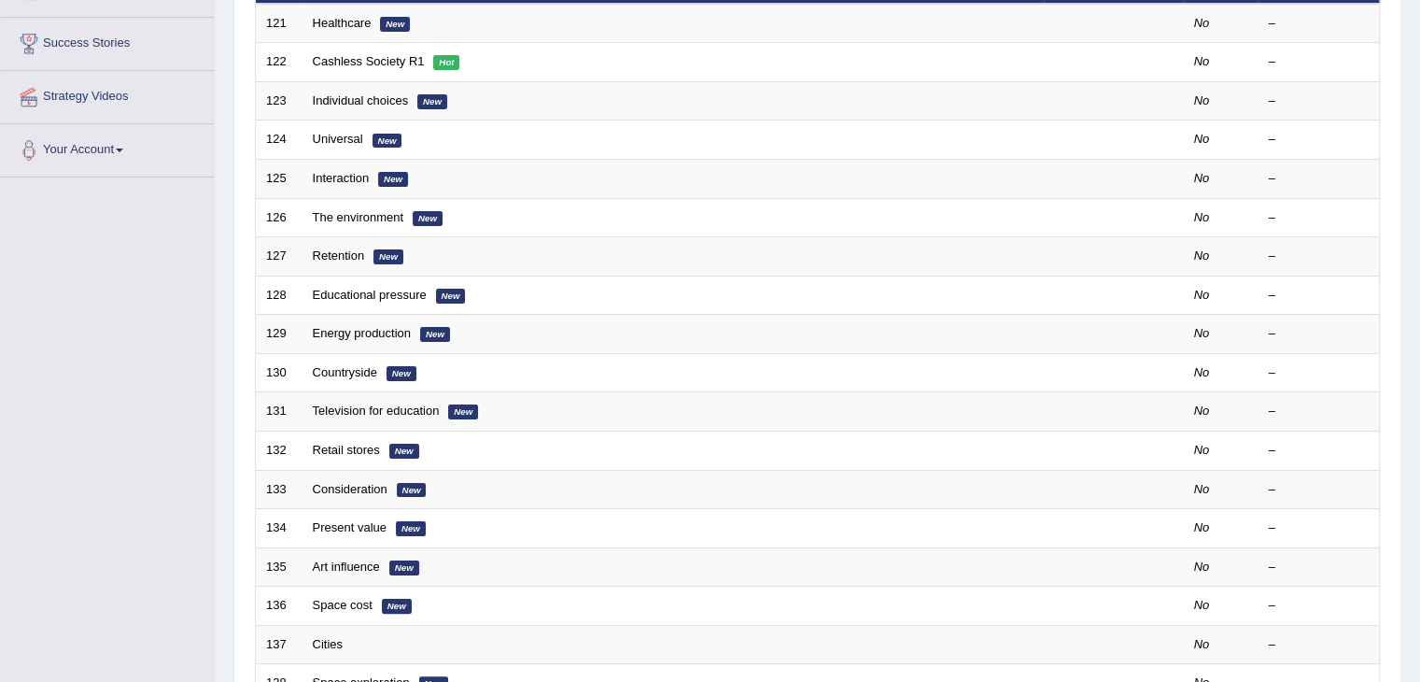
scroll to position [509, 0]
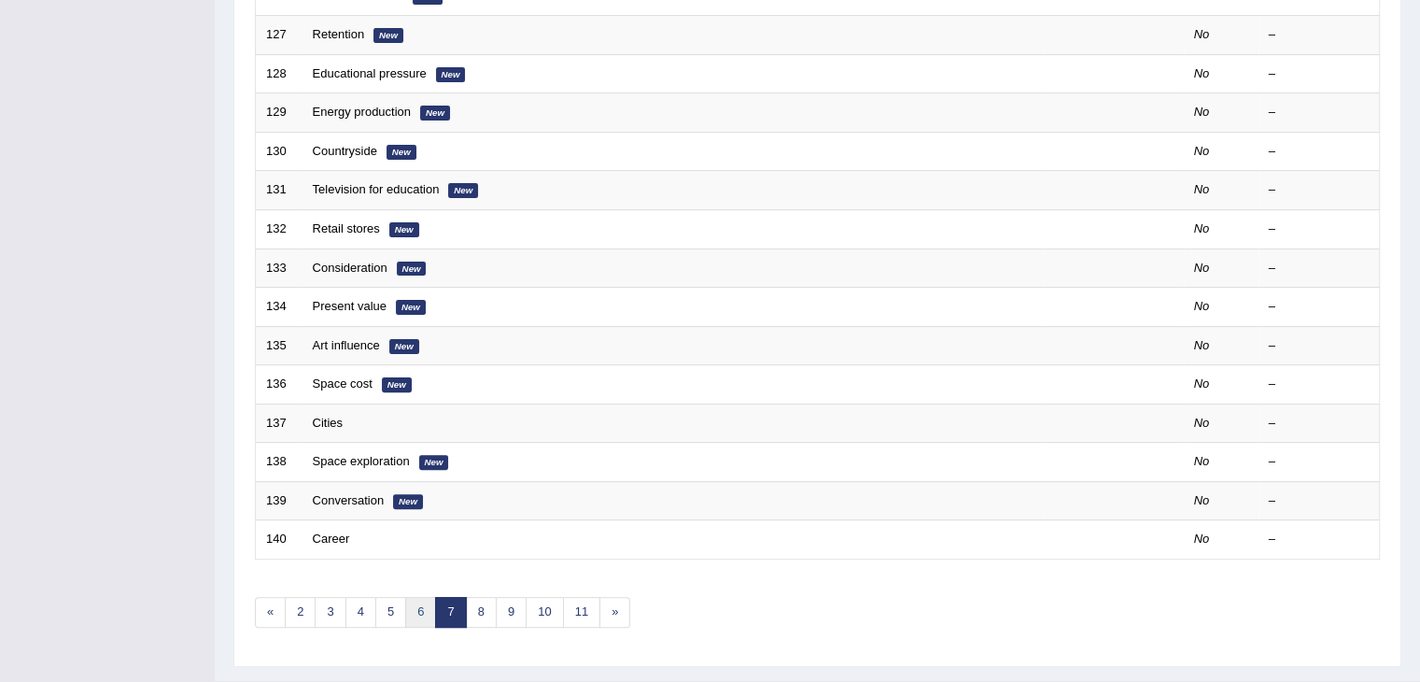
click at [415, 605] on link "6" at bounding box center [420, 612] width 31 height 31
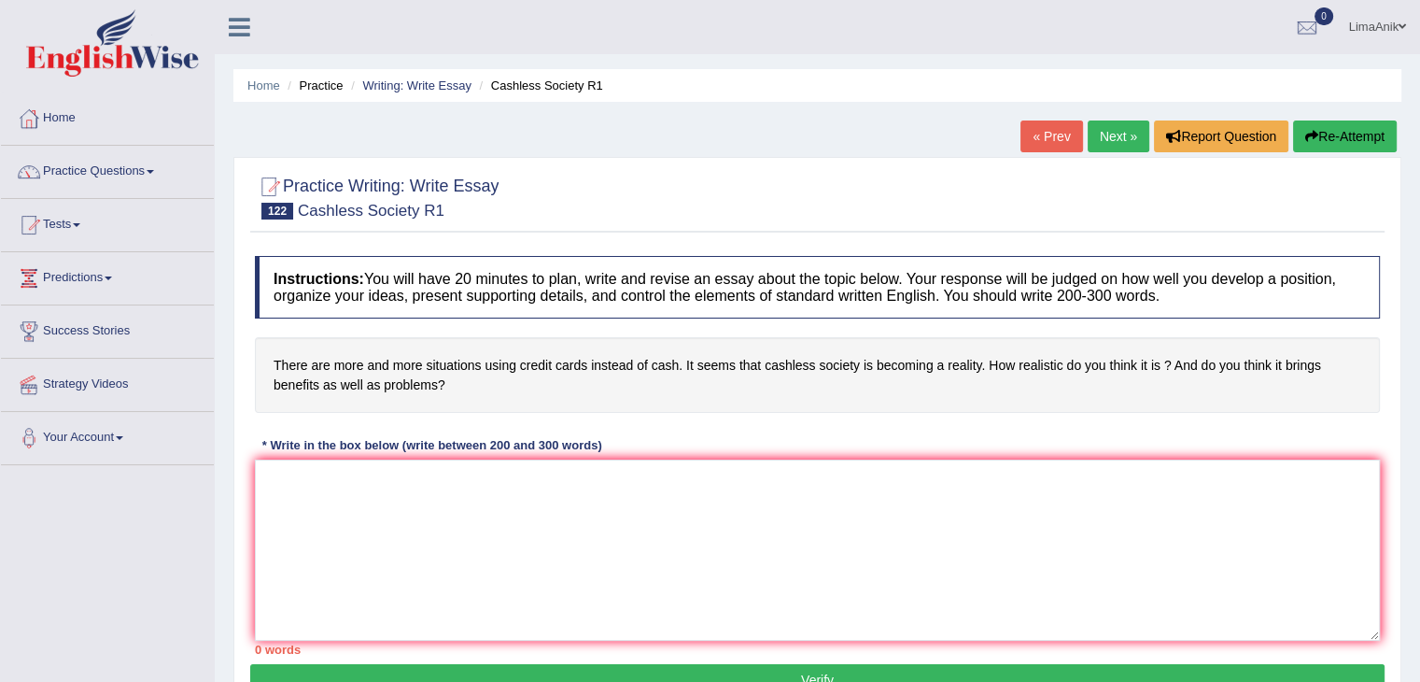
click at [1417, 302] on div "Home Practice Writing: Write Essay Cashless Society R1 « Prev Next » Report Que…" at bounding box center [818, 467] width 1206 height 934
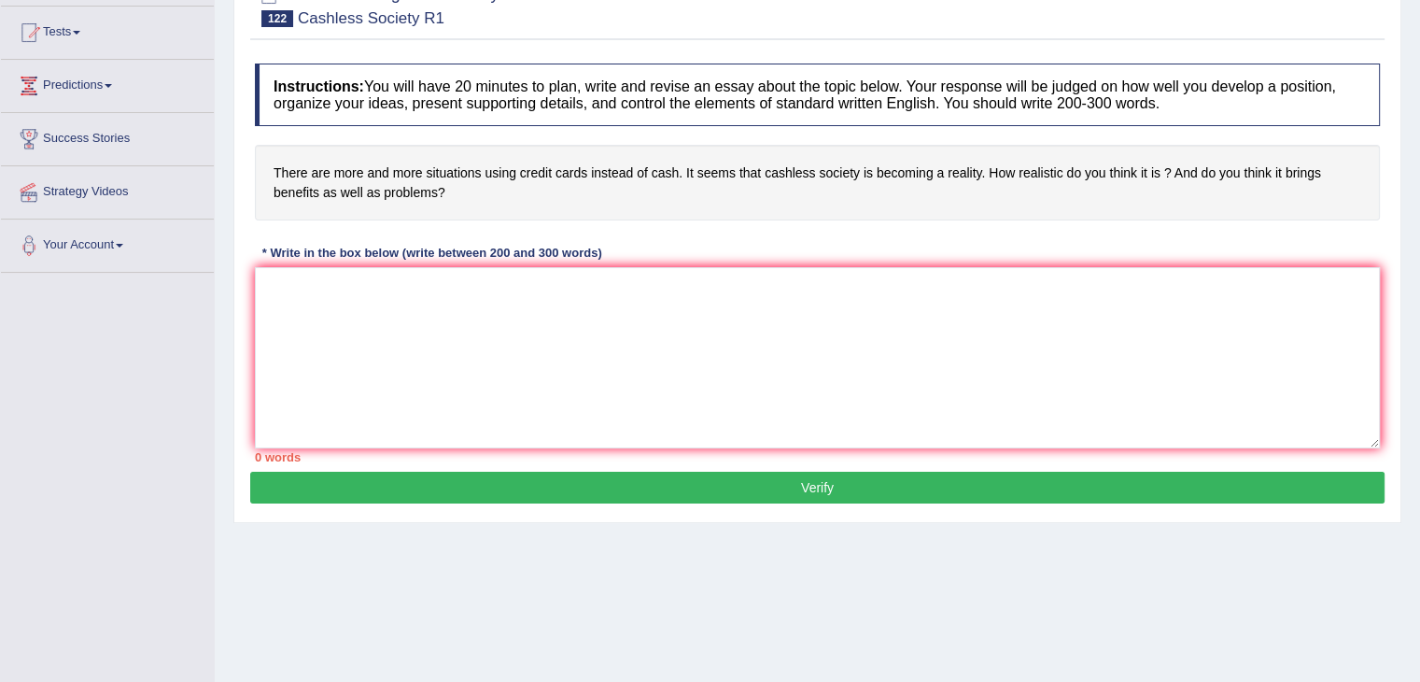
scroll to position [262, 0]
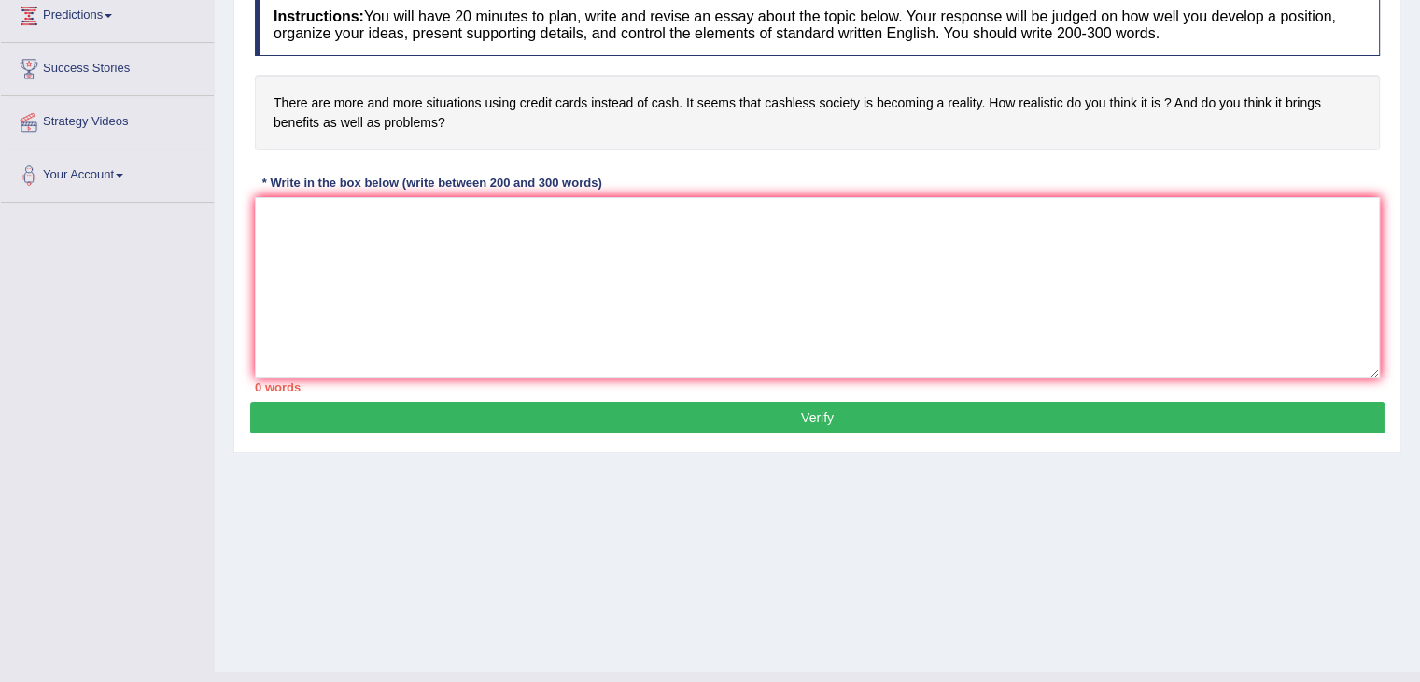
drag, startPoint x: 271, startPoint y: 83, endPoint x: 445, endPoint y: 125, distance: 178.7
click at [445, 125] on h4 "There are more and more situations using credit cards instead of cash. It seems…" at bounding box center [817, 113] width 1125 height 76
click at [837, 102] on h4 "There are more and more situations using credit cards instead of cash. It seems…" at bounding box center [817, 113] width 1125 height 76
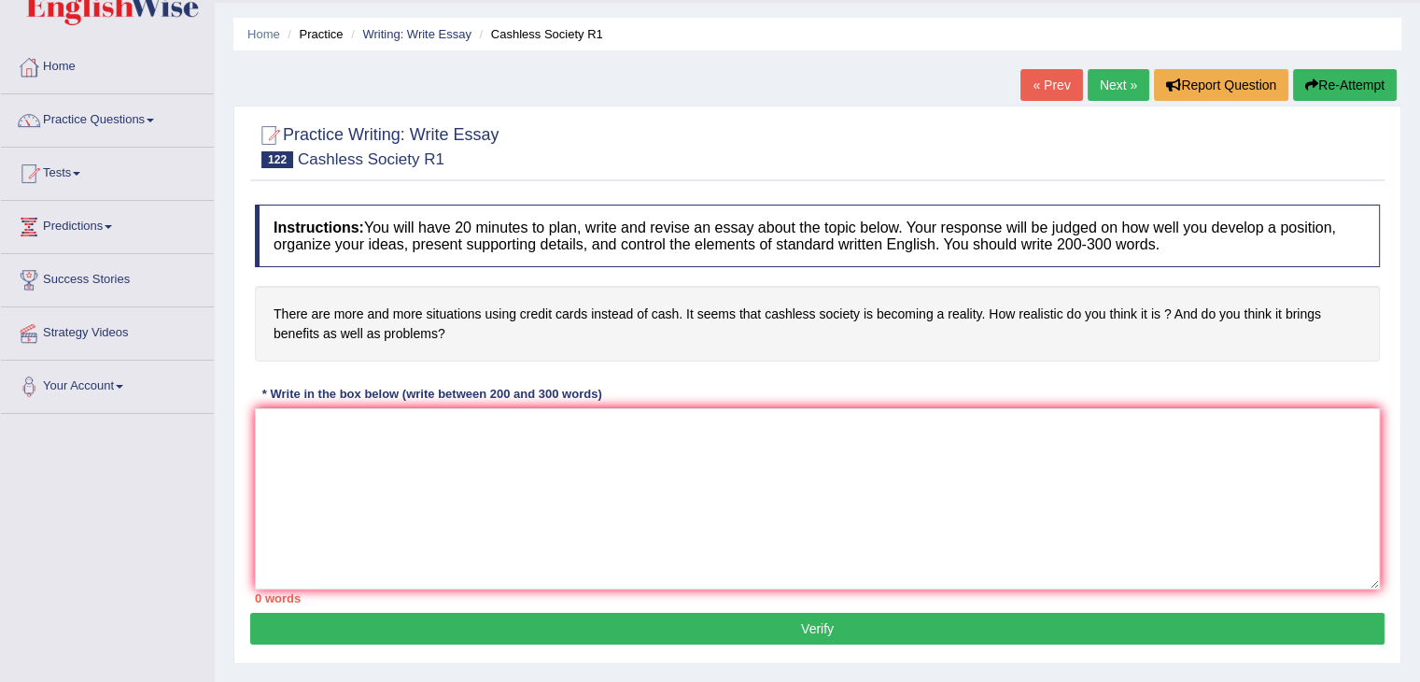
scroll to position [0, 0]
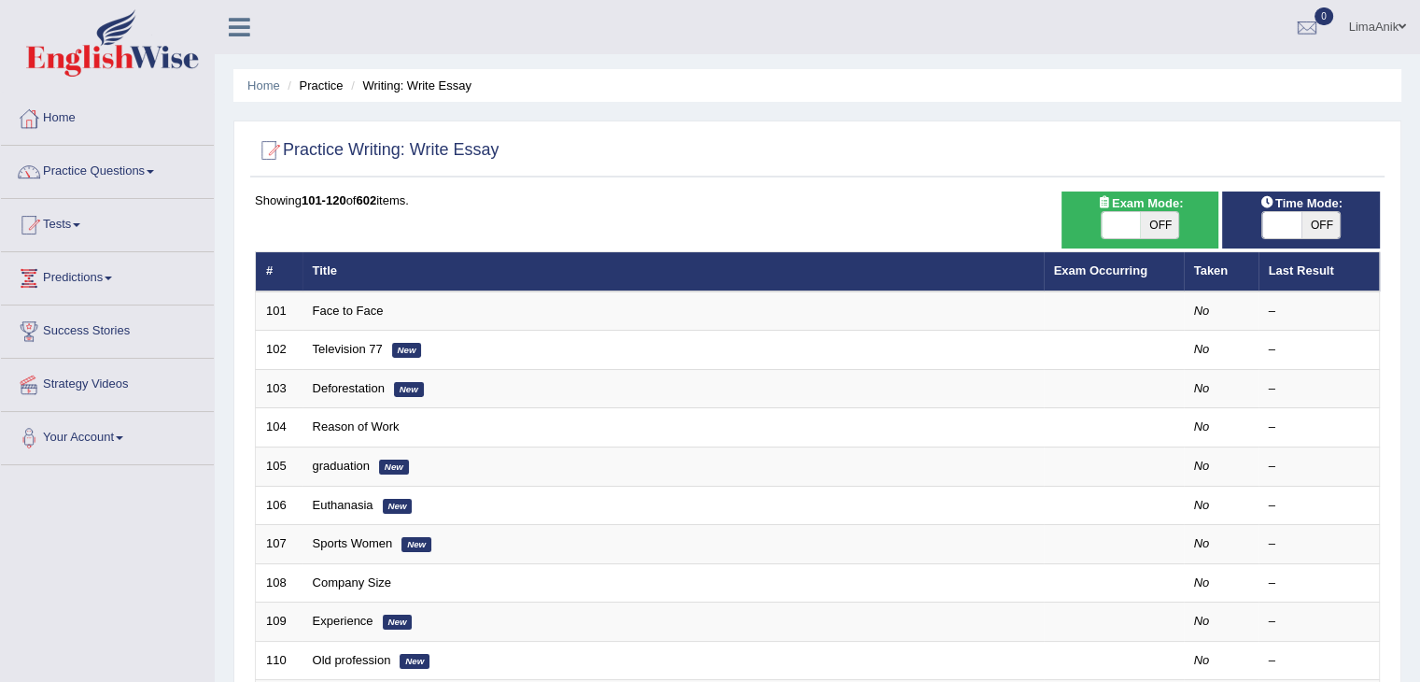
click at [1105, 287] on th "Exam Occurring" at bounding box center [1114, 271] width 140 height 39
click at [1109, 274] on link "Exam Occurring" at bounding box center [1100, 270] width 93 height 14
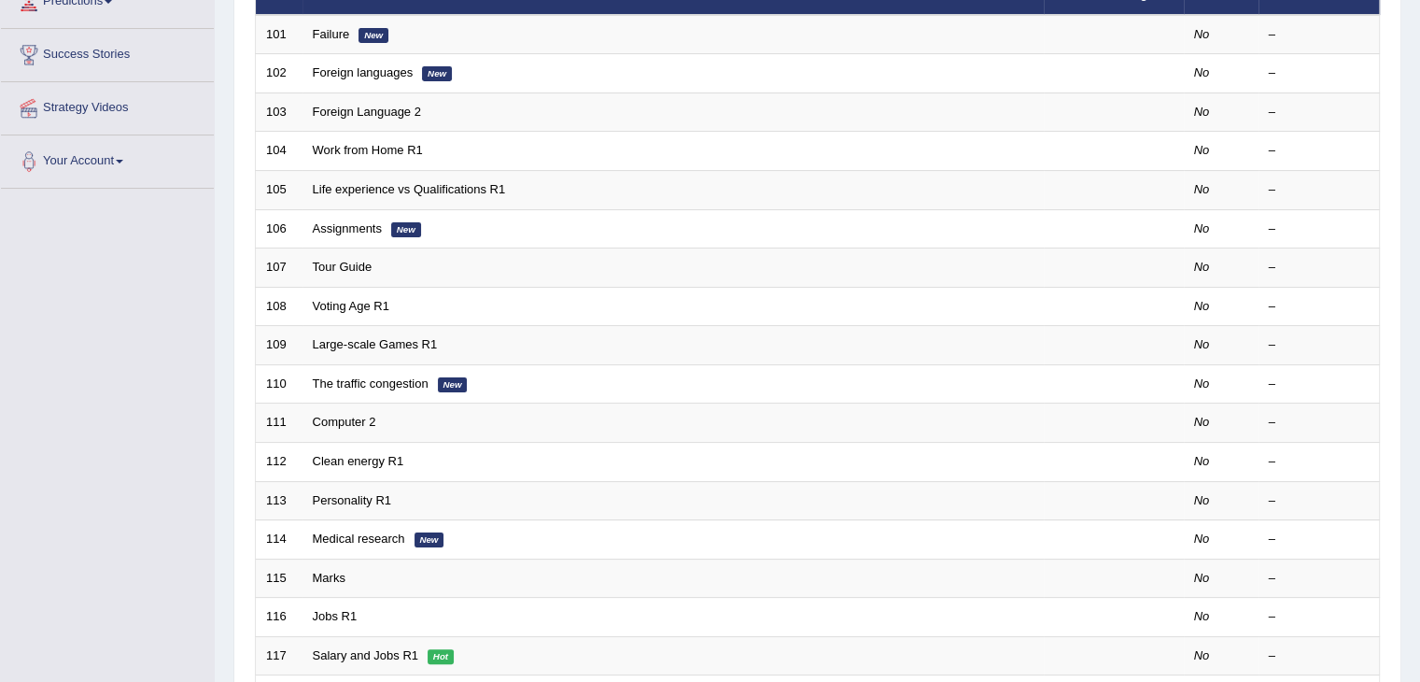
scroll to position [549, 0]
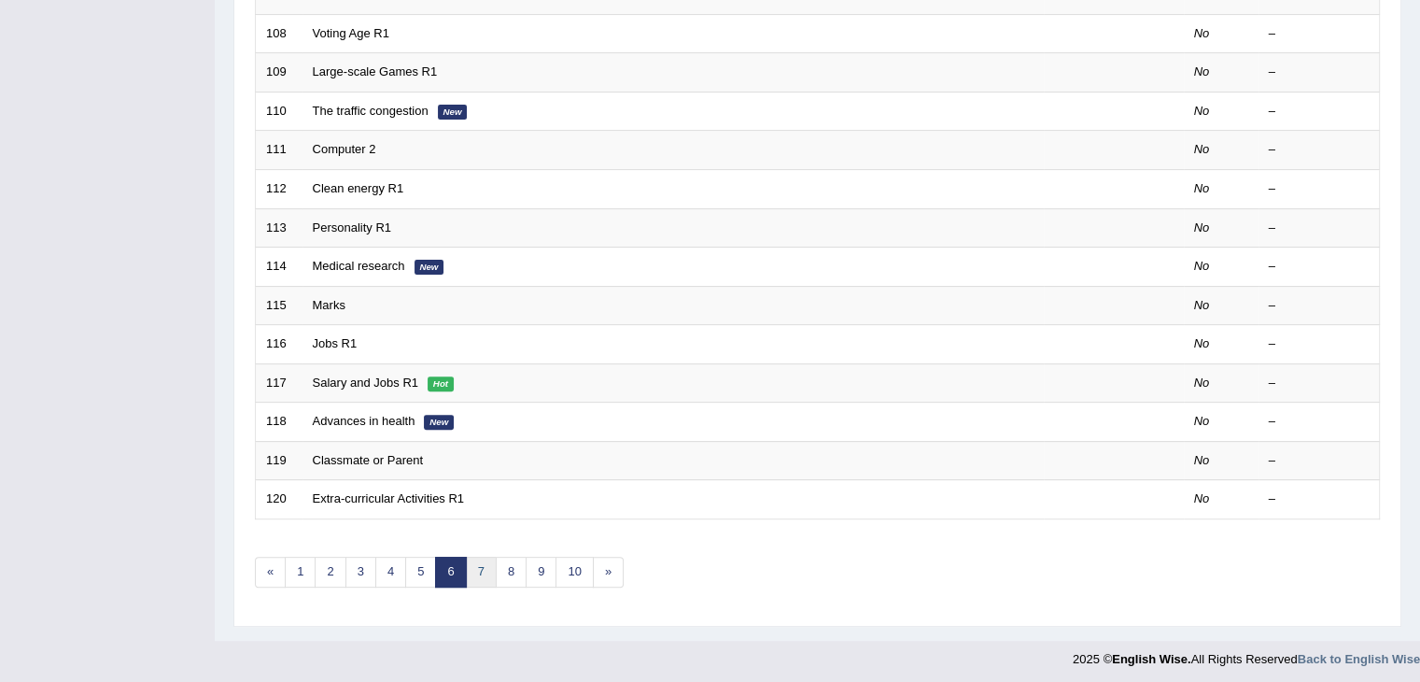
click at [470, 569] on link "7" at bounding box center [481, 572] width 31 height 31
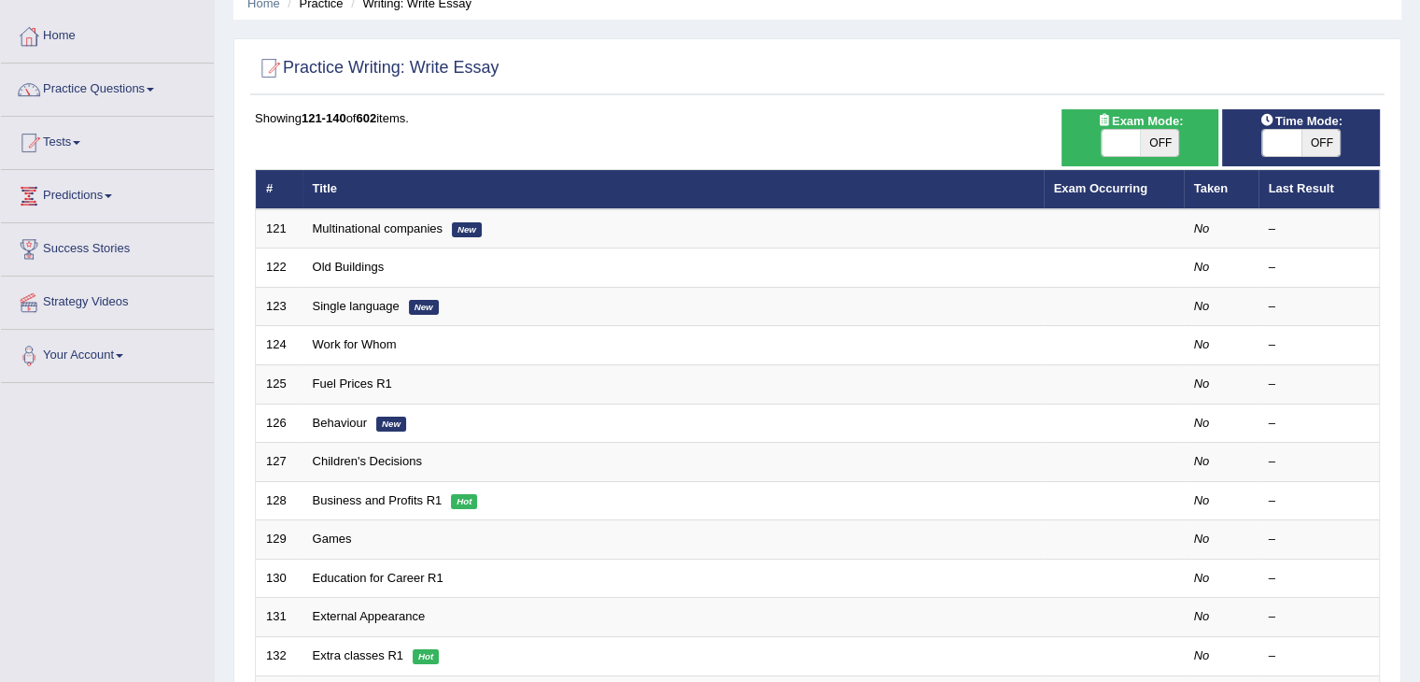
scroll to position [79, 0]
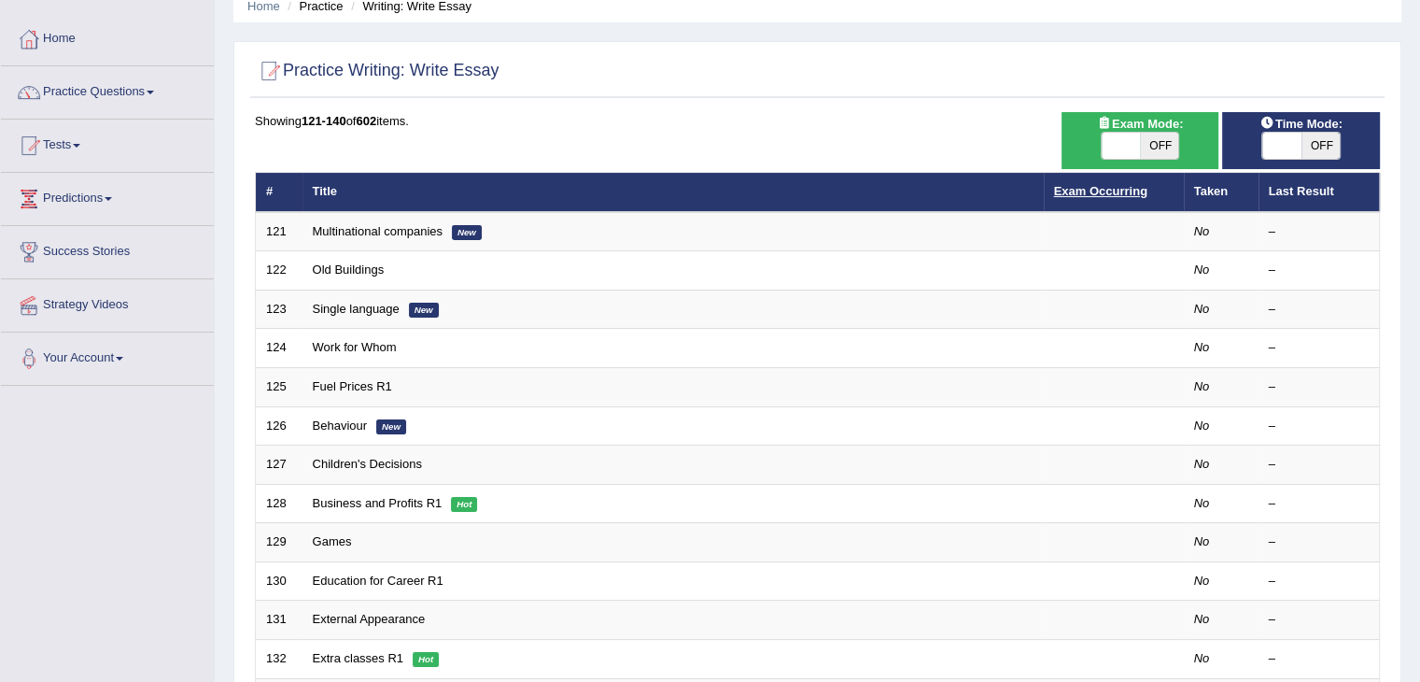
click at [1112, 189] on link "Exam Occurring" at bounding box center [1100, 191] width 93 height 14
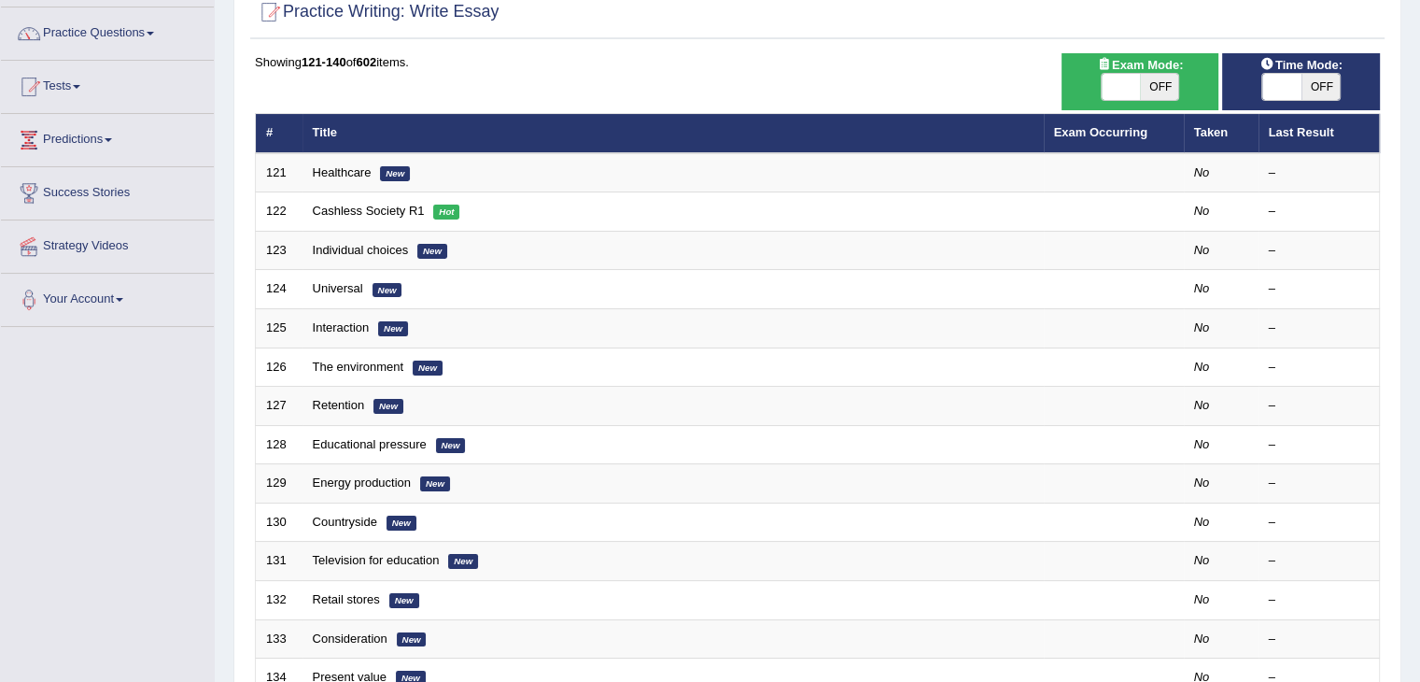
scroll to position [149, 0]
